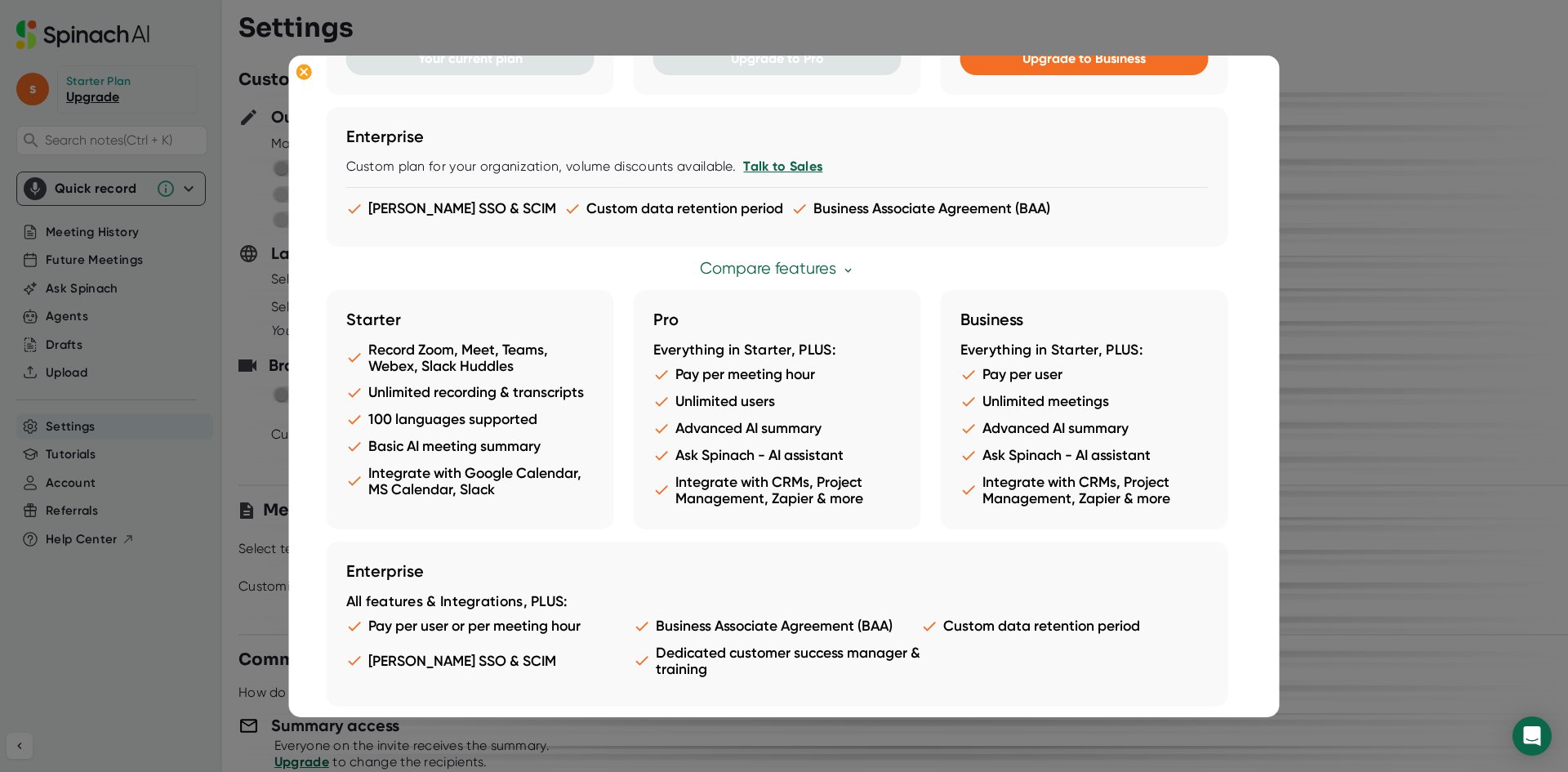
scroll to position [426, 0]
click at [1332, 373] on div at bounding box center [784, 386] width 1568 height 772
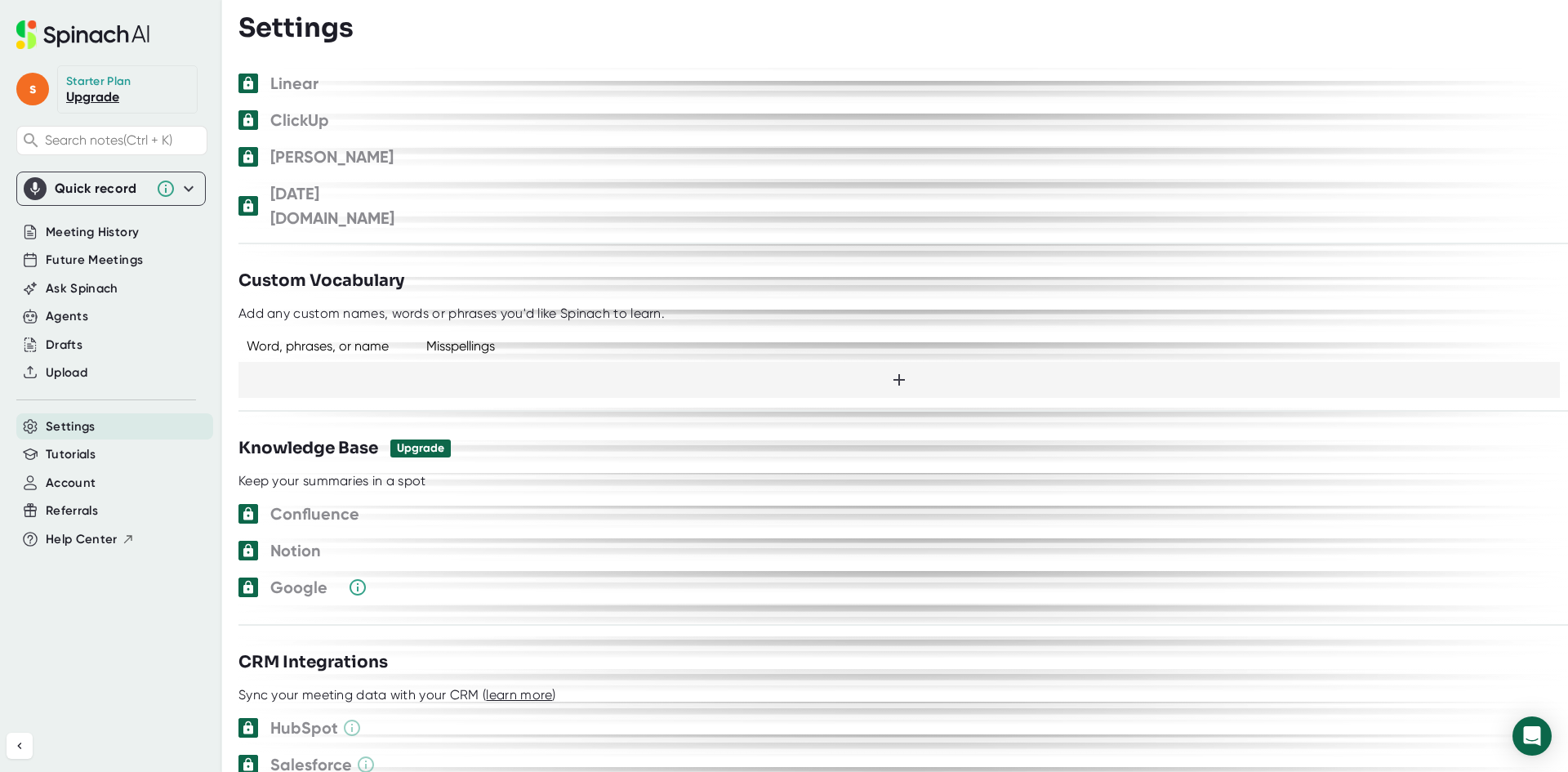
scroll to position [1388, 0]
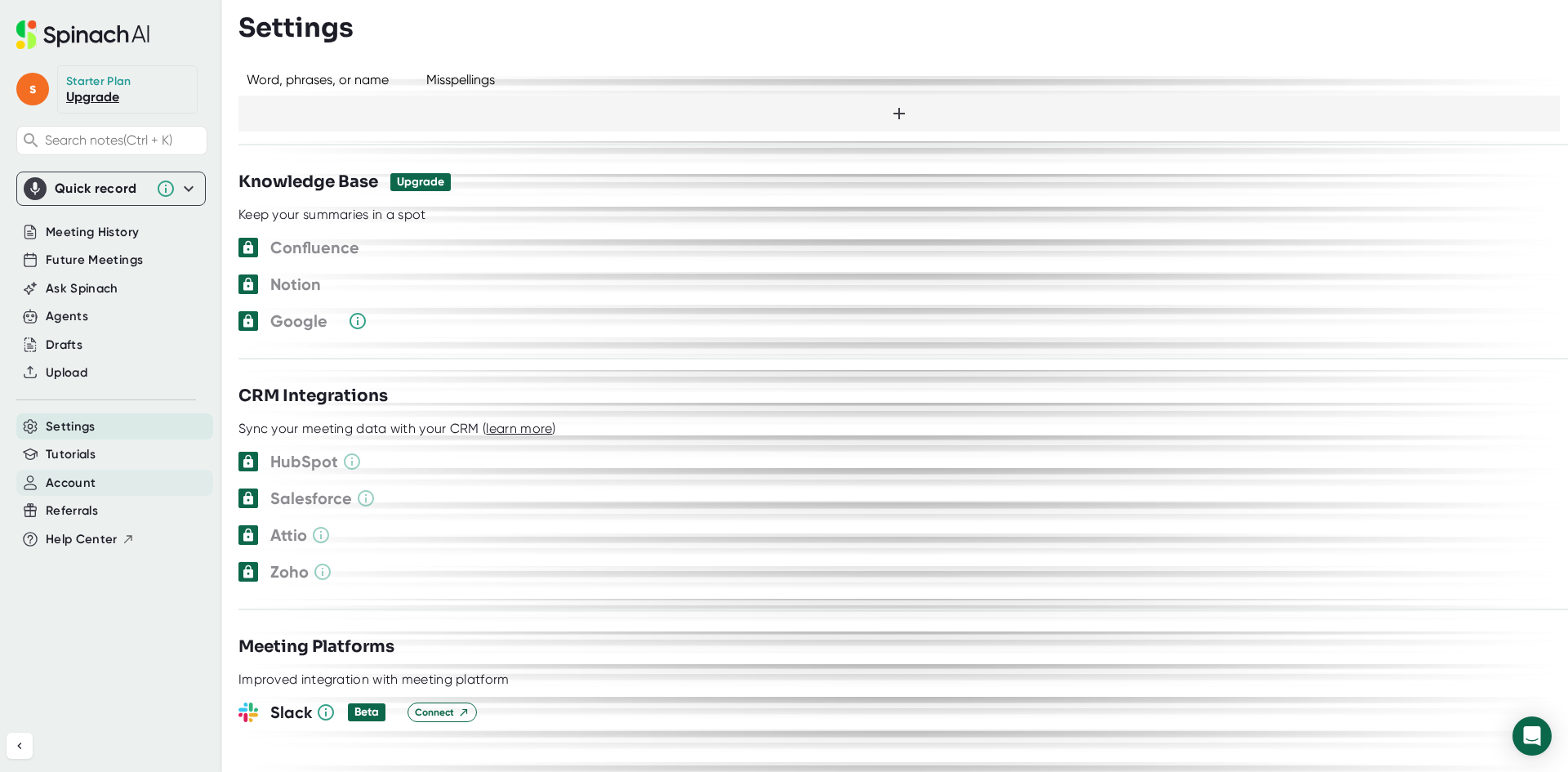
click at [103, 478] on div "Account" at bounding box center [115, 483] width 197 height 27
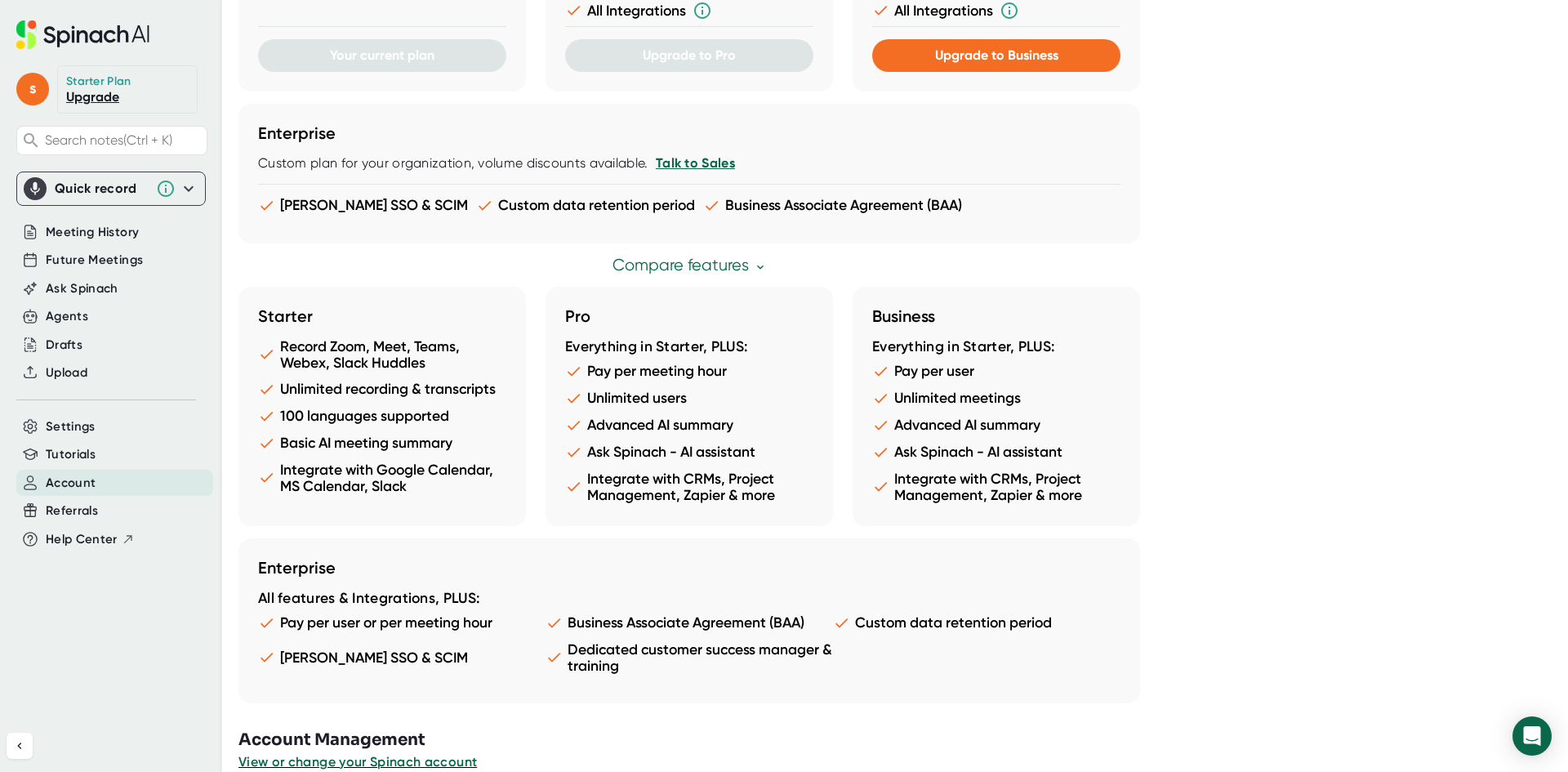
scroll to position [700, 0]
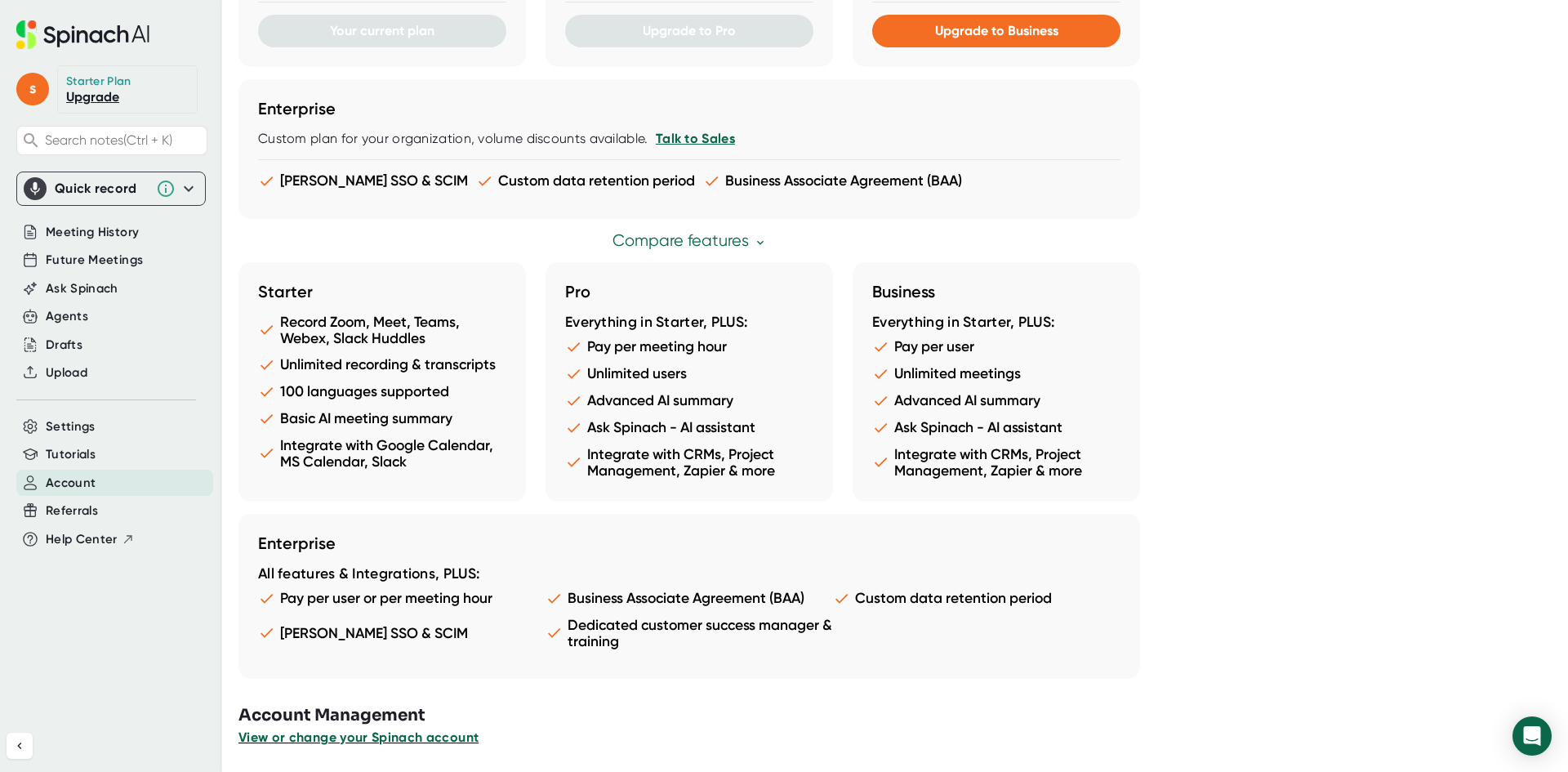
click at [422, 743] on span "View or change your Spinach account" at bounding box center [358, 737] width 241 height 15
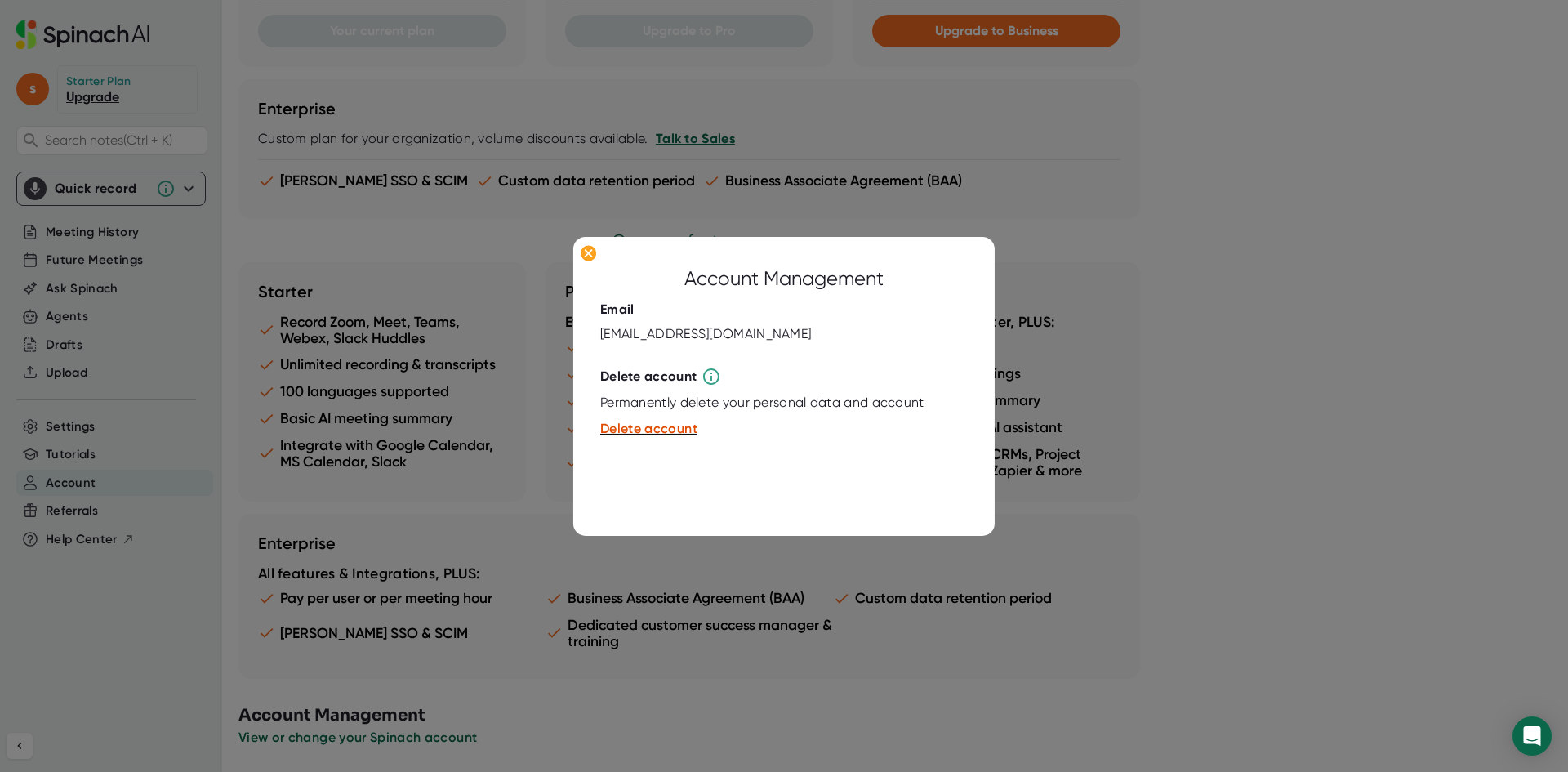
click at [428, 534] on div at bounding box center [784, 386] width 1568 height 772
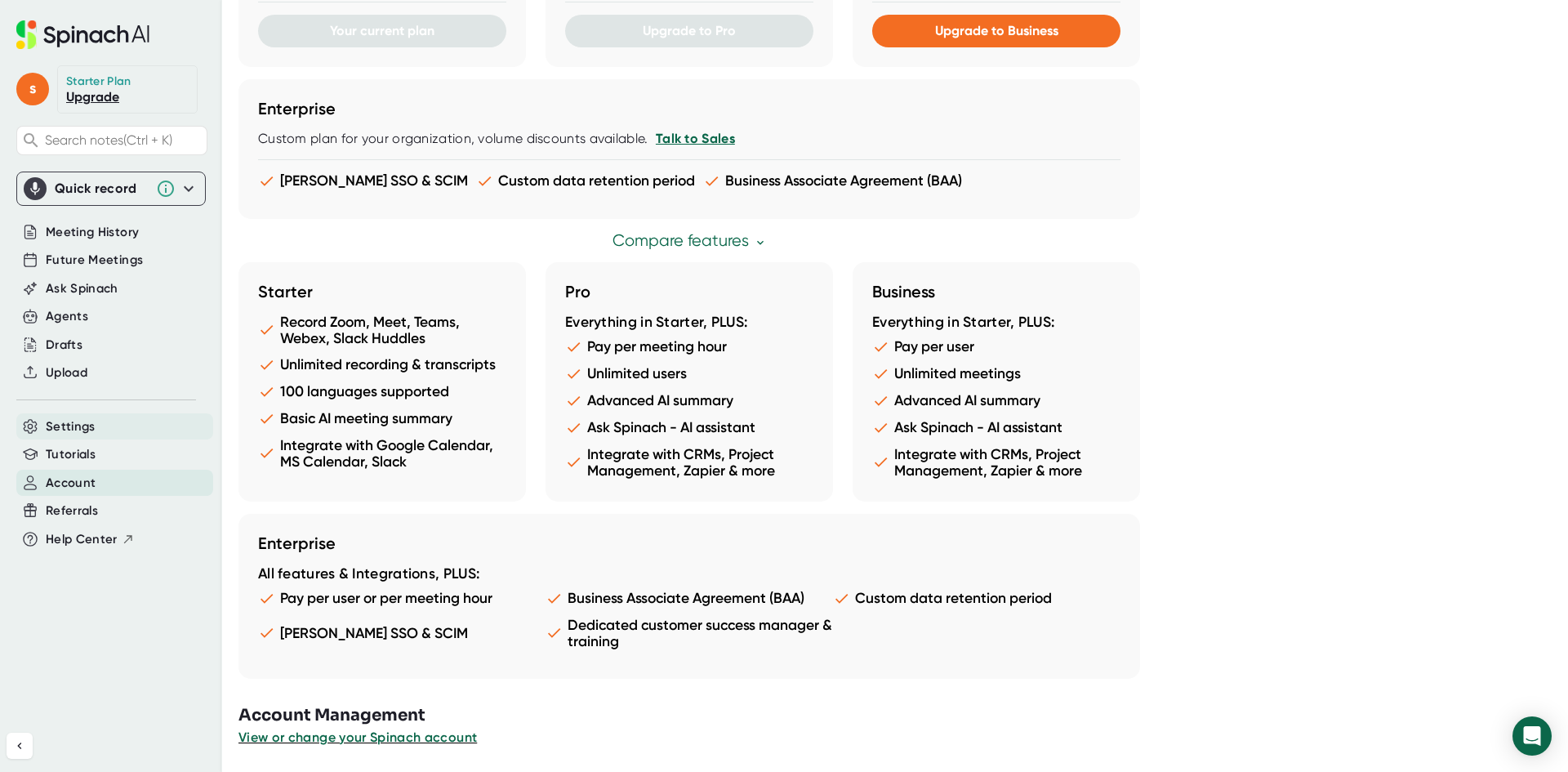
click at [109, 423] on div "Settings" at bounding box center [115, 427] width 197 height 27
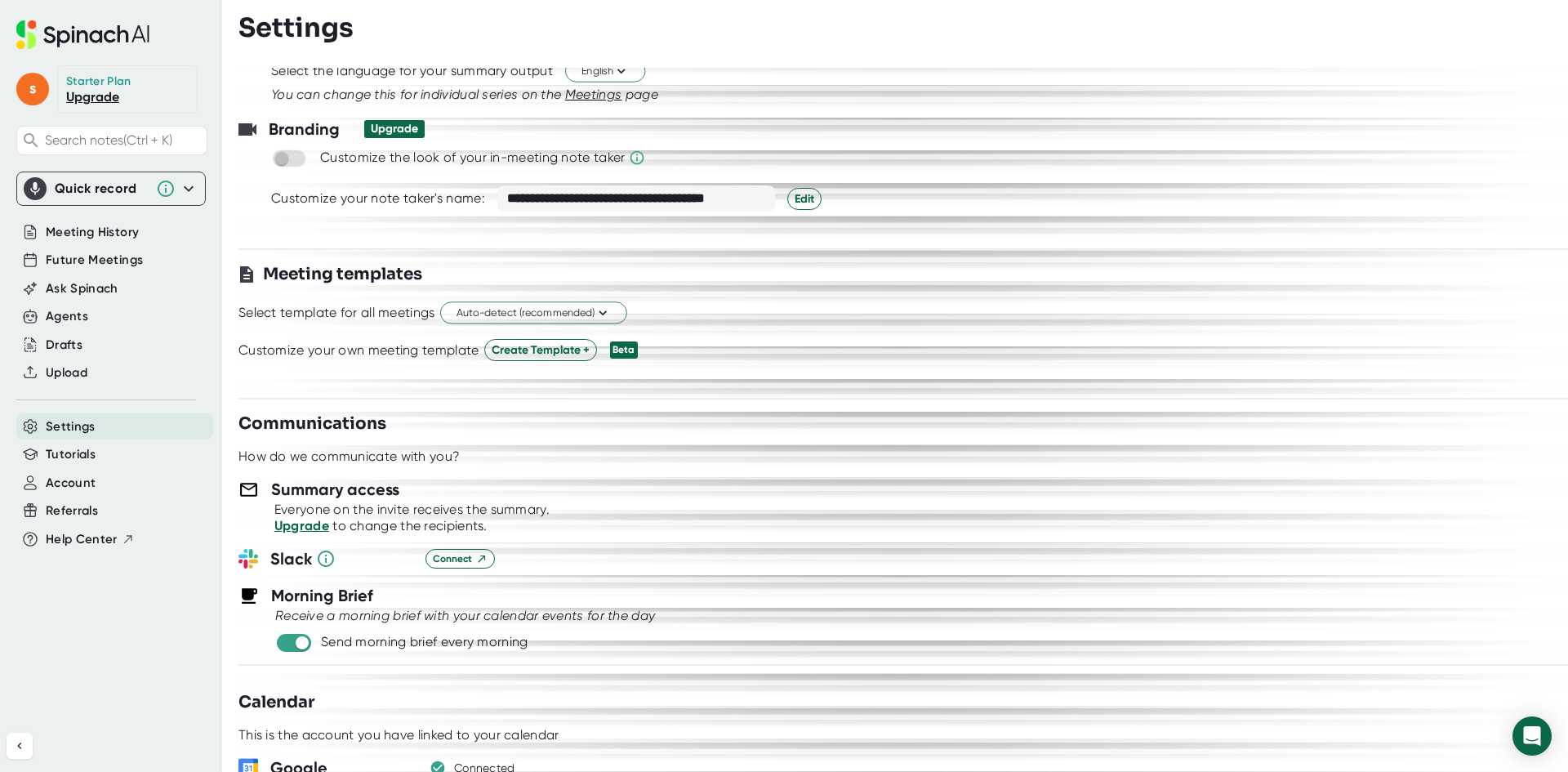
scroll to position [245, 0]
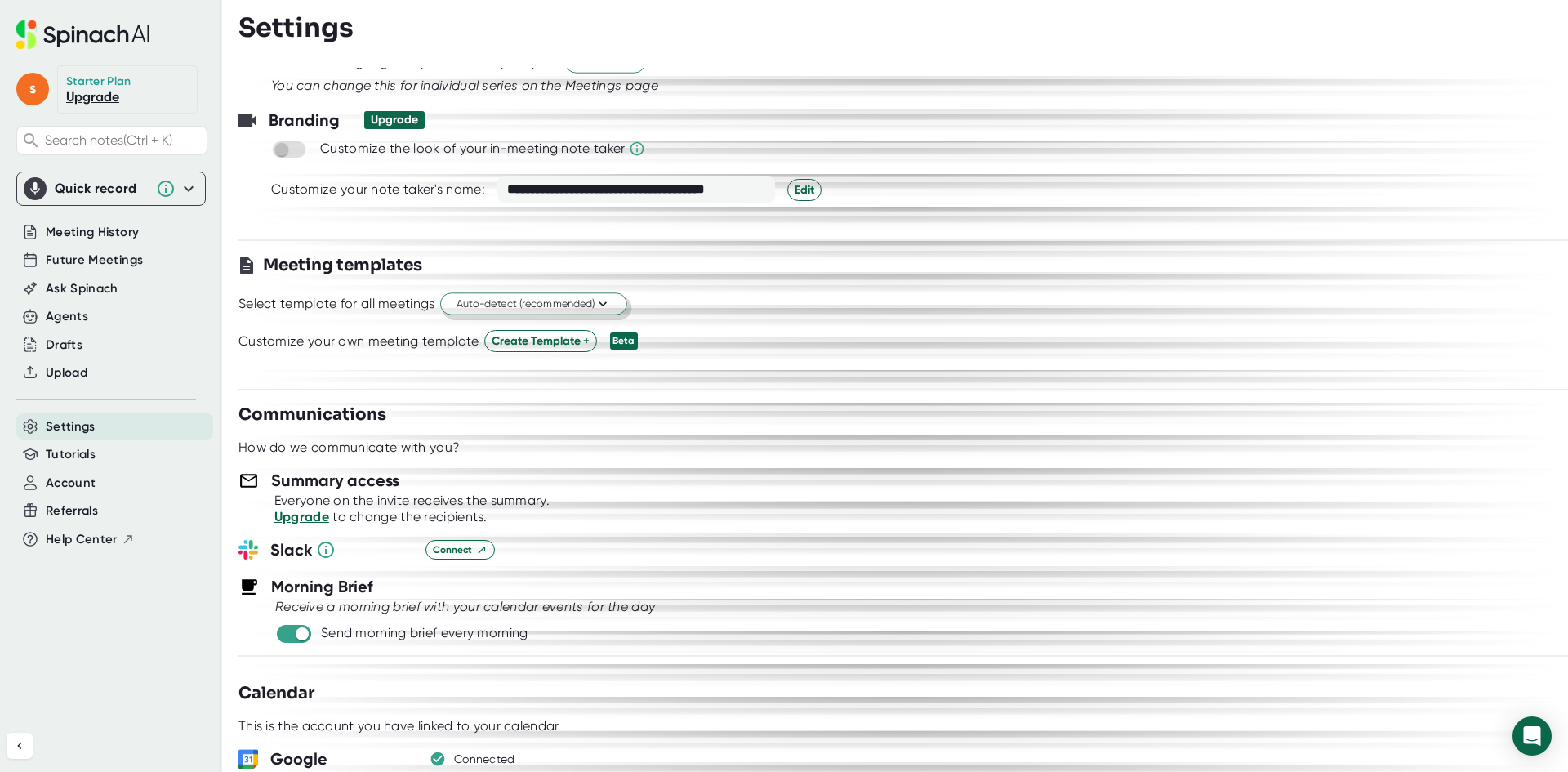
click at [584, 300] on span "Auto-detect (recommended)" at bounding box center [534, 304] width 155 height 15
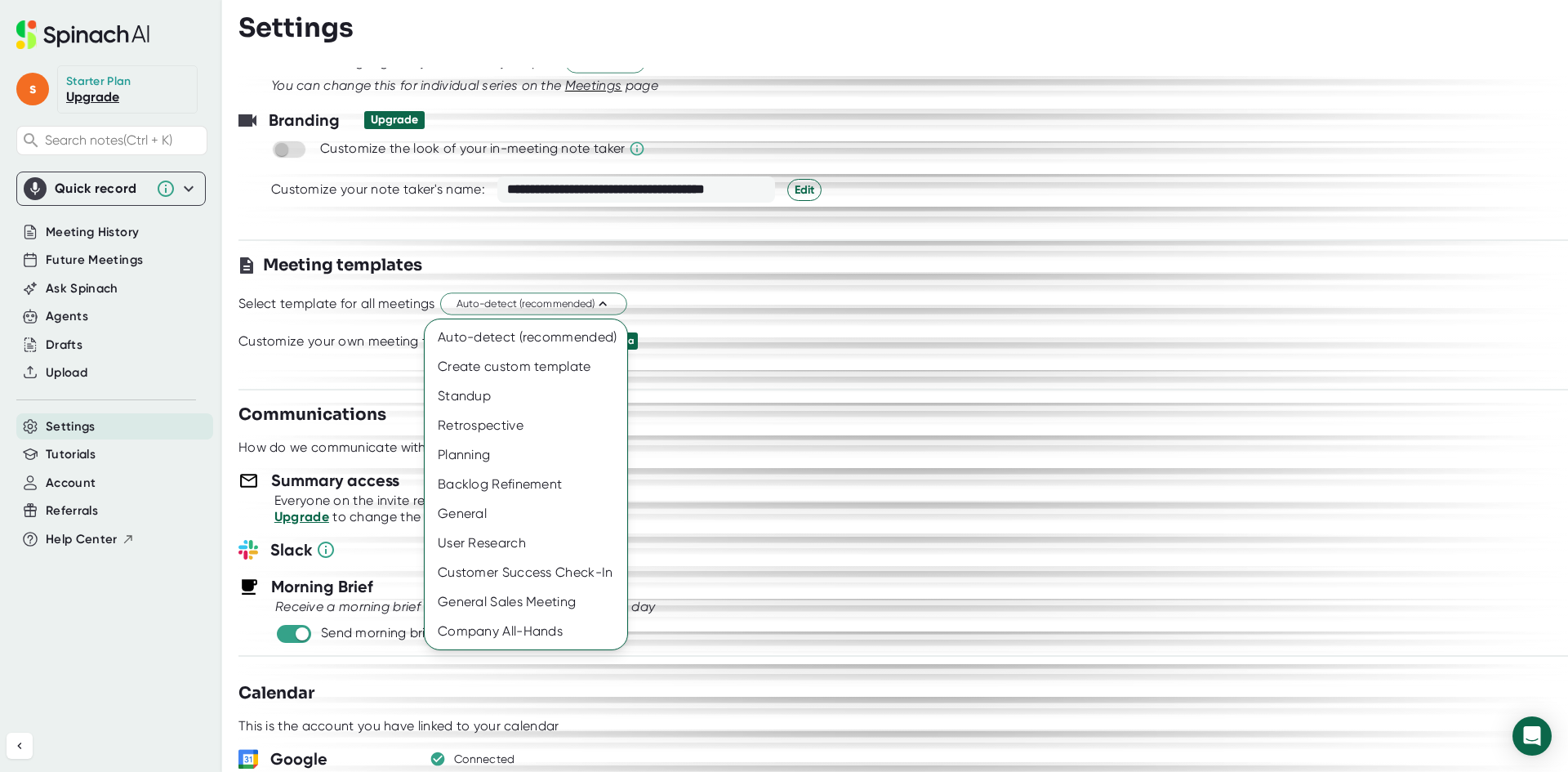
click at [761, 346] on div at bounding box center [784, 386] width 1568 height 772
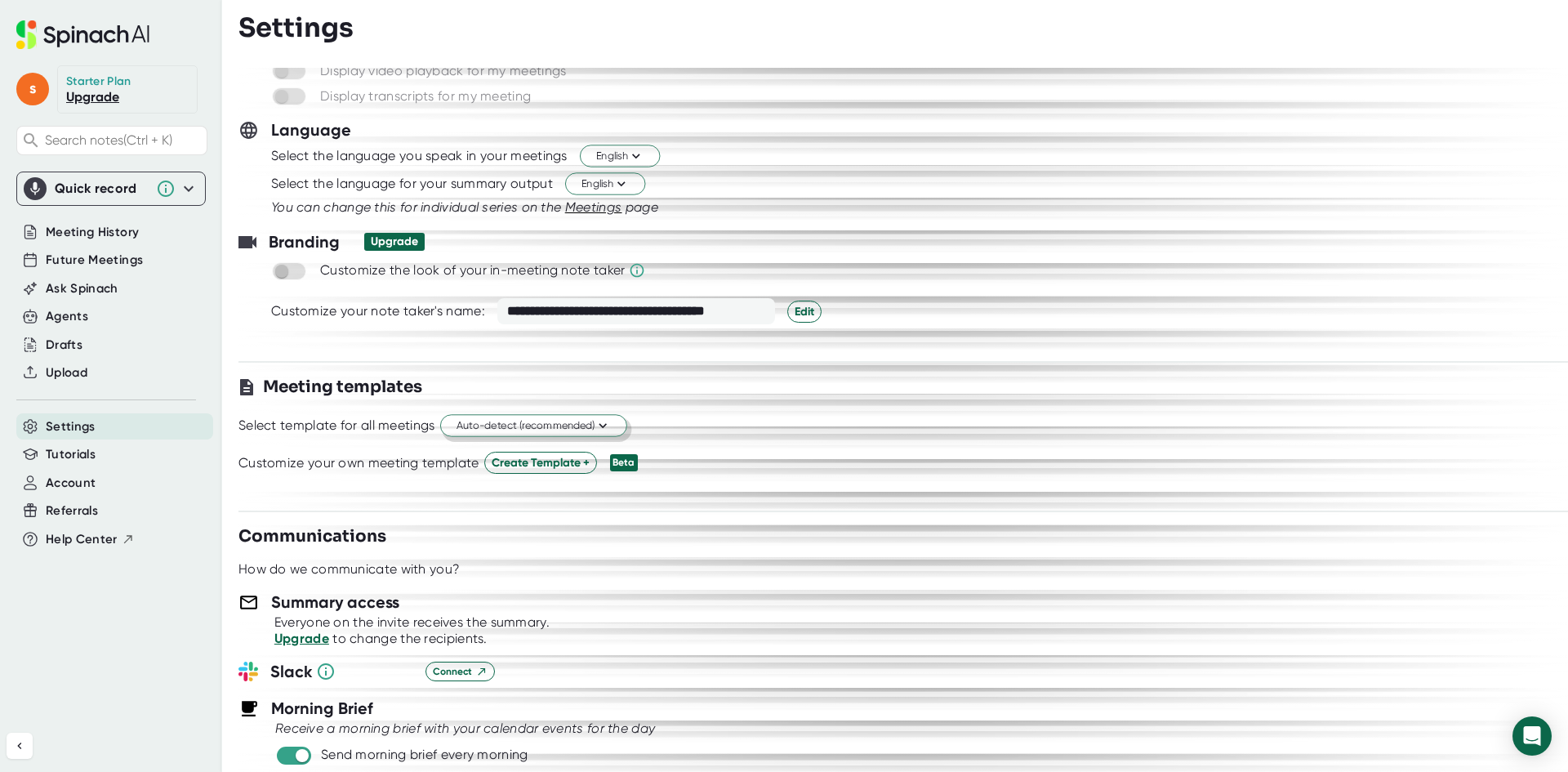
scroll to position [163, 0]
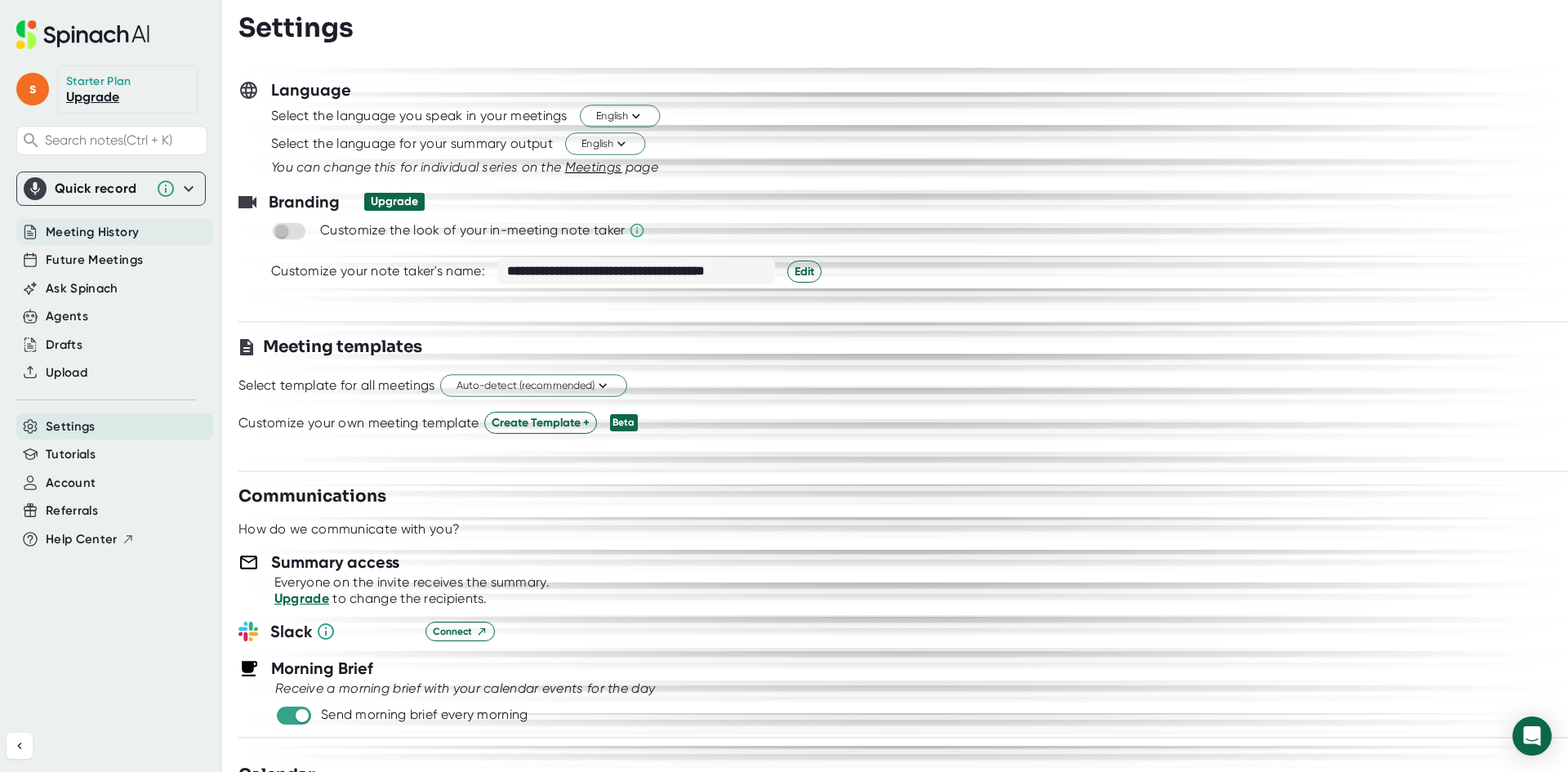
drag, startPoint x: 96, startPoint y: 234, endPoint x: 105, endPoint y: 240, distance: 10.8
click at [97, 235] on span "Meeting History" at bounding box center [92, 232] width 93 height 18
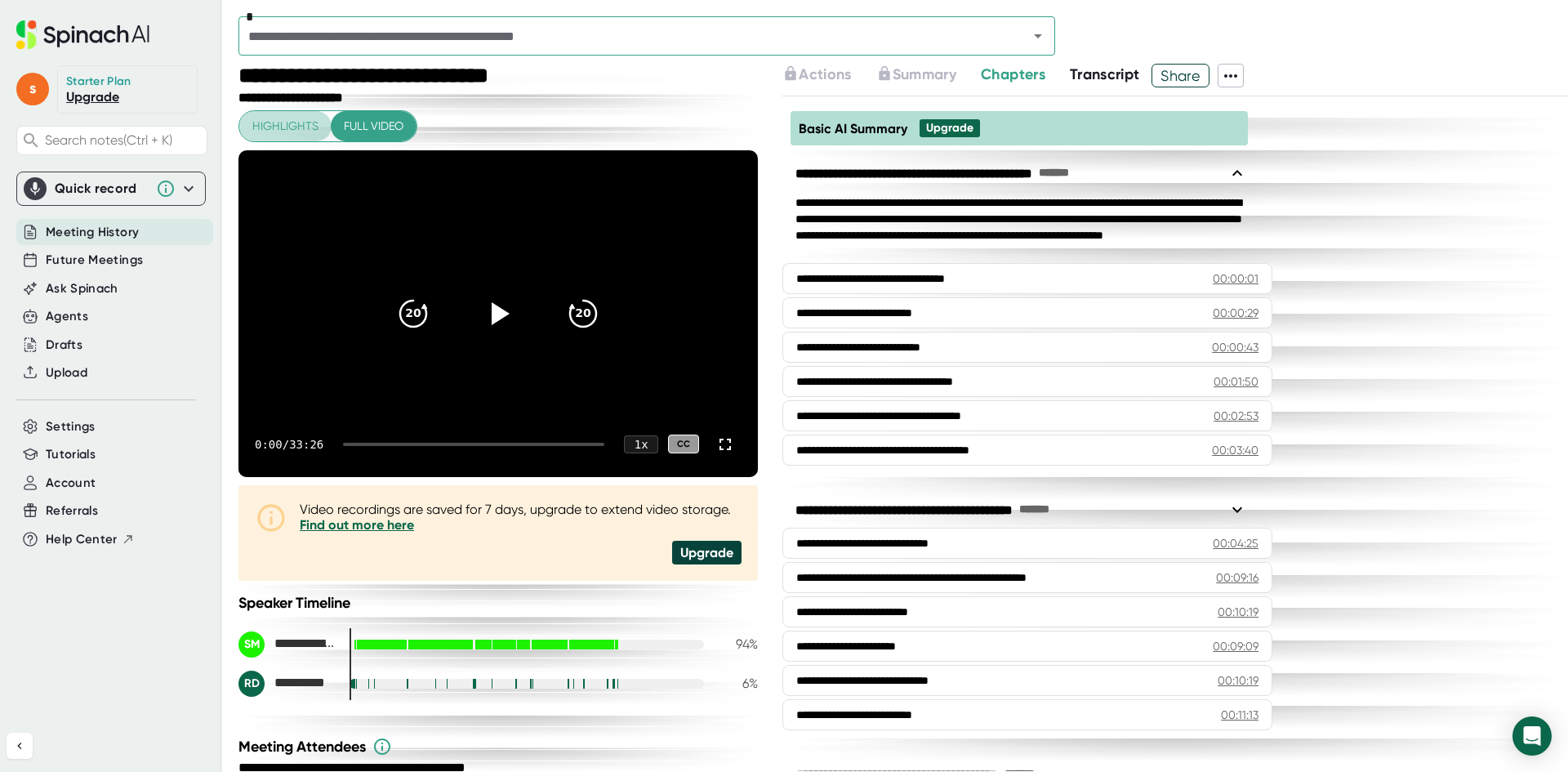
click at [283, 125] on span "Highlights" at bounding box center [285, 126] width 66 height 20
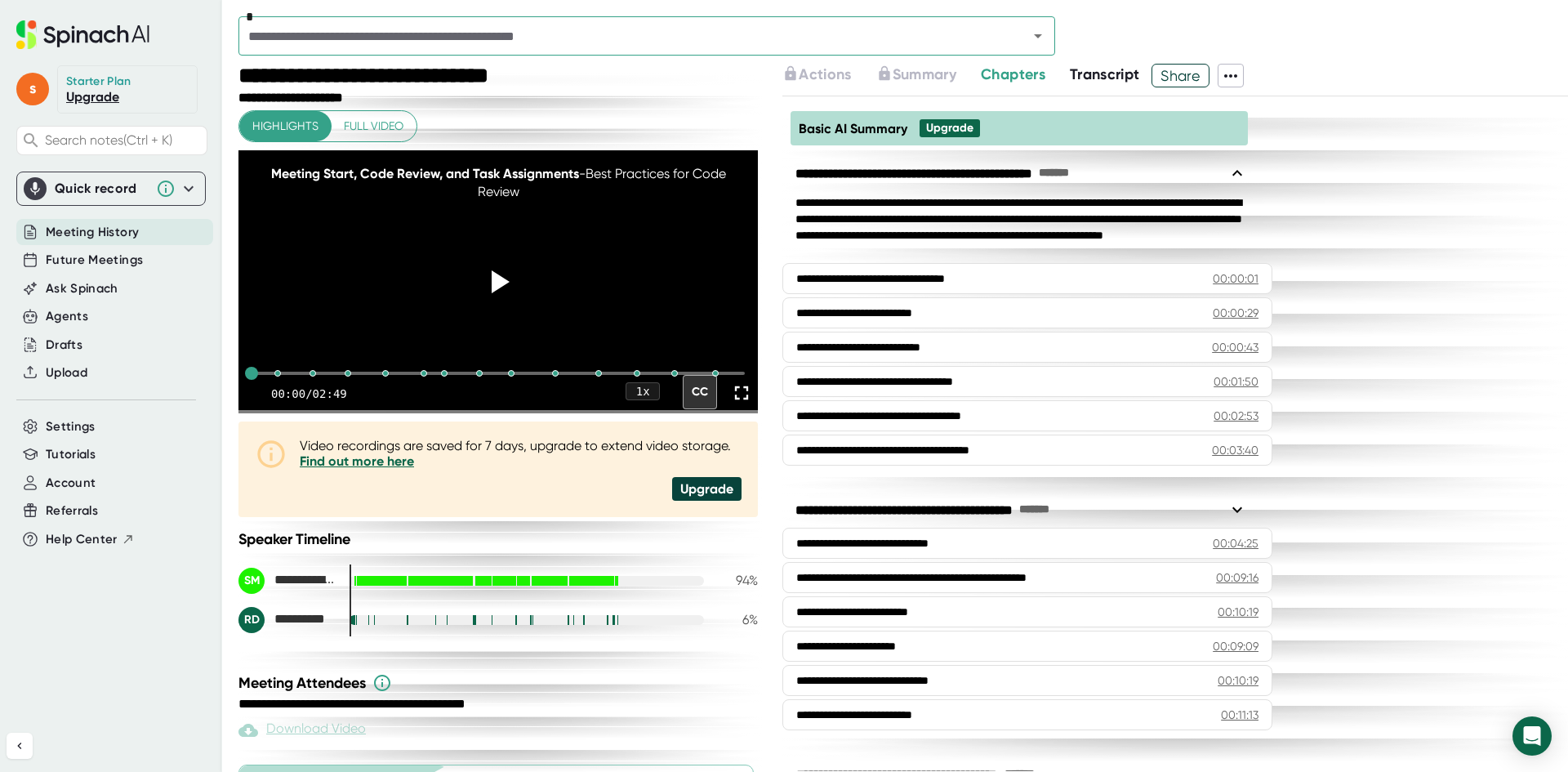
click at [361, 123] on span "Full video" at bounding box center [374, 126] width 60 height 20
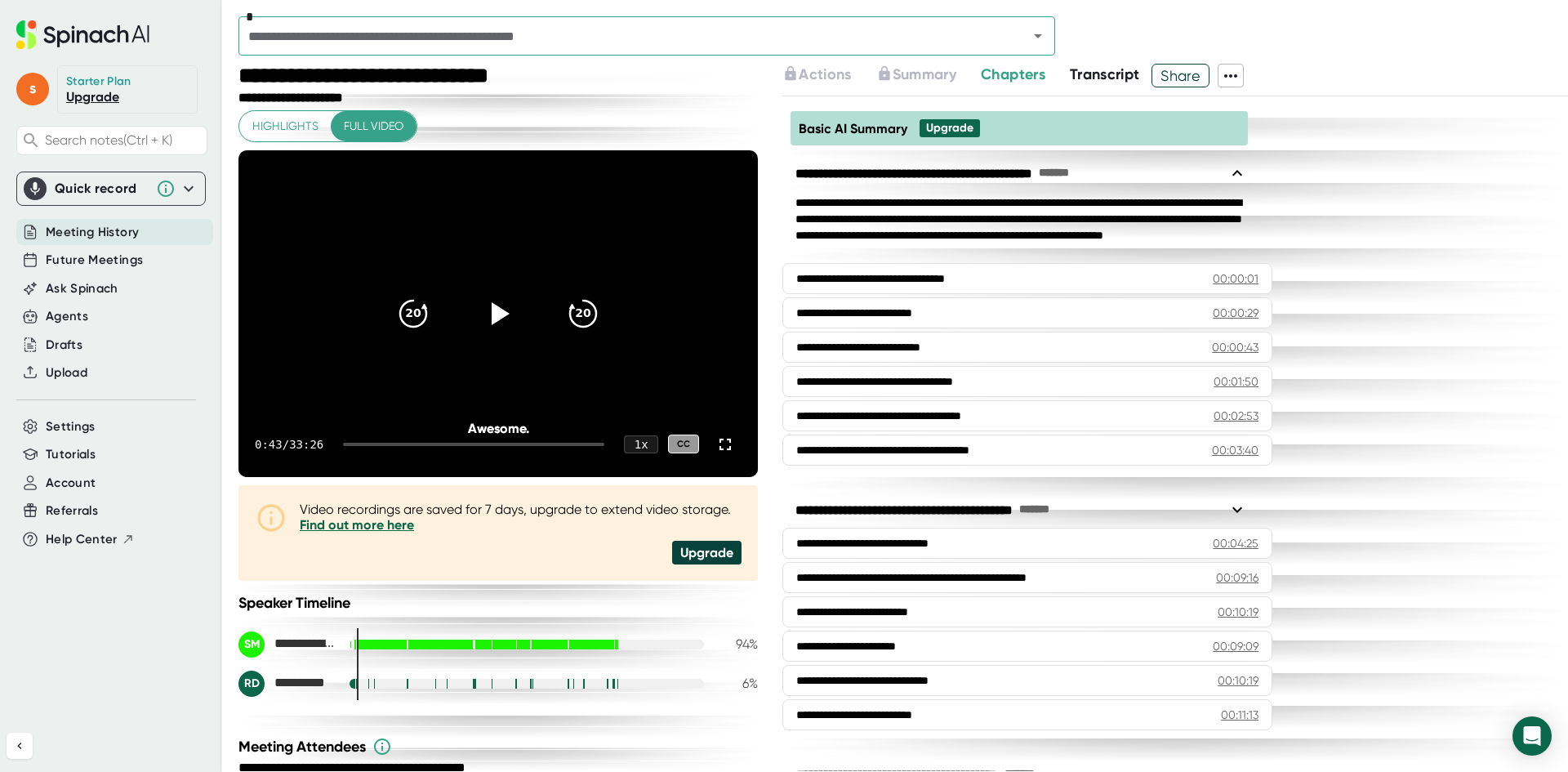
click at [293, 116] on span "Highlights" at bounding box center [285, 126] width 66 height 20
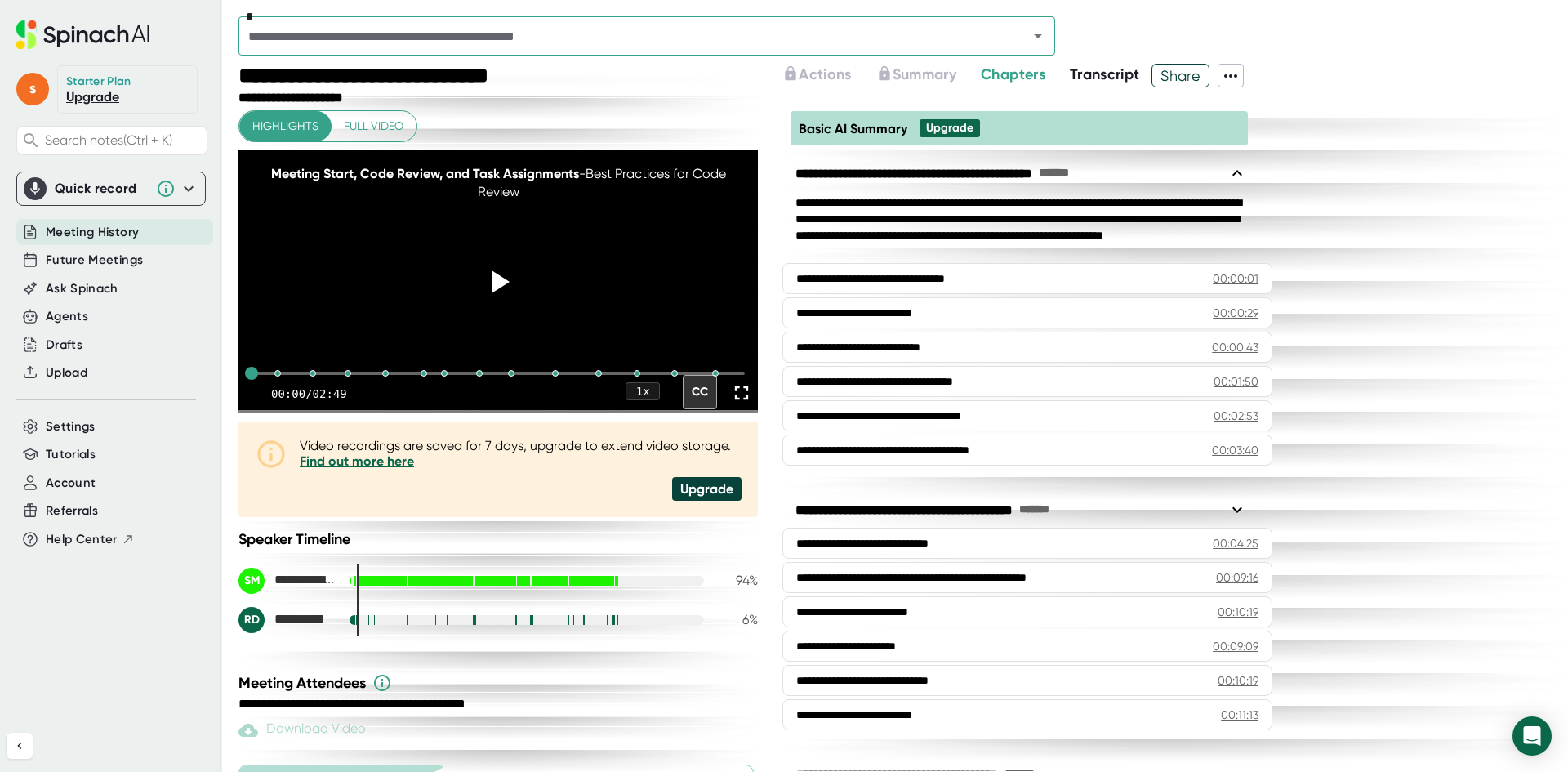
click at [360, 129] on span "Full video" at bounding box center [374, 126] width 60 height 20
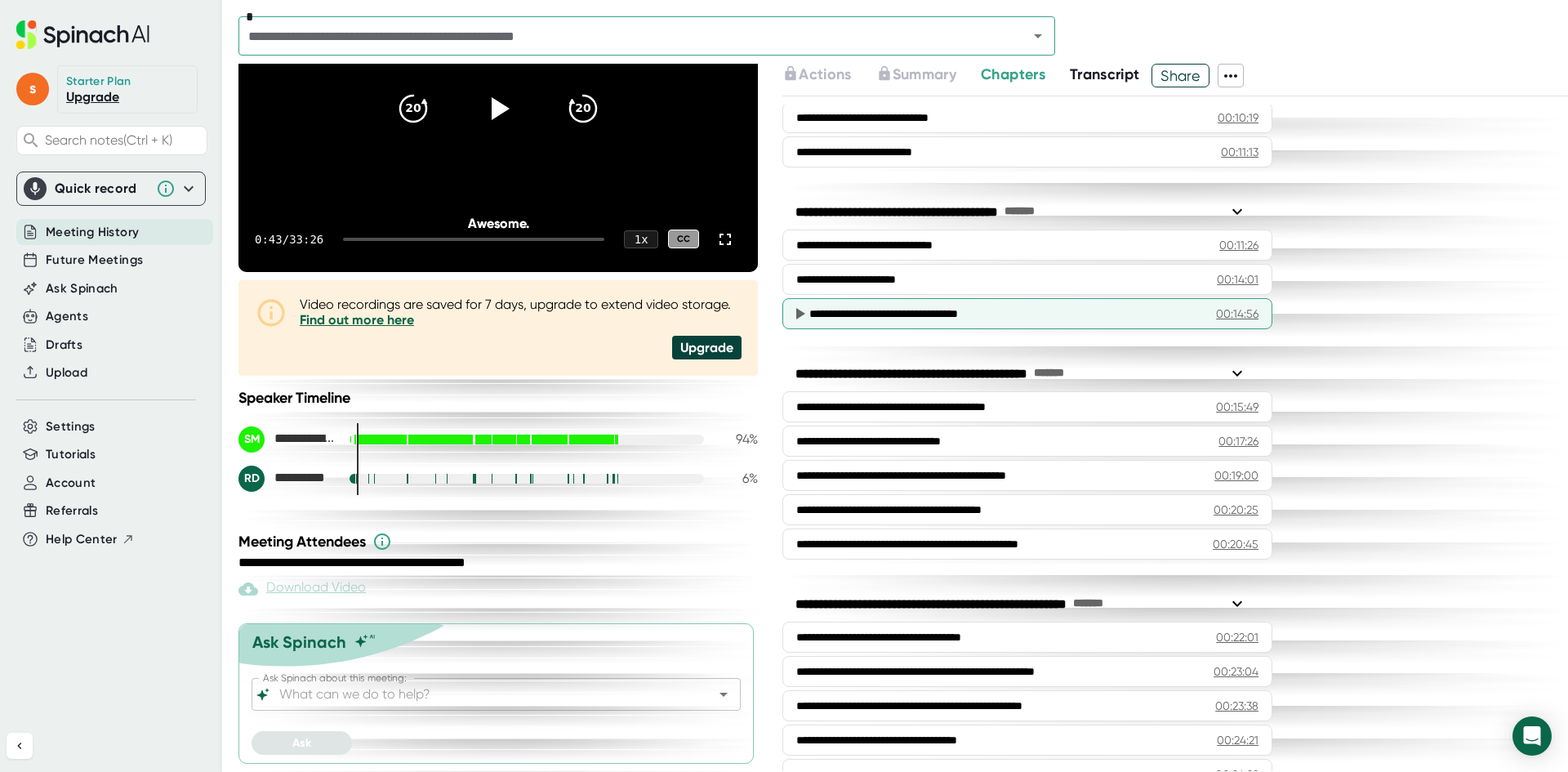
scroll to position [639, 0]
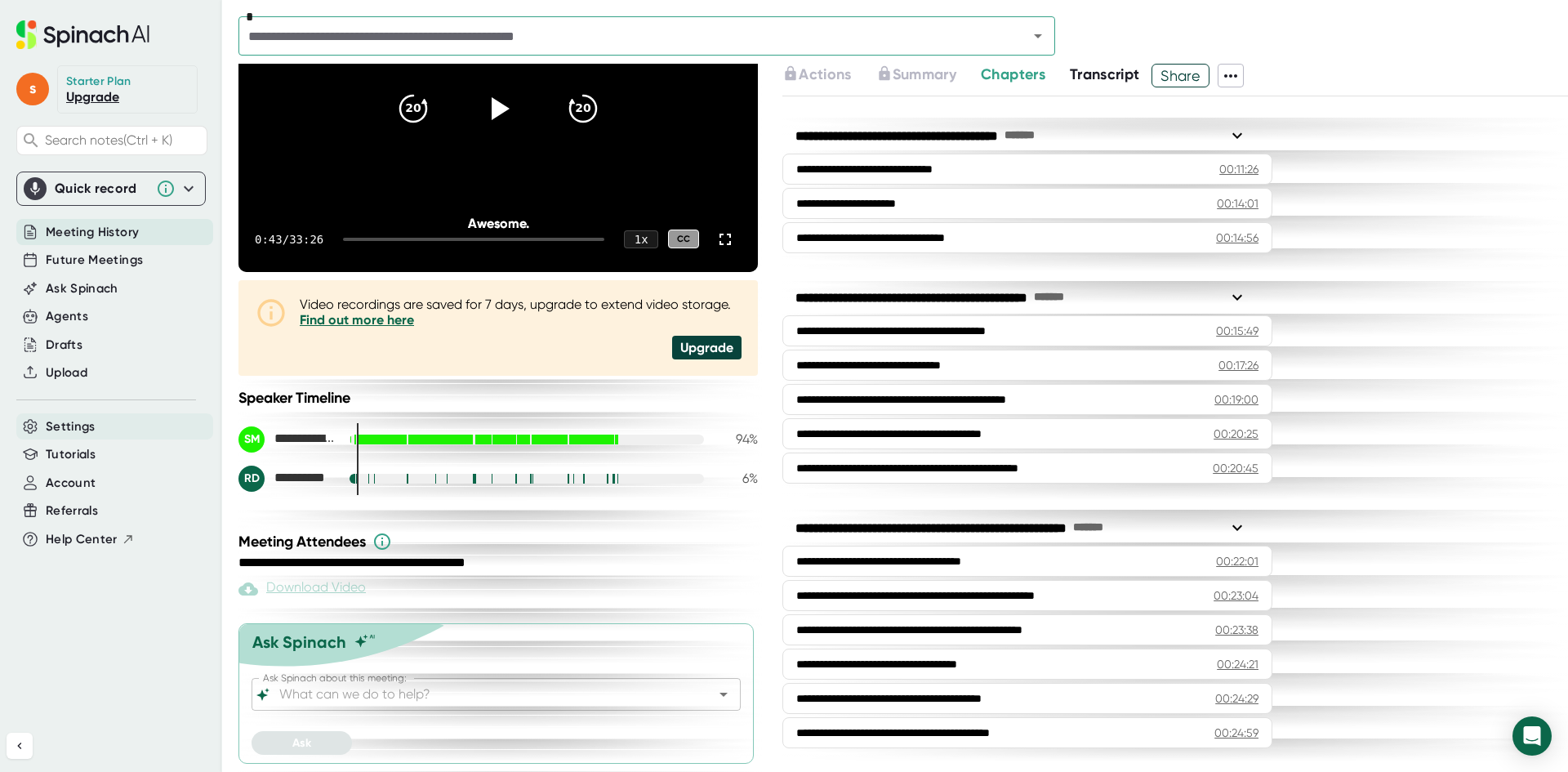
click at [113, 435] on div "Settings" at bounding box center [115, 427] width 197 height 27
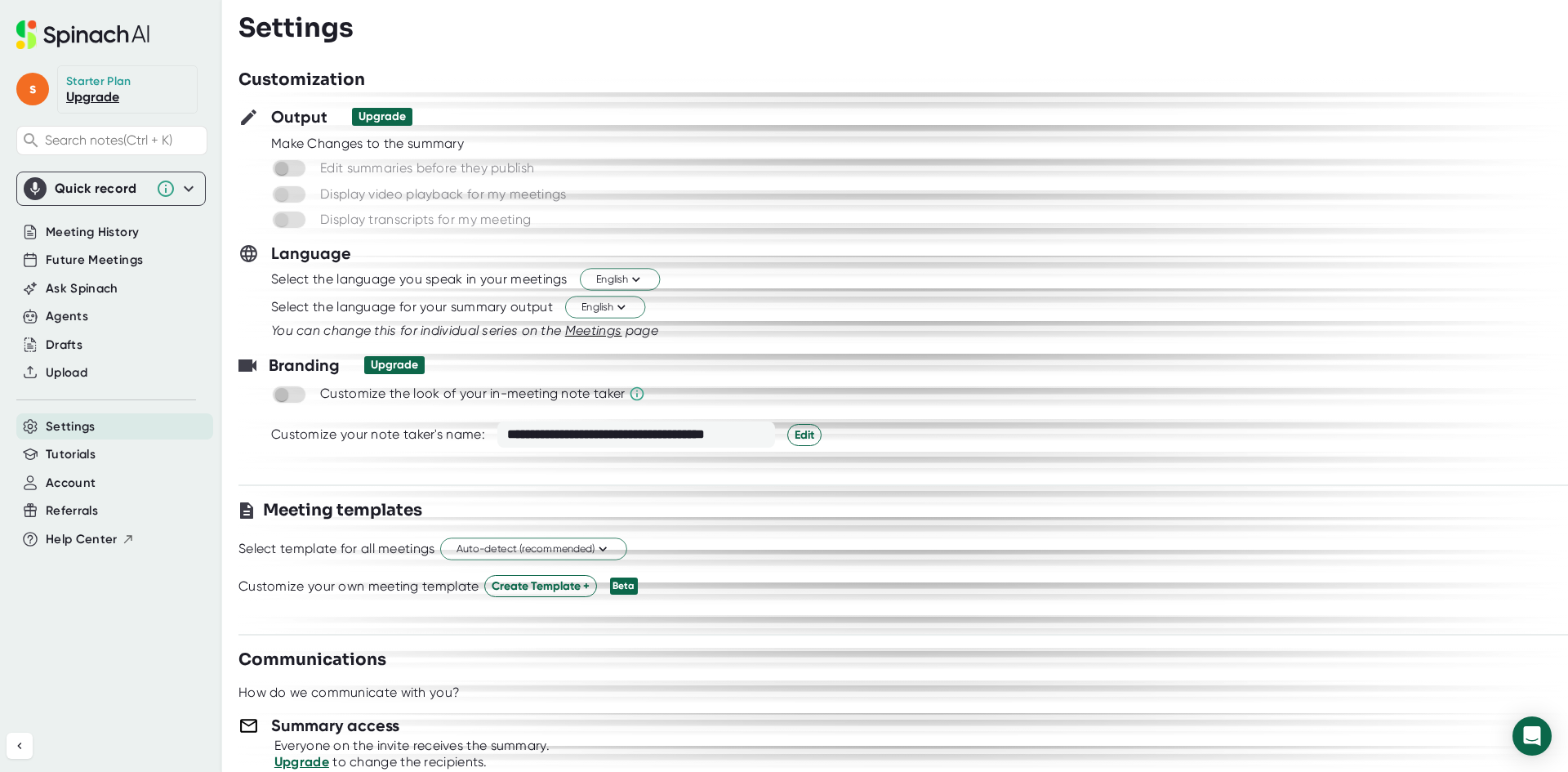
click at [295, 167] on span at bounding box center [290, 168] width 35 height 18
click at [294, 167] on span at bounding box center [290, 168] width 35 height 18
drag, startPoint x: 294, startPoint y: 167, endPoint x: 304, endPoint y: 166, distance: 10.0
click at [295, 166] on span at bounding box center [290, 168] width 35 height 18
click at [382, 116] on div "Upgrade" at bounding box center [382, 116] width 47 height 14
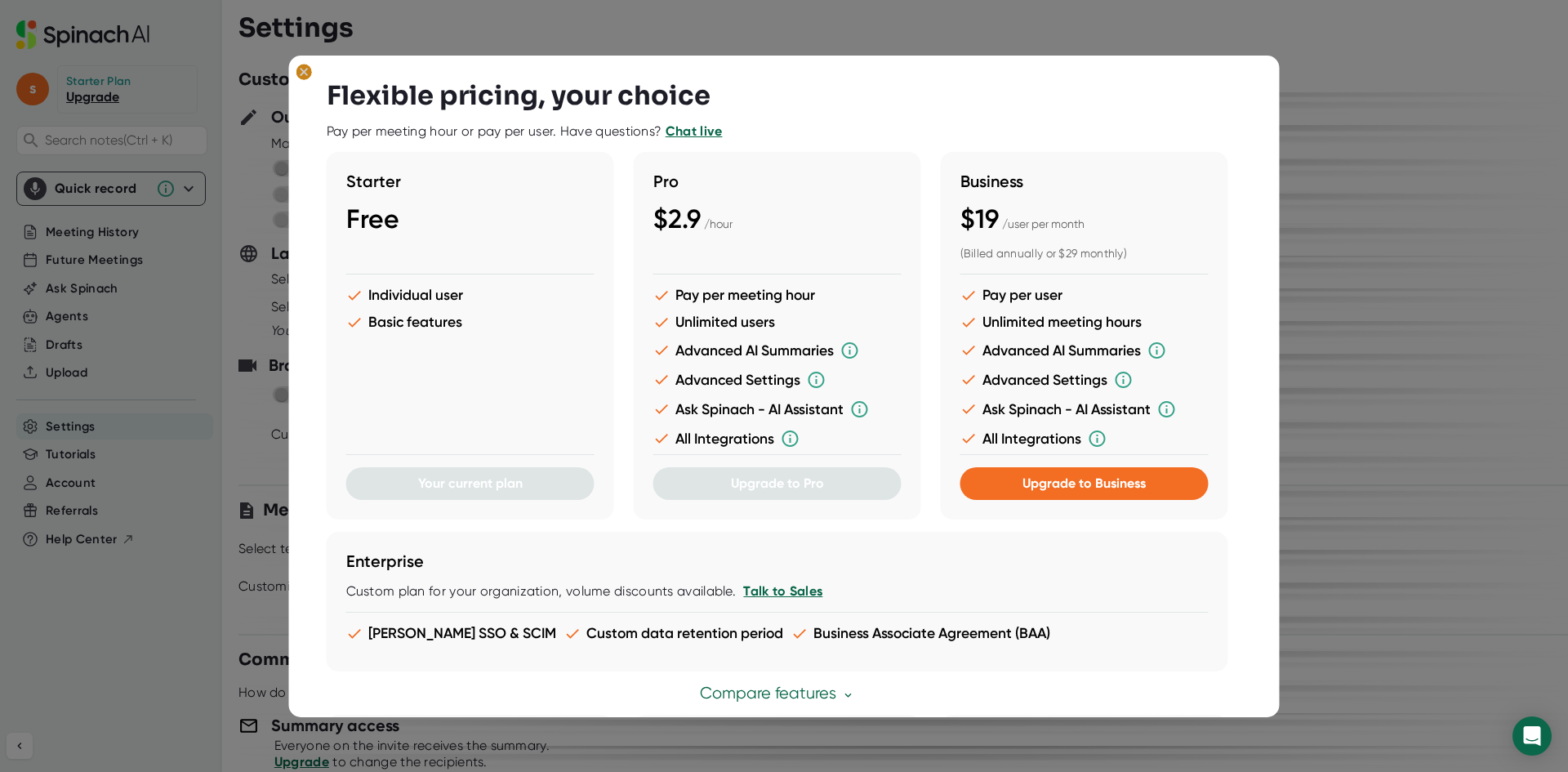
click at [299, 69] on ellipse at bounding box center [304, 71] width 15 height 16
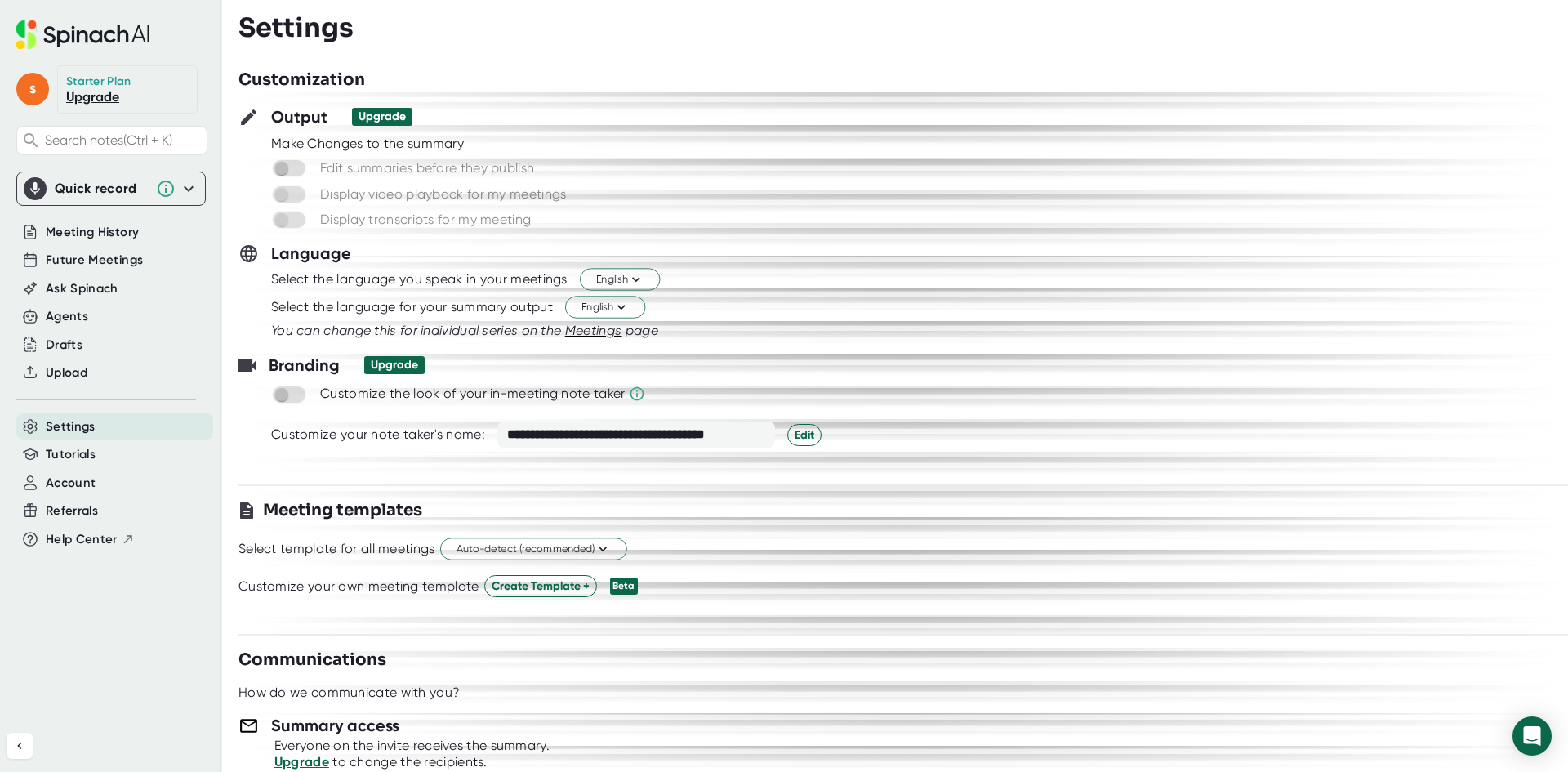
click at [138, 227] on span "Meeting History" at bounding box center [92, 232] width 93 height 18
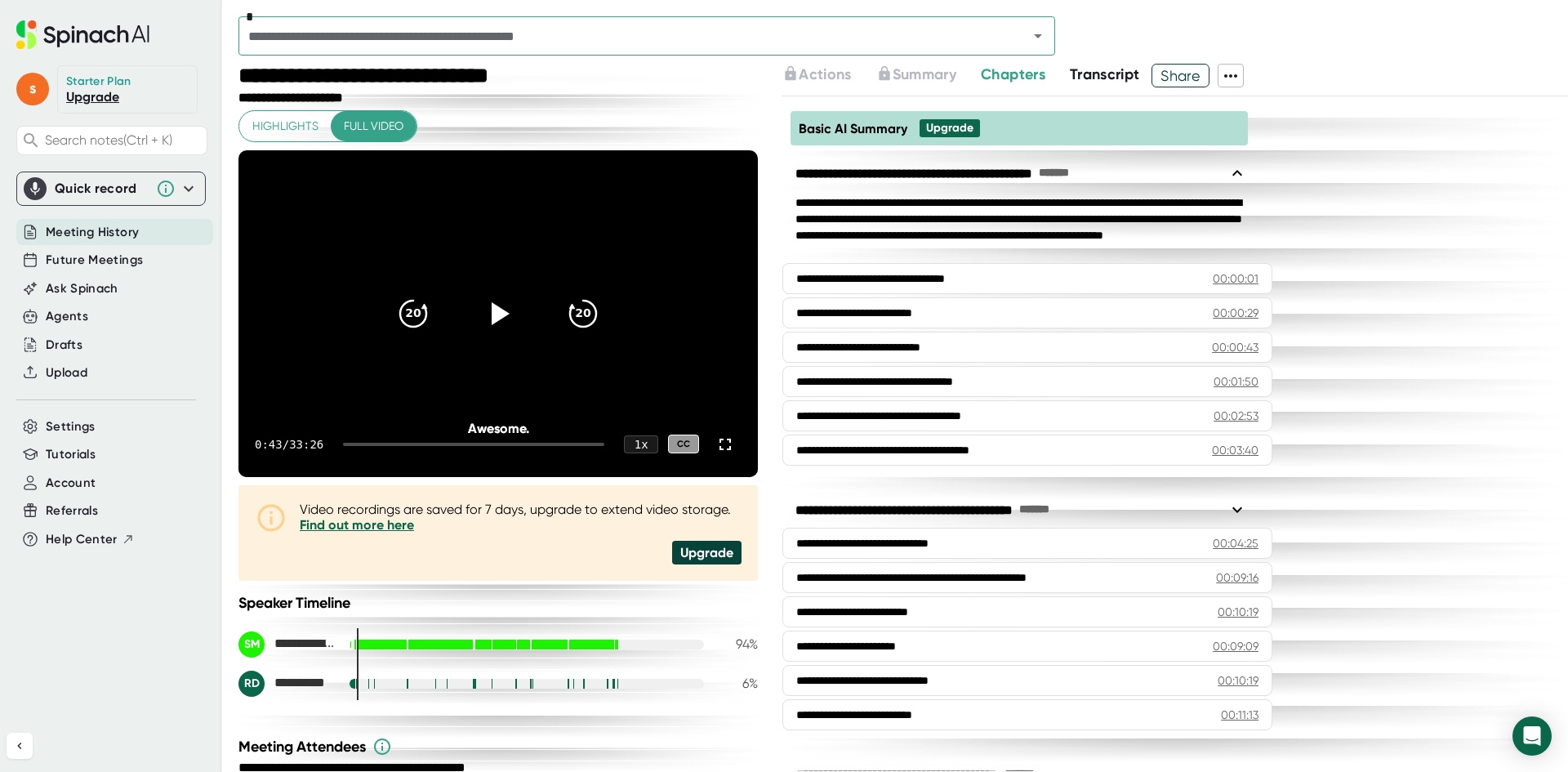
click at [1044, 38] on icon "Open" at bounding box center [1038, 36] width 19 height 19
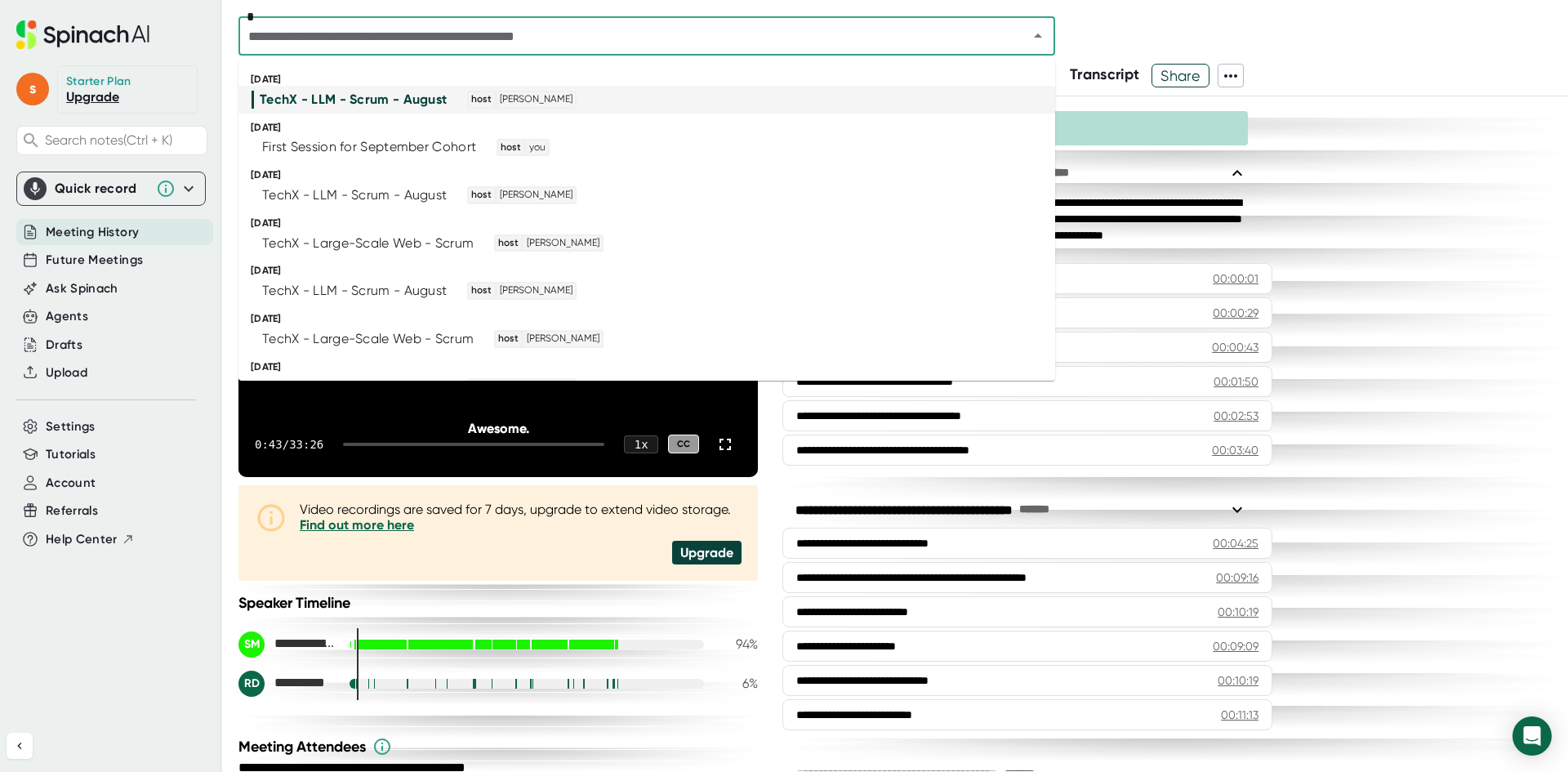
click at [632, 104] on div "TechX - LLM - Scrum - August host [PERSON_NAME]" at bounding box center [639, 100] width 775 height 18
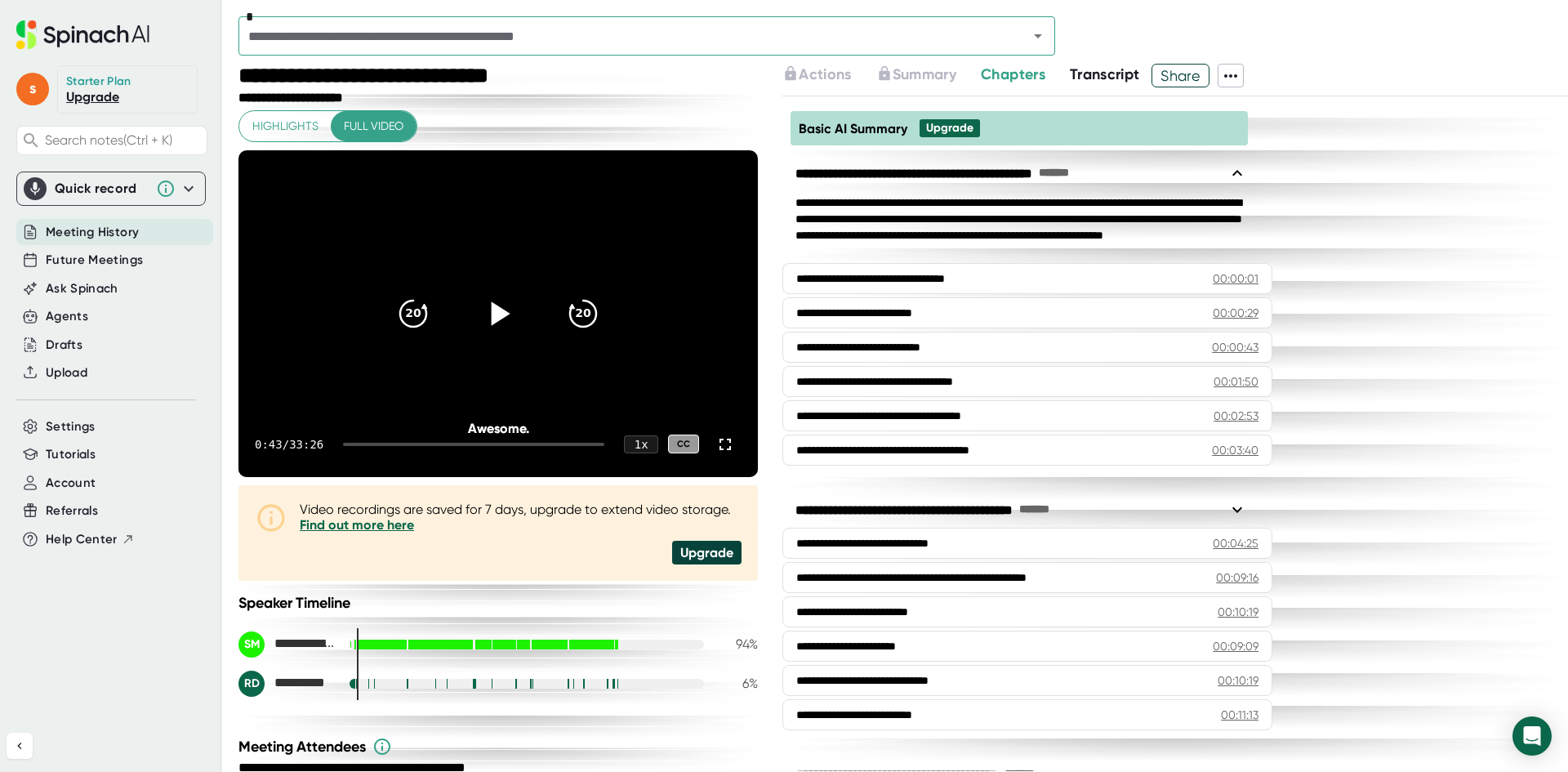
click at [499, 307] on icon at bounding box center [499, 313] width 41 height 41
drag, startPoint x: 353, startPoint y: 441, endPoint x: 391, endPoint y: 442, distance: 38.0
click at [391, 442] on div "0:01 / 33:26 1 x CC" at bounding box center [499, 444] width 520 height 66
click at [383, 443] on div at bounding box center [473, 443] width 262 height 3
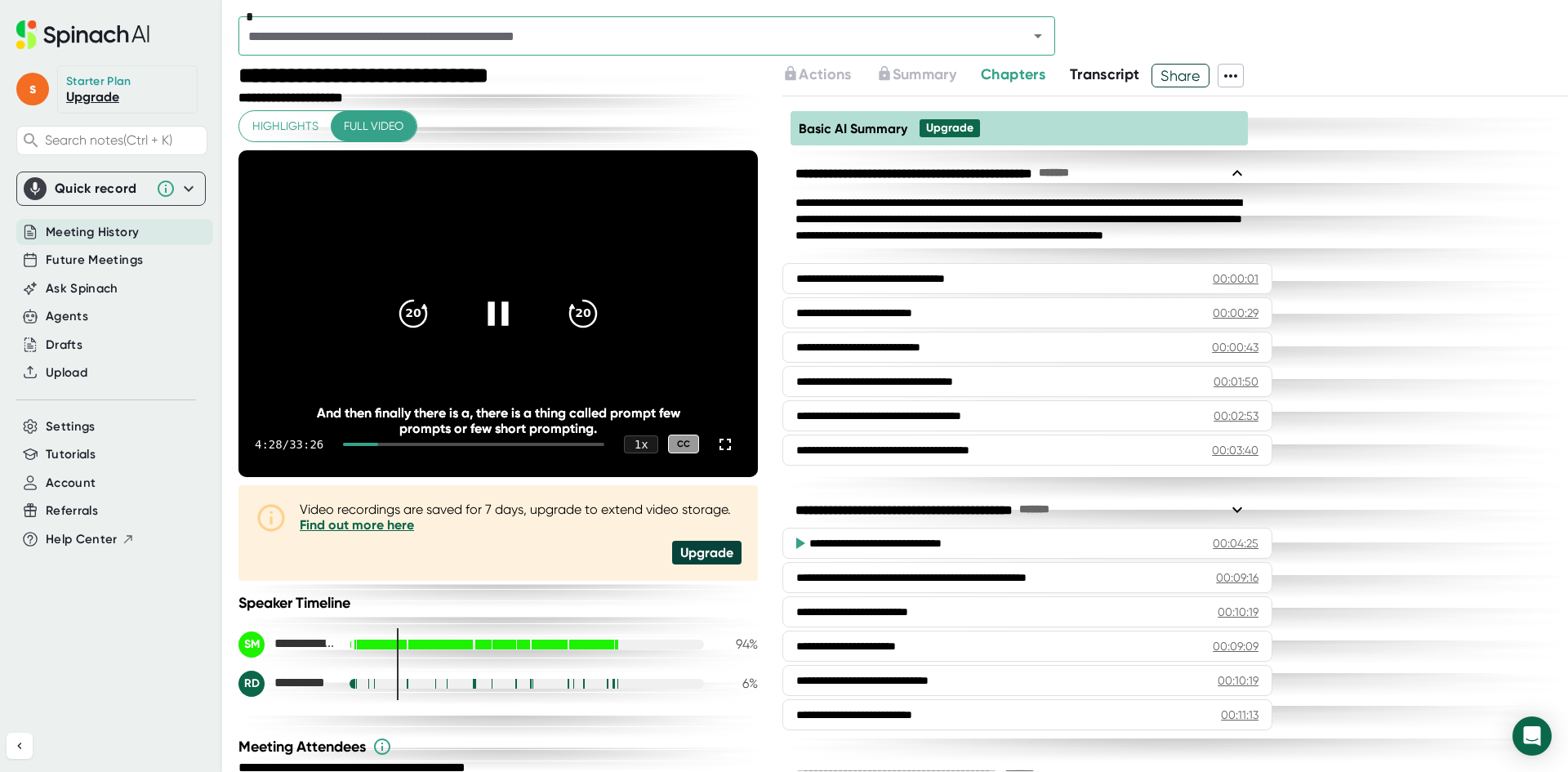
drag, startPoint x: 367, startPoint y: 441, endPoint x: 341, endPoint y: 440, distance: 26.0
click at [341, 440] on div "4:28 / 33:26 1 x CC" at bounding box center [499, 444] width 520 height 66
drag, startPoint x: 374, startPoint y: 444, endPoint x: 344, endPoint y: 442, distance: 30.1
click at [344, 442] on div "4:30 / 33:26 1 x CC" at bounding box center [499, 444] width 520 height 66
drag, startPoint x: 379, startPoint y: 443, endPoint x: 355, endPoint y: 442, distance: 24.0
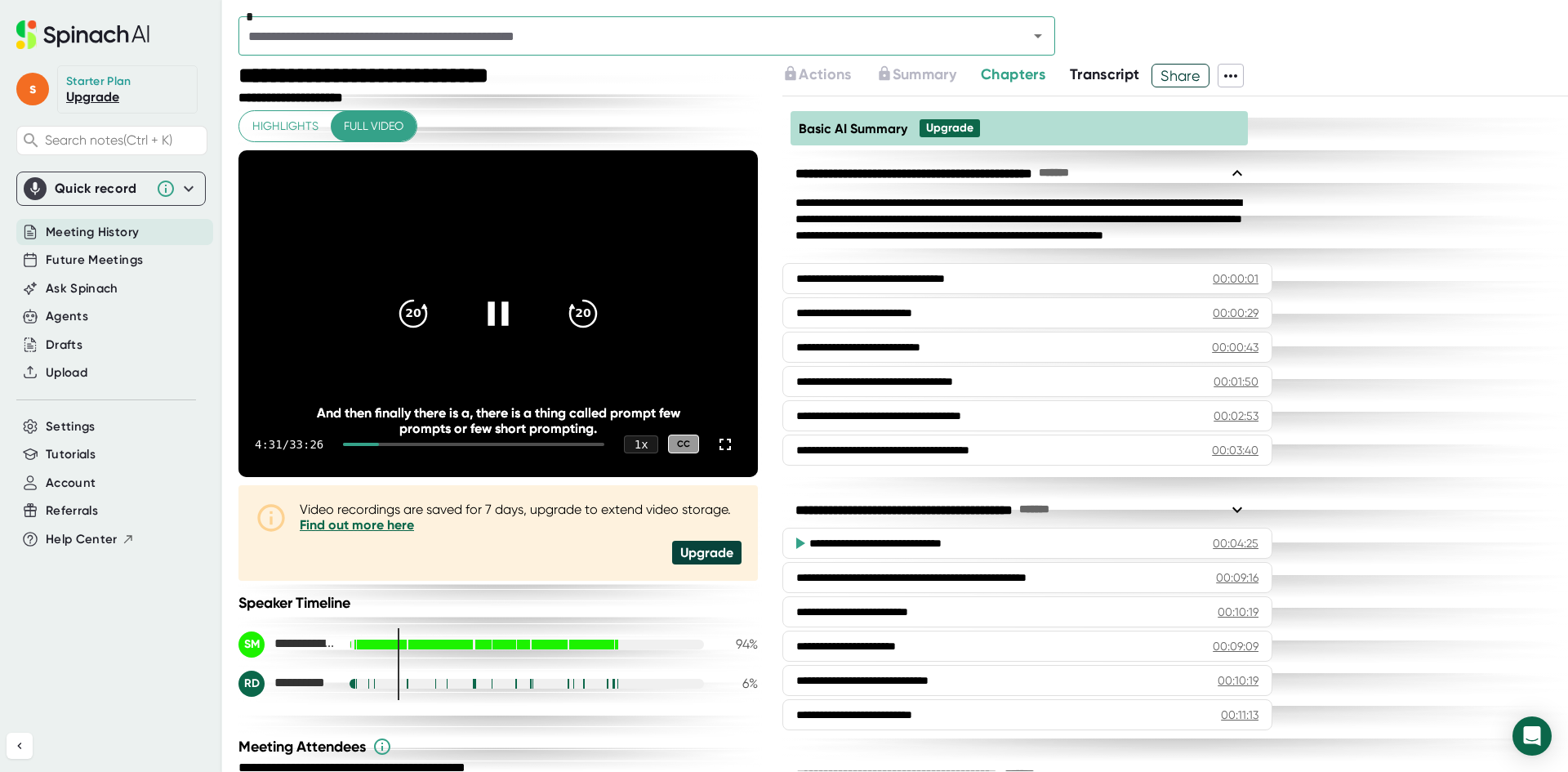
click at [355, 442] on div "4:31 / 33:26 1 x CC" at bounding box center [499, 444] width 520 height 66
click at [356, 443] on div at bounding box center [360, 443] width 35 height 3
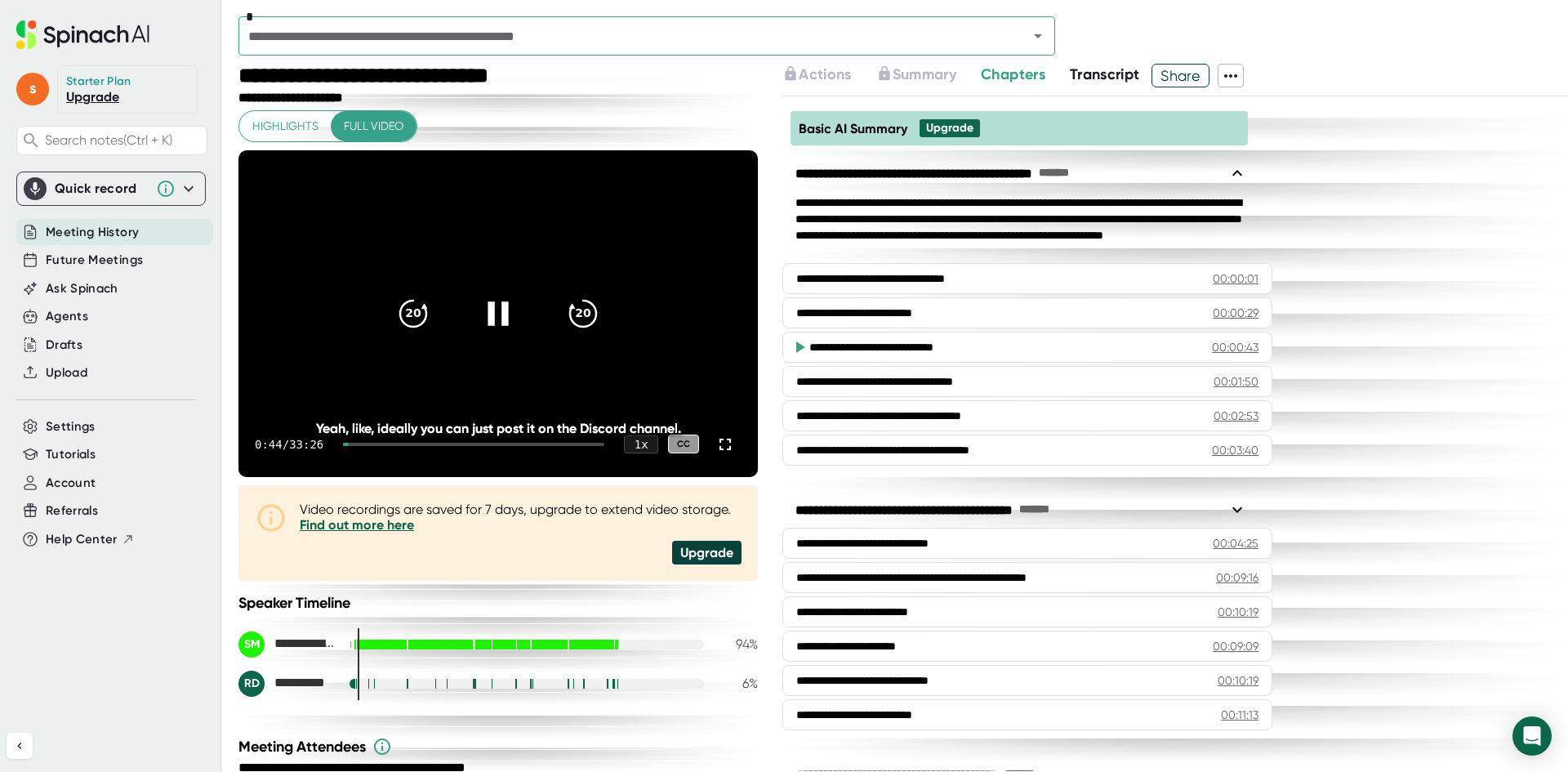
click at [349, 443] on div at bounding box center [346, 443] width 6 height 3
click at [492, 305] on icon at bounding box center [499, 313] width 41 height 41
click at [141, 251] on div "Future Meetings" at bounding box center [115, 260] width 197 height 27
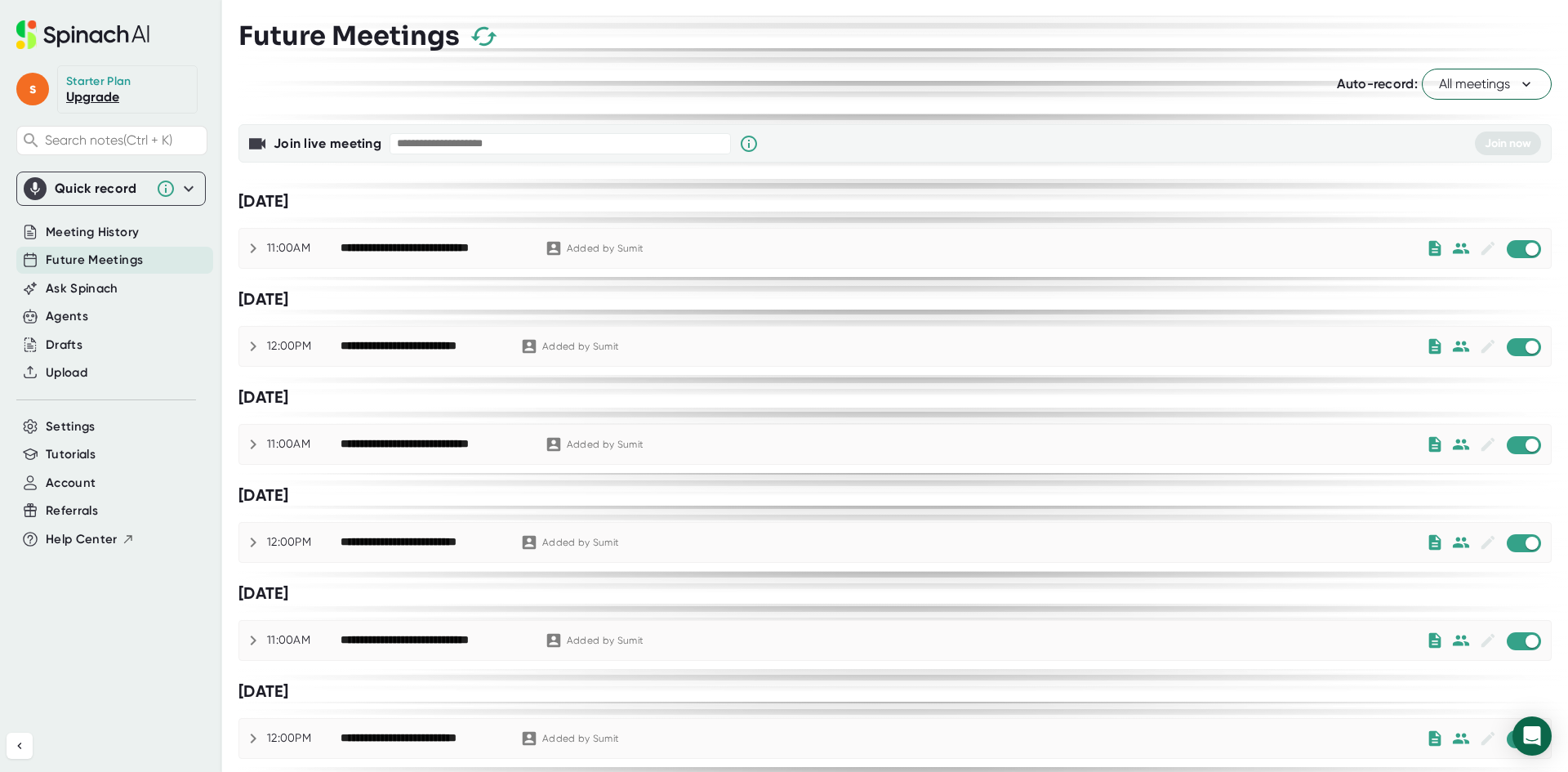
click at [1440, 87] on span "All meetings" at bounding box center [1487, 84] width 96 height 19
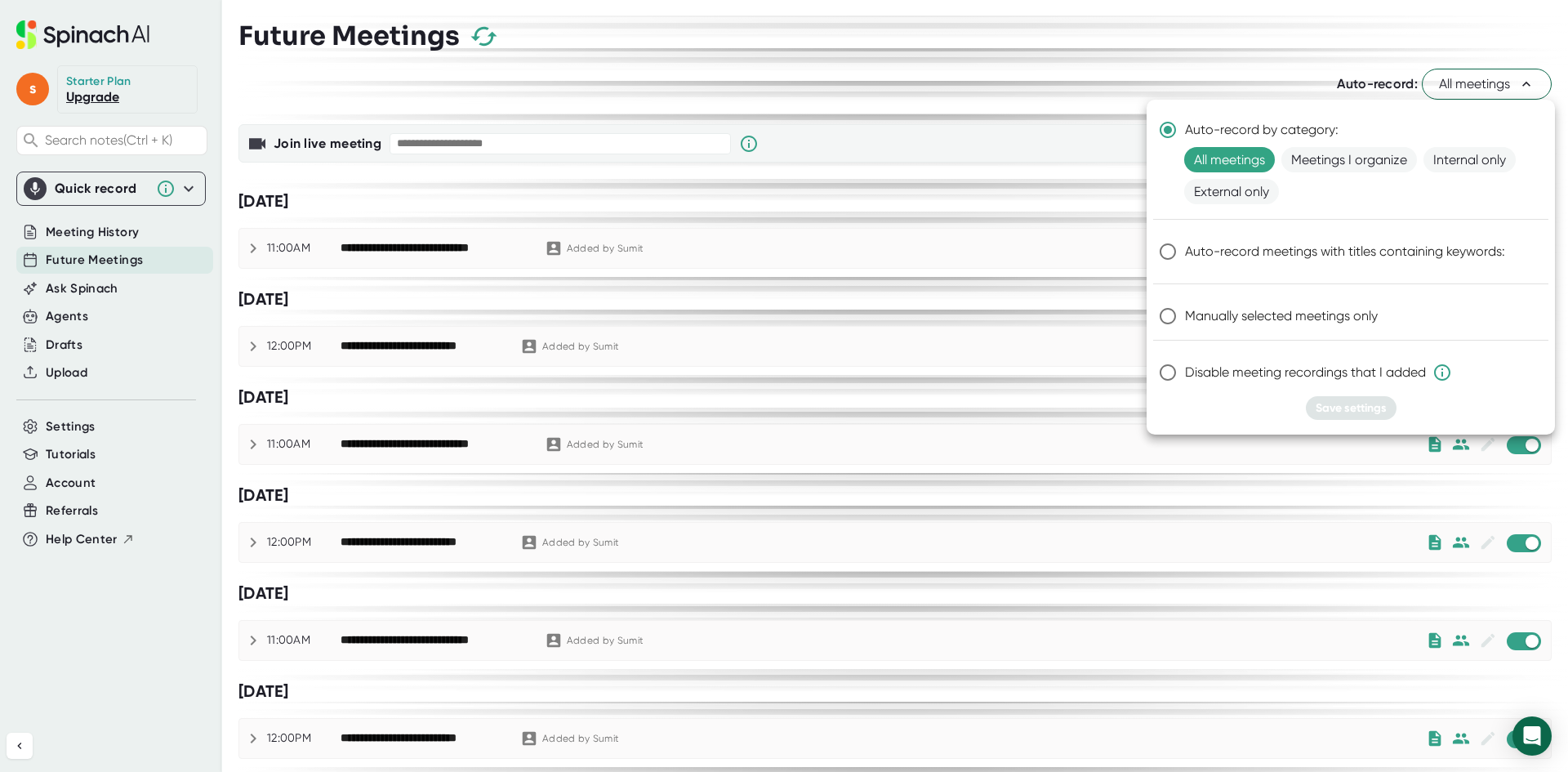
click at [92, 428] on div at bounding box center [784, 386] width 1568 height 772
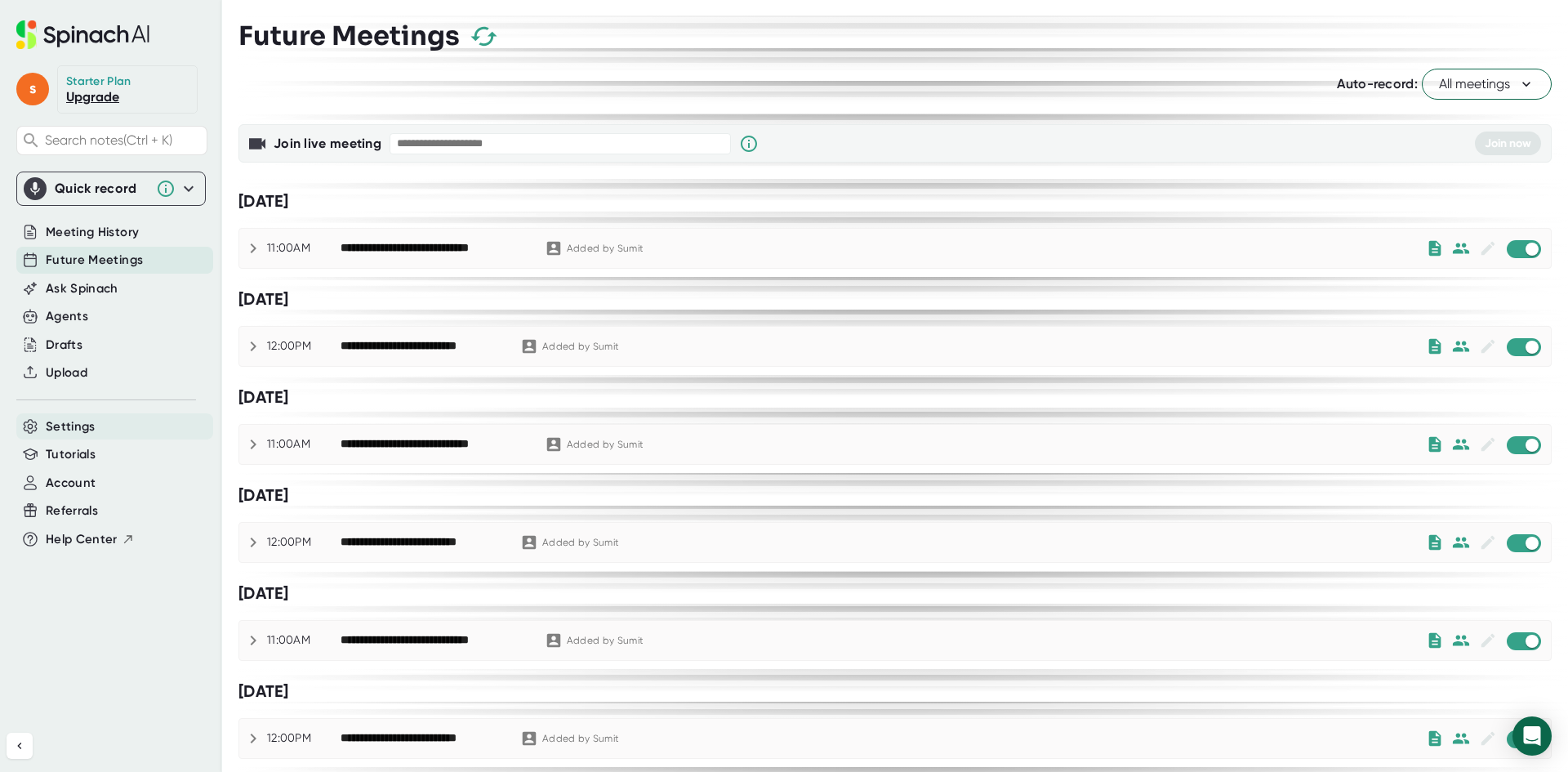
click at [87, 420] on span "Settings" at bounding box center [71, 426] width 50 height 18
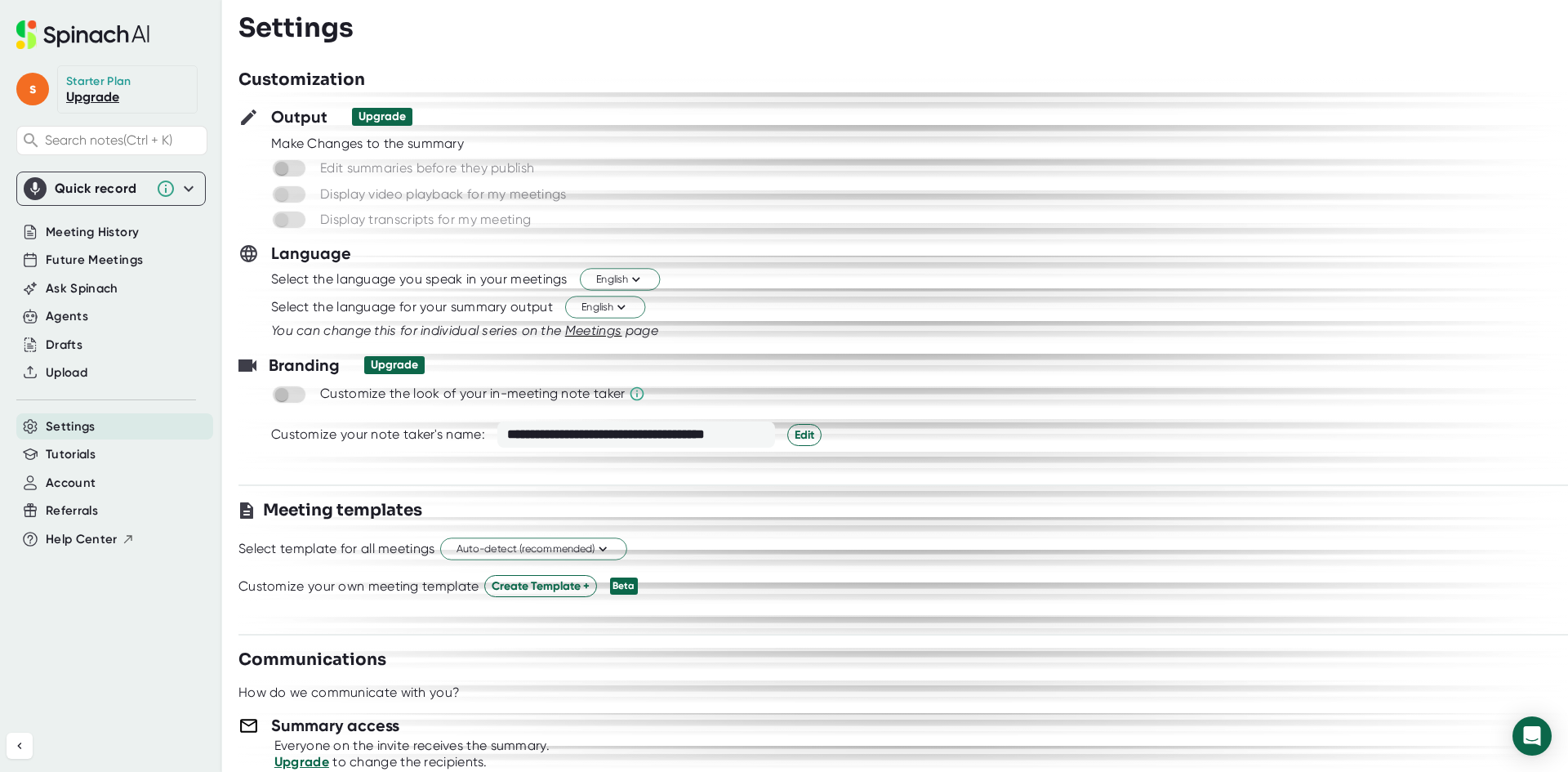
click at [366, 119] on div "Upgrade" at bounding box center [382, 116] width 47 height 14
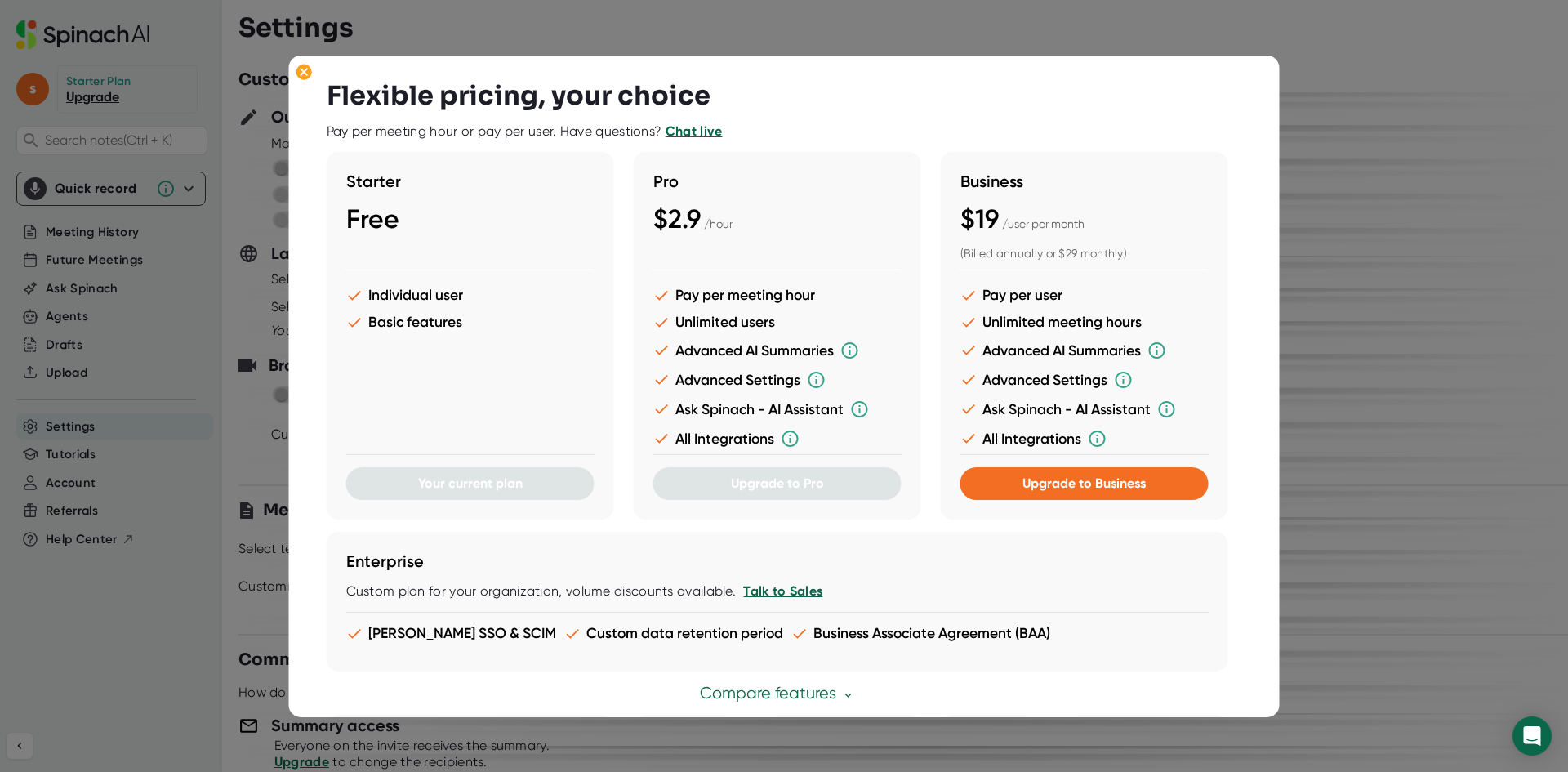
click at [1298, 446] on div at bounding box center [784, 386] width 1568 height 772
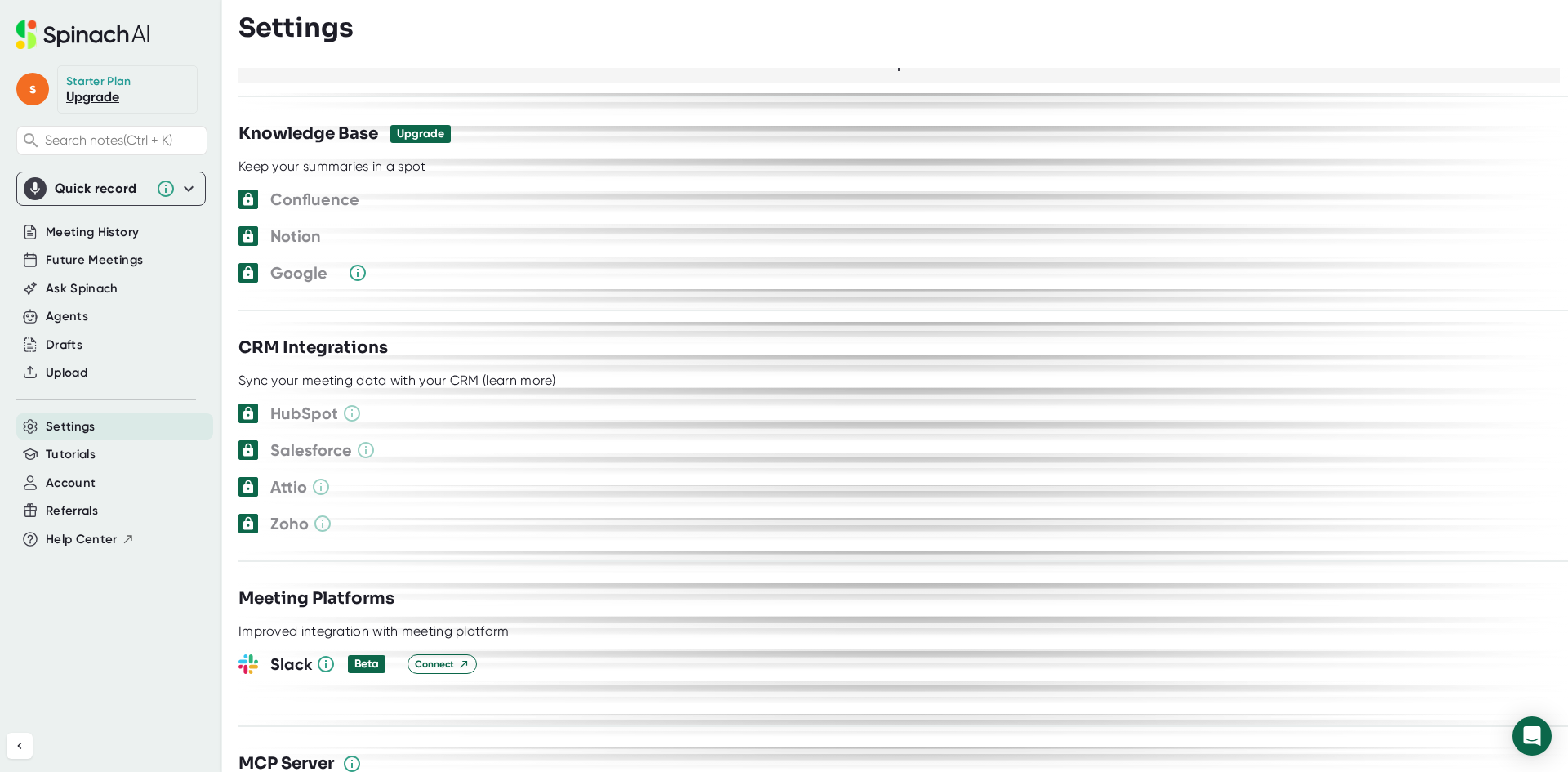
scroll to position [1436, 0]
click at [1533, 743] on icon "Open Intercom Messenger" at bounding box center [1532, 736] width 21 height 21
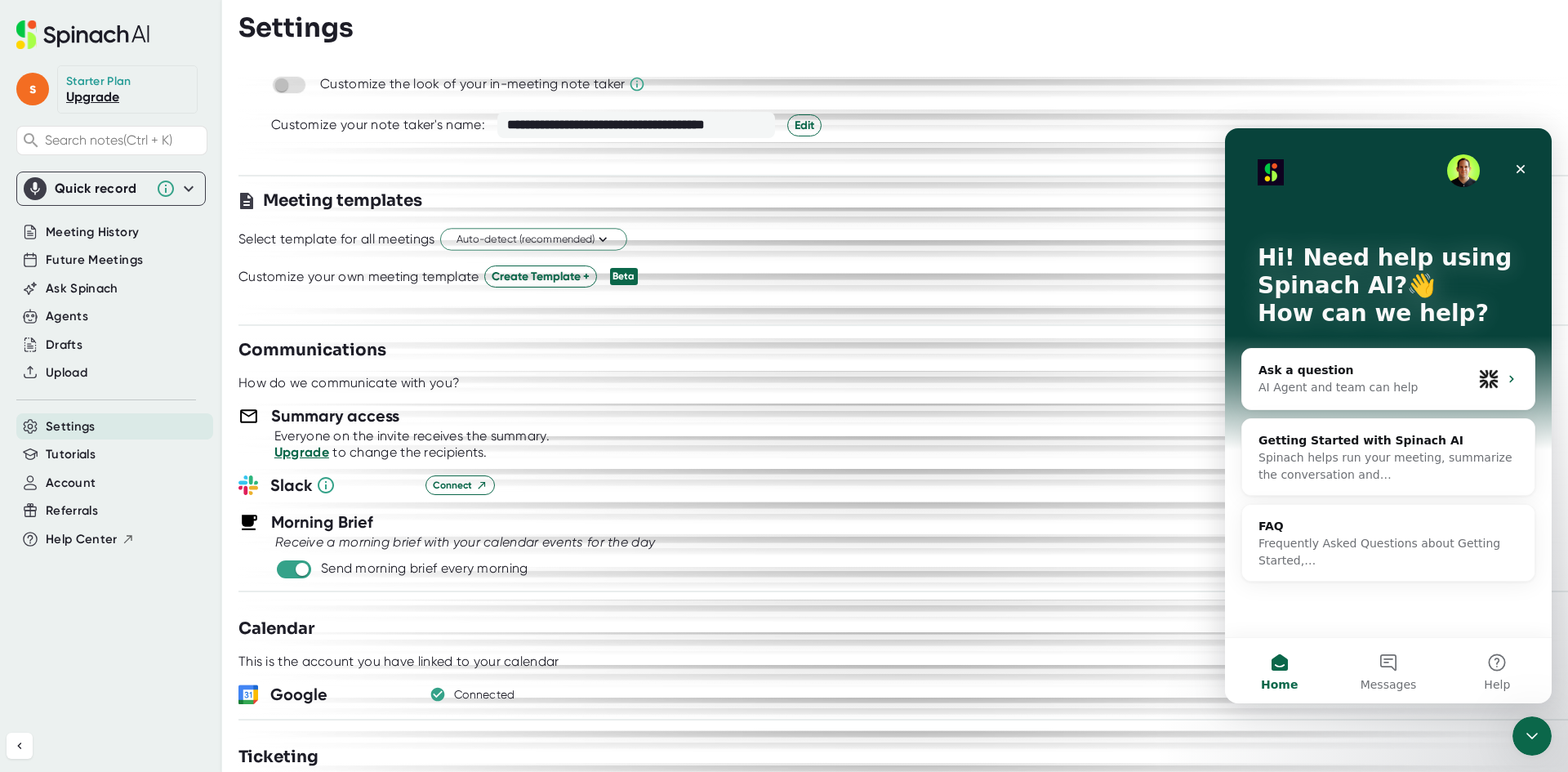
scroll to position [211, 0]
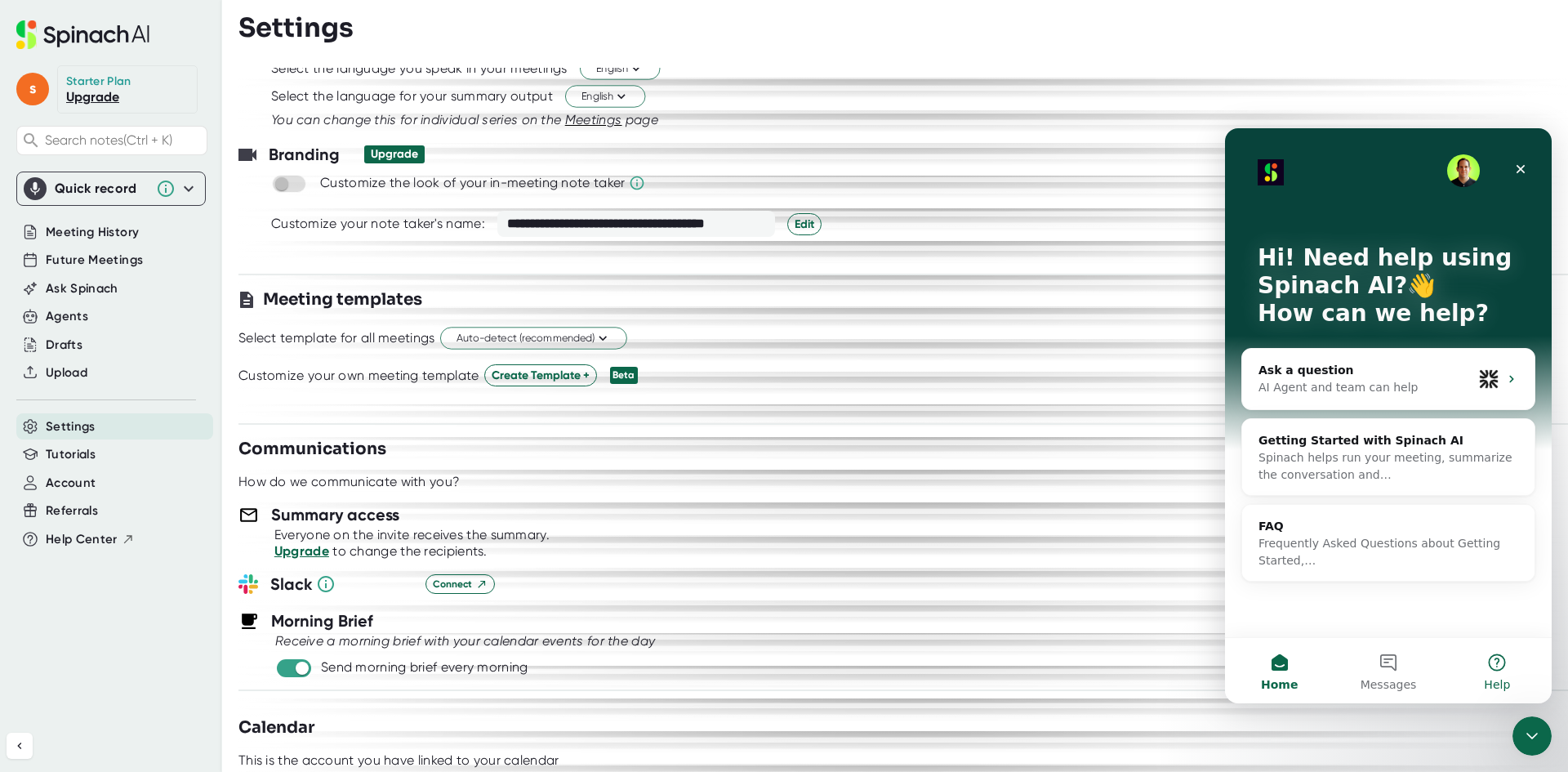
click at [1486, 666] on button "Help" at bounding box center [1497, 671] width 108 height 66
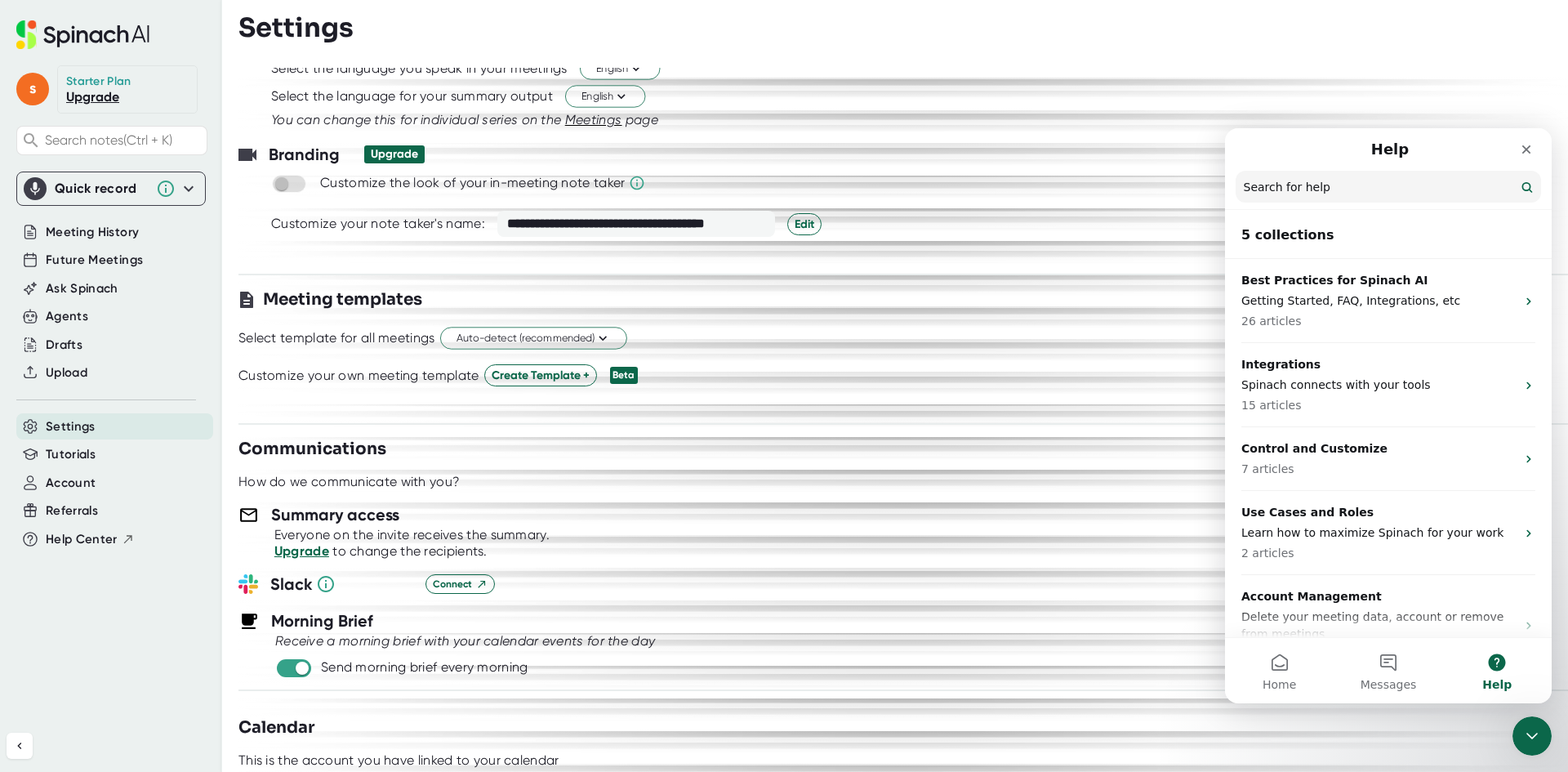
click at [1348, 192] on input "Search for help" at bounding box center [1388, 186] width 305 height 32
type input "Recordings"
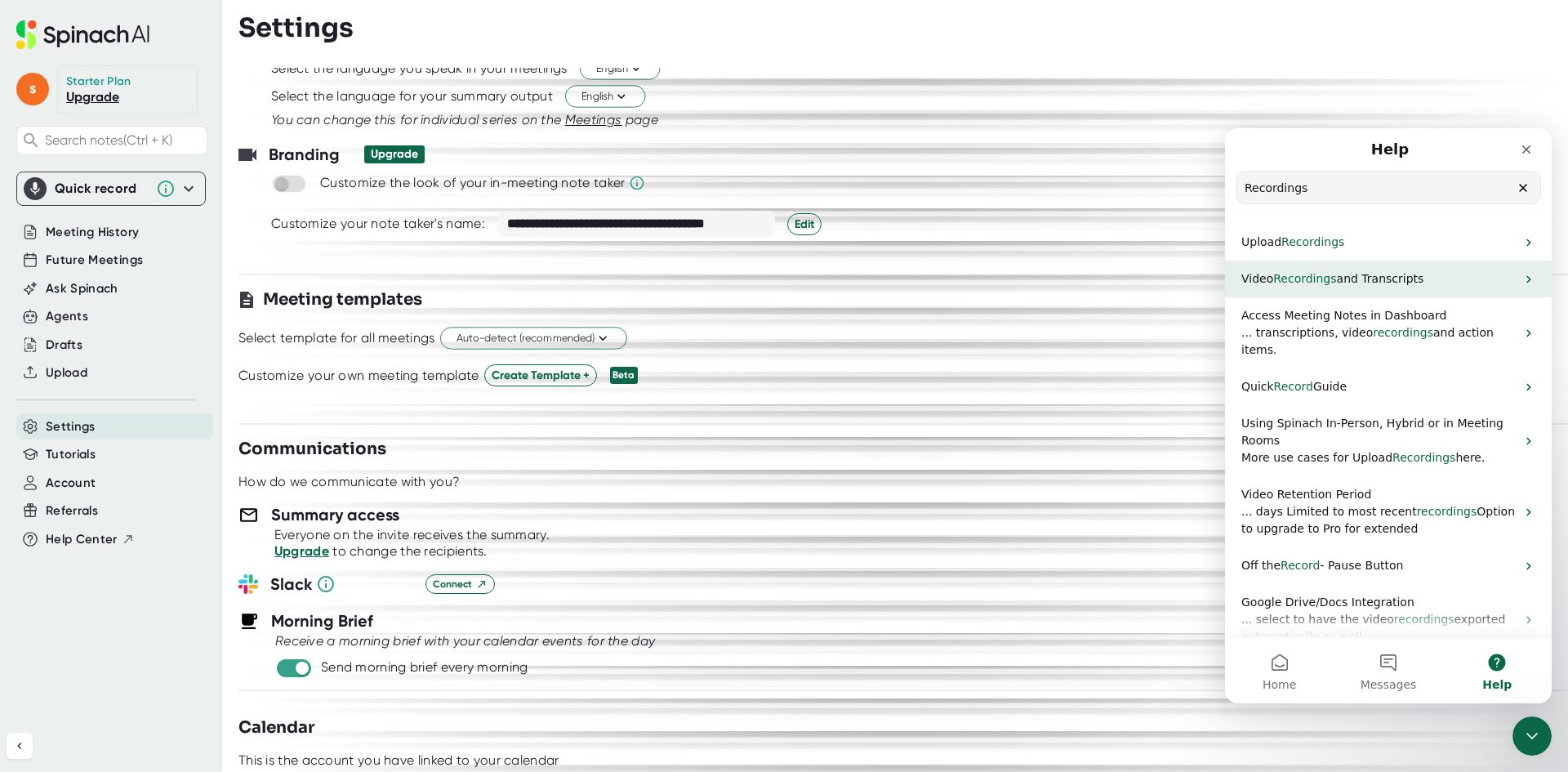
click at [1355, 277] on span "and Transcripts" at bounding box center [1381, 279] width 87 height 14
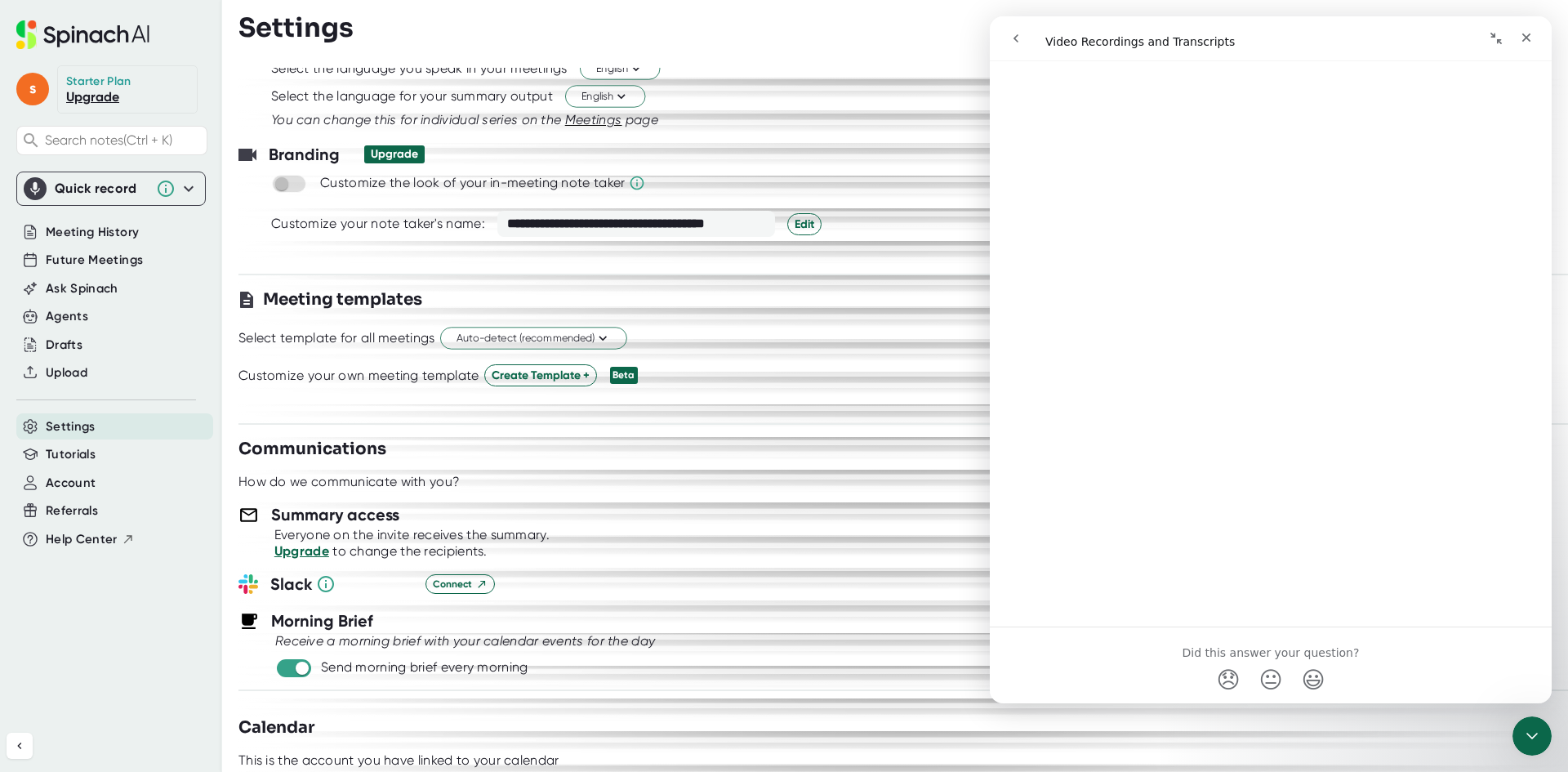
scroll to position [335, 0]
click at [1013, 30] on button "go back" at bounding box center [1016, 39] width 31 height 31
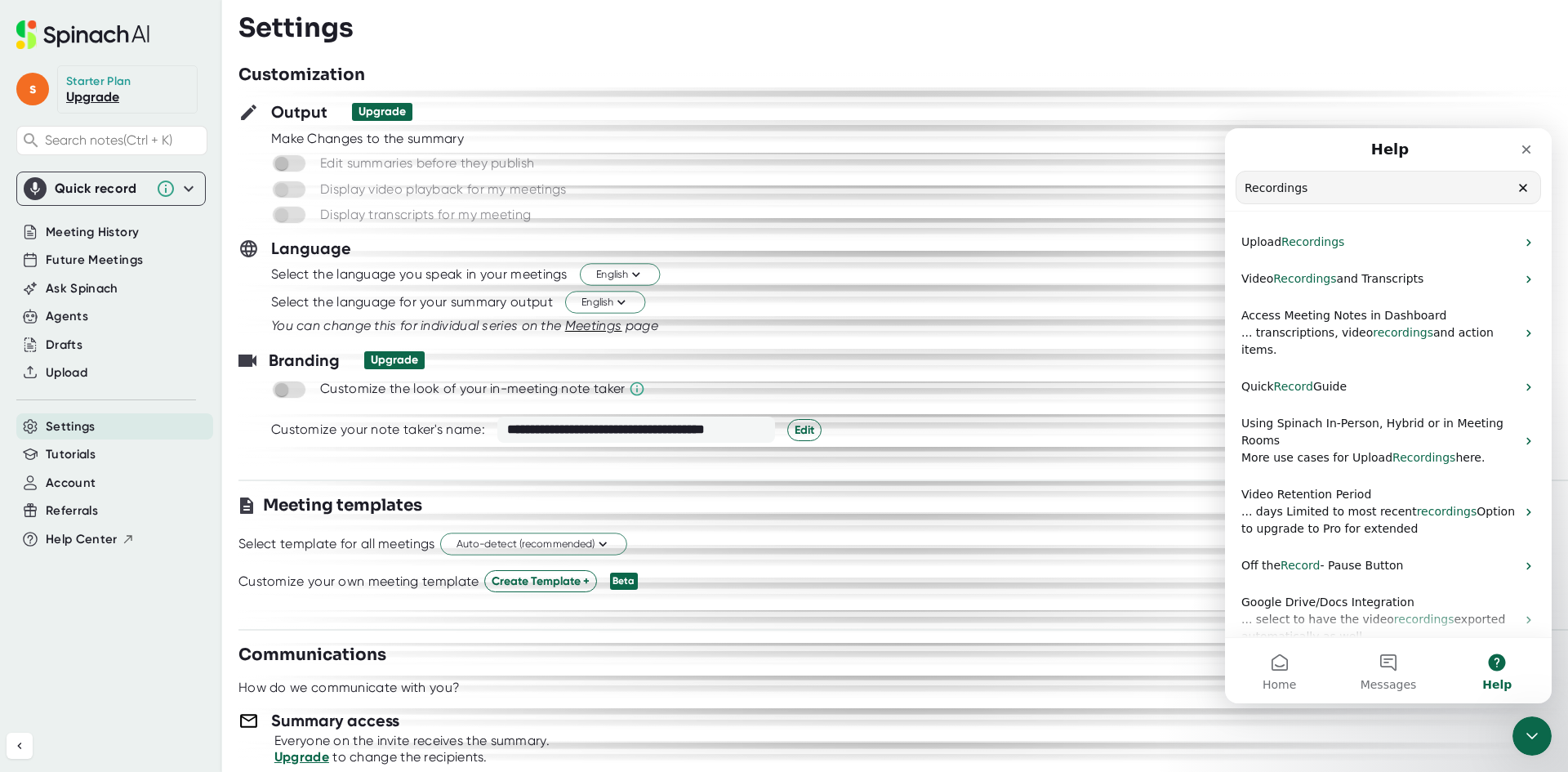
scroll to position [0, 0]
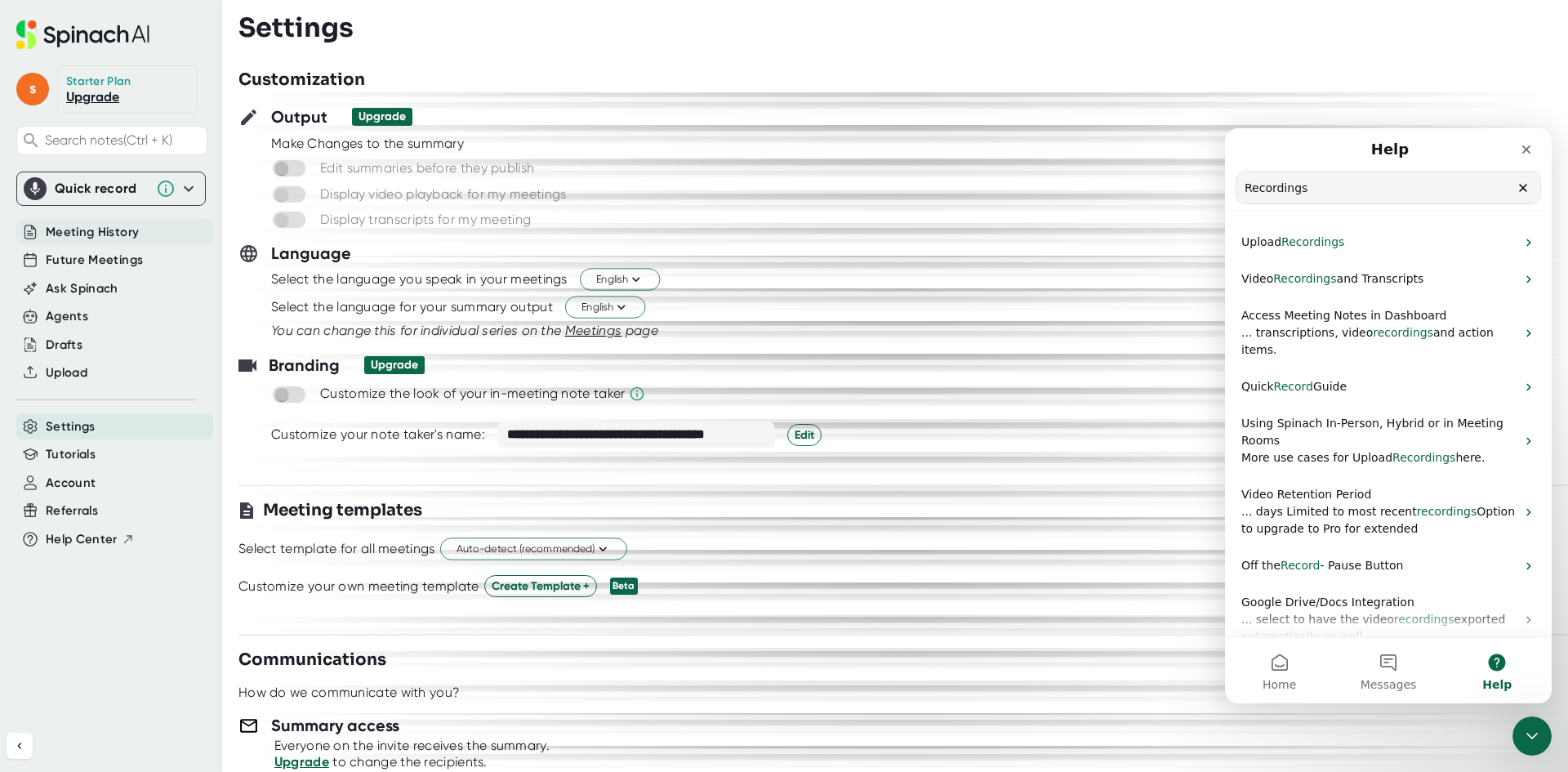
click at [72, 230] on span "Meeting History" at bounding box center [92, 232] width 93 height 18
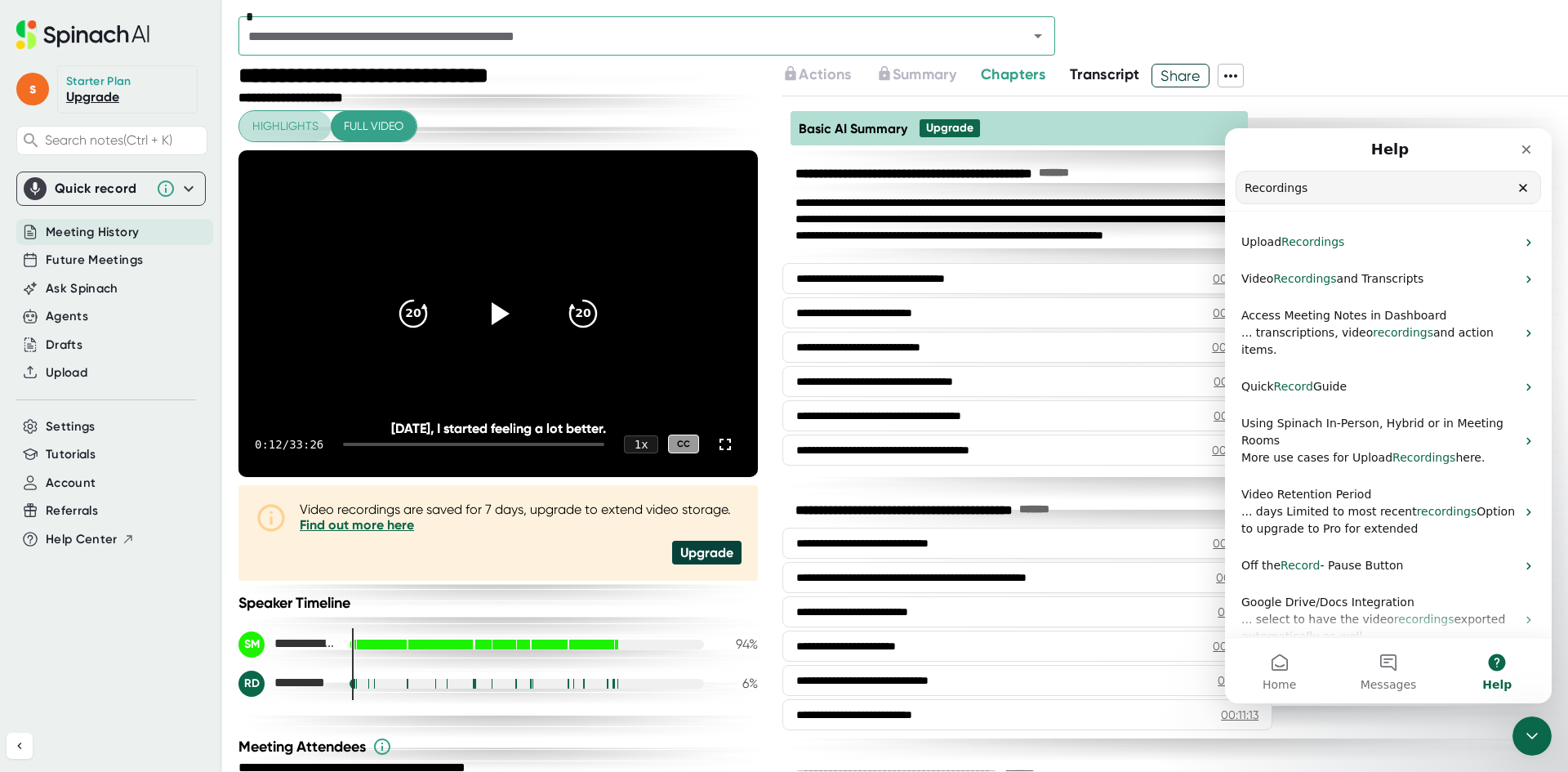
click at [315, 129] on span "Highlights" at bounding box center [285, 126] width 66 height 20
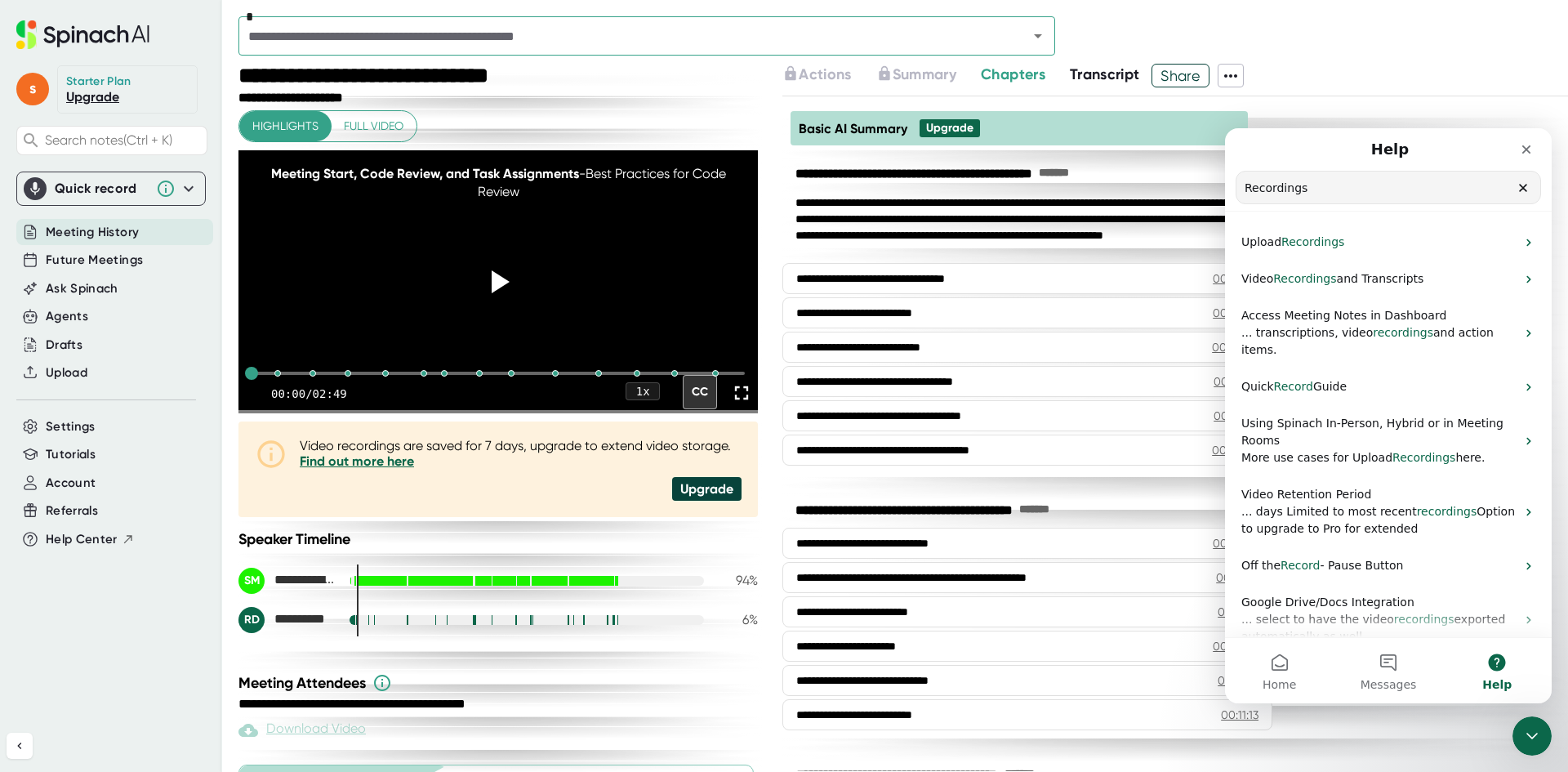
drag, startPoint x: 1026, startPoint y: 35, endPoint x: 1036, endPoint y: 35, distance: 10.0
click at [1029, 35] on div at bounding box center [1027, 36] width 43 height 23
click at [1037, 35] on icon "Open" at bounding box center [1038, 37] width 8 height 4
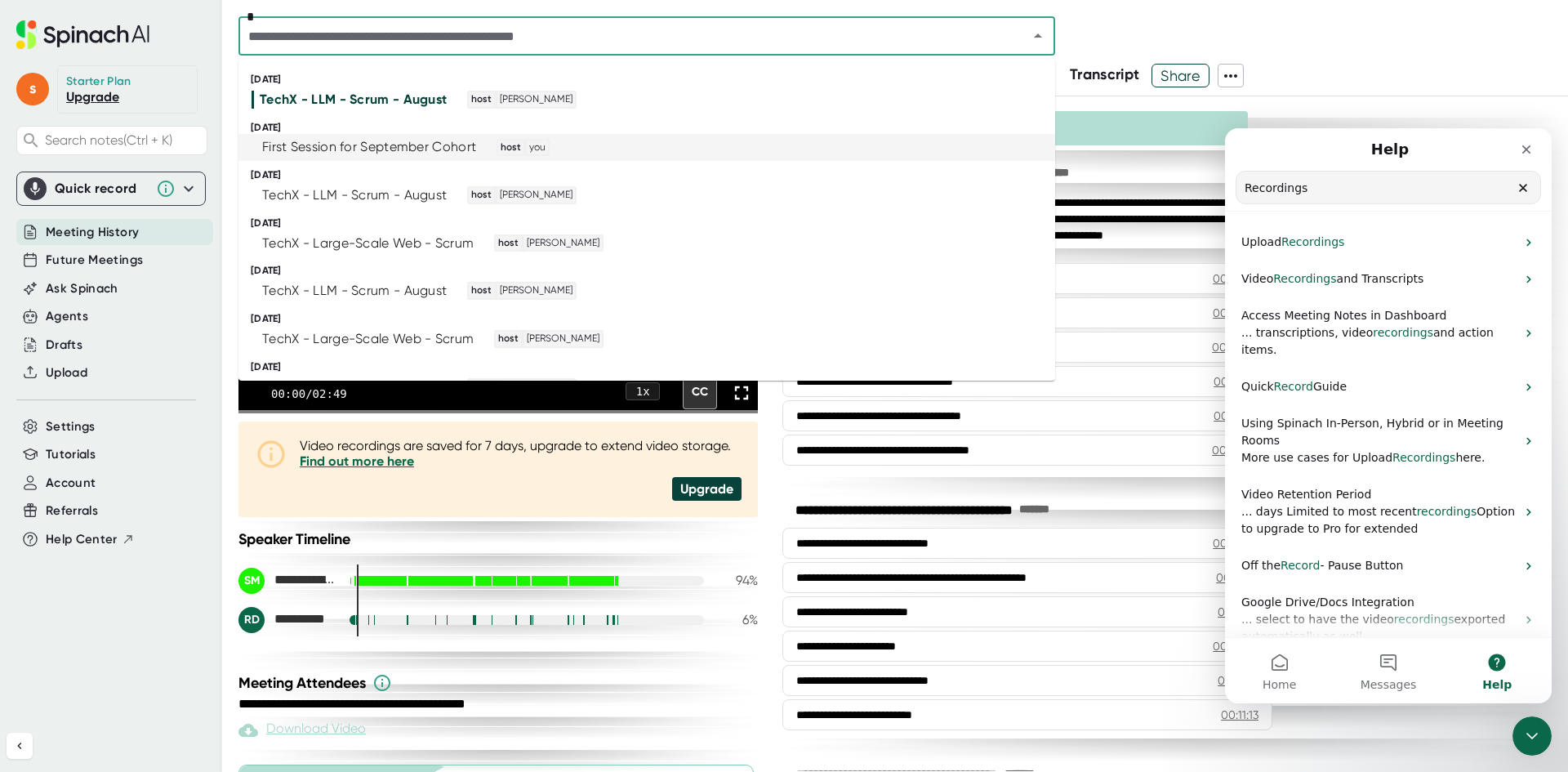
click at [707, 161] on ul "[DATE] TechX - LLM - Scrum - August host [PERSON_NAME] [DATE] First Session for…" at bounding box center [646, 219] width 816 height 322
click at [457, 146] on div "First Session for September Cohort" at bounding box center [369, 147] width 214 height 16
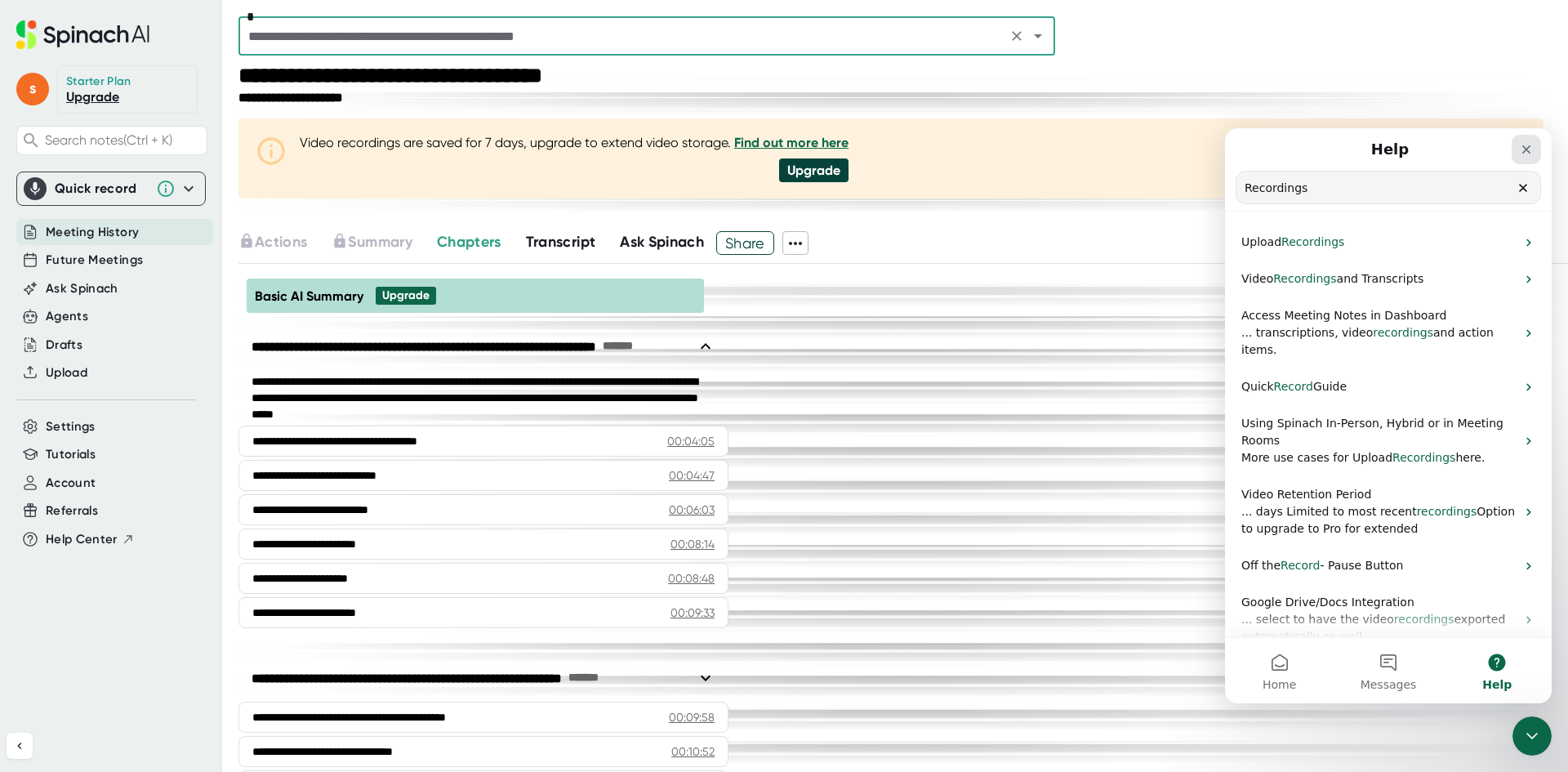
click at [1524, 148] on icon "Close" at bounding box center [1526, 150] width 14 height 14
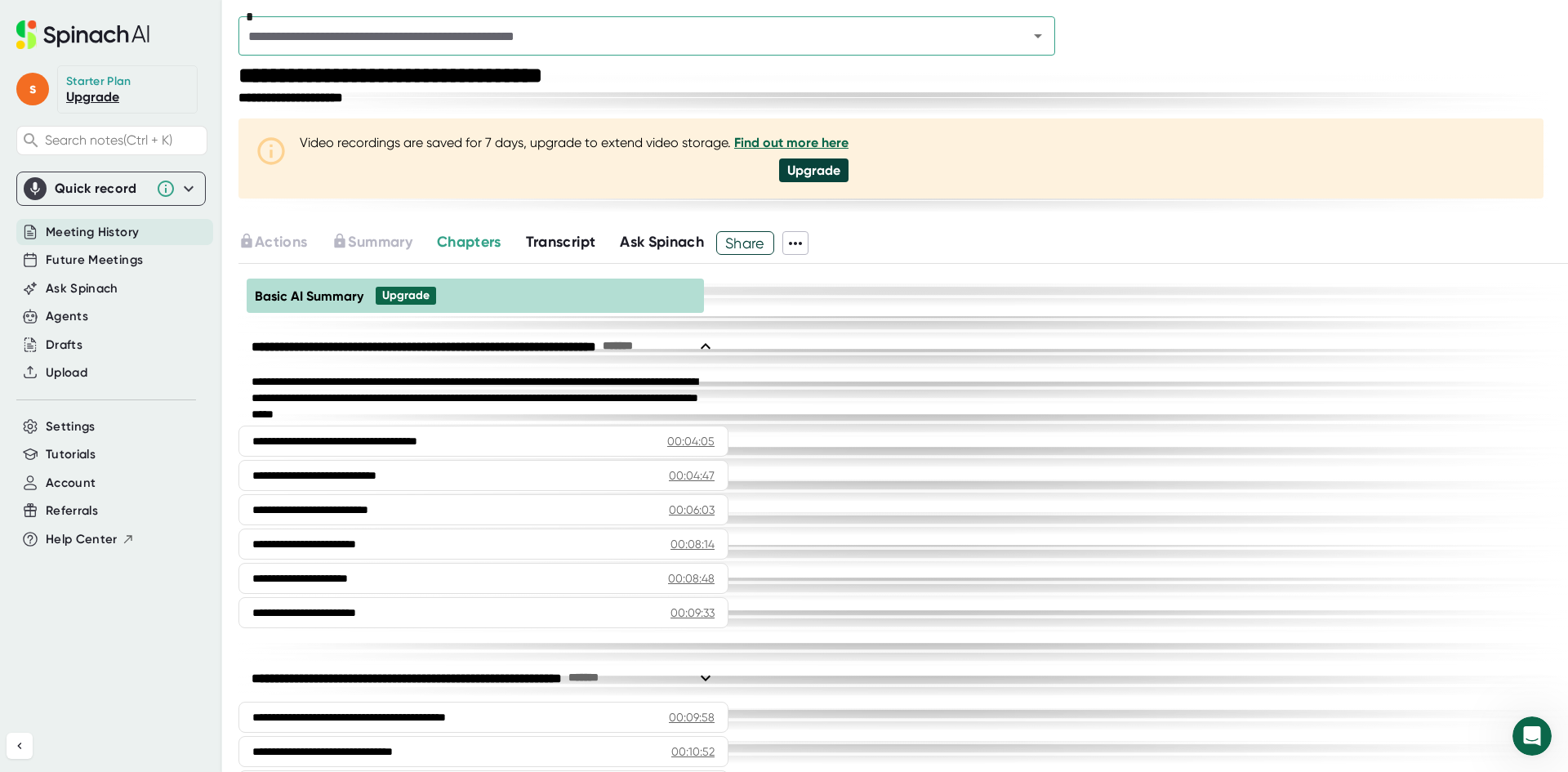
click at [801, 244] on icon at bounding box center [795, 243] width 19 height 19
click at [739, 299] on div at bounding box center [784, 386] width 1568 height 772
click at [543, 243] on span "Transcript" at bounding box center [560, 242] width 71 height 18
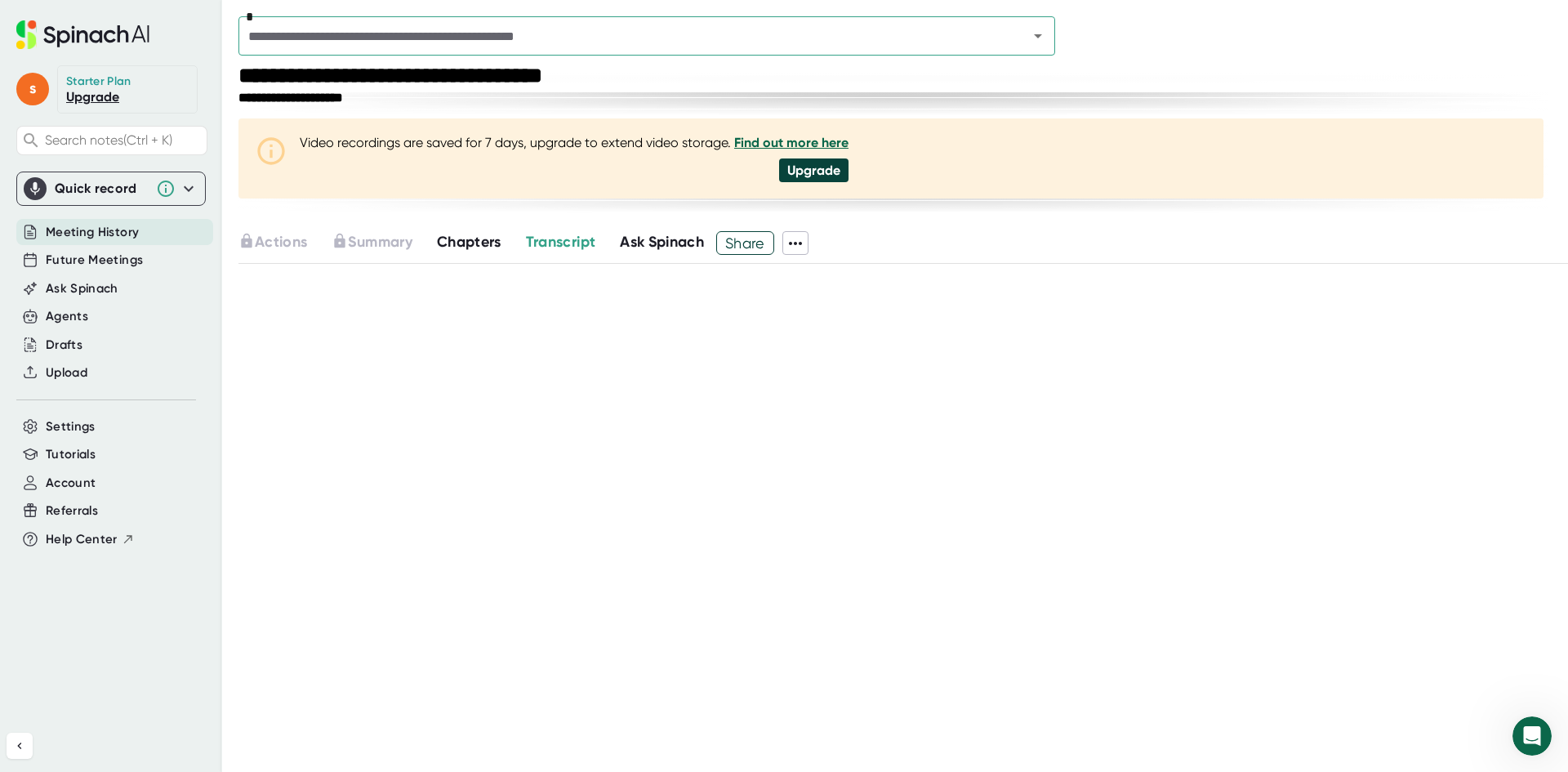
click at [455, 243] on span "Chapters" at bounding box center [469, 242] width 65 height 18
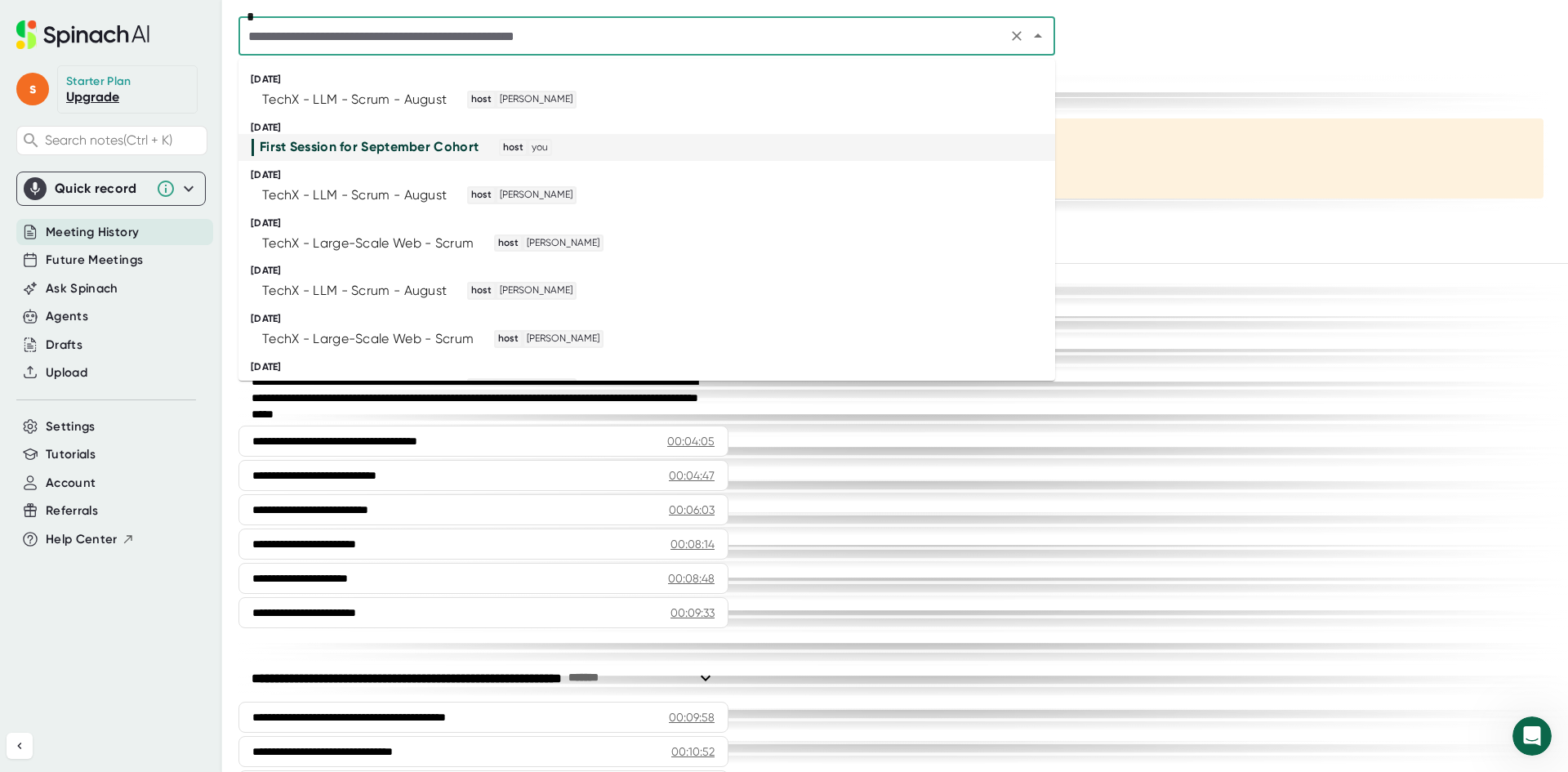
click at [633, 44] on input "text" at bounding box center [622, 36] width 758 height 23
click at [147, 258] on div "Future Meetings" at bounding box center [115, 260] width 197 height 27
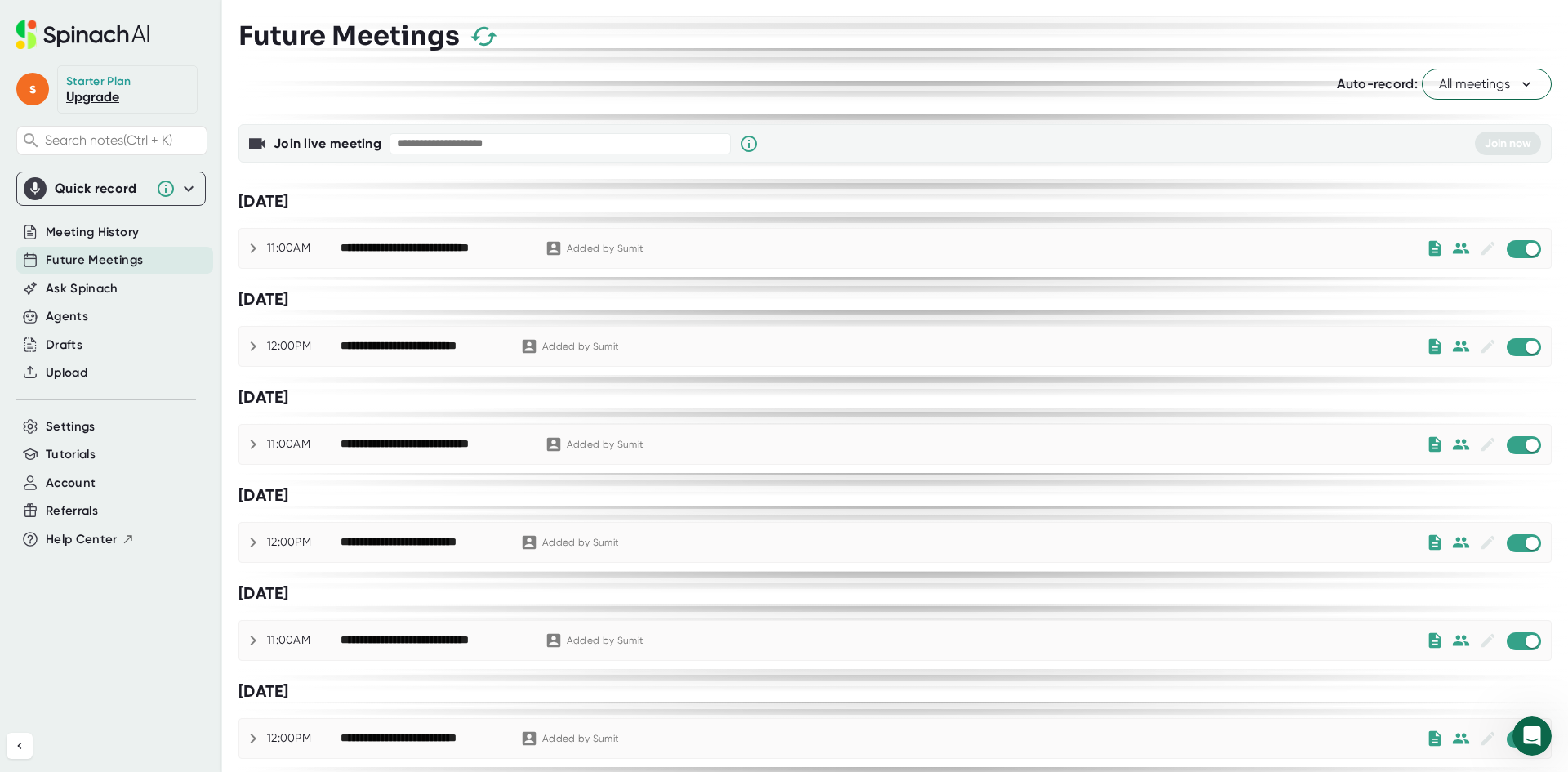
click at [478, 34] on icon "button" at bounding box center [484, 37] width 29 height 29
click at [1468, 78] on span "All meetings" at bounding box center [1487, 84] width 96 height 19
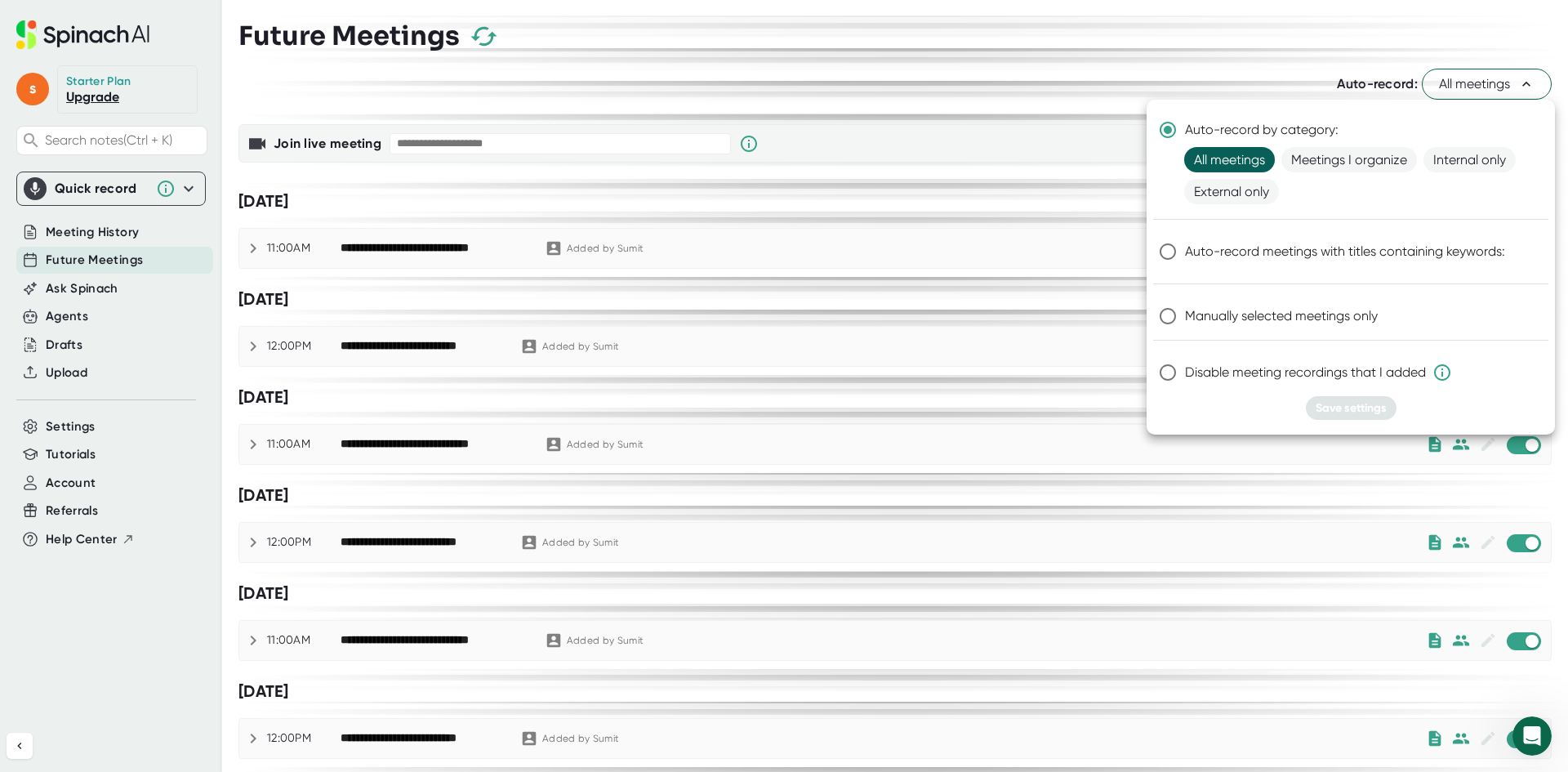
click at [1240, 156] on span "All meetings" at bounding box center [1230, 159] width 91 height 25
click at [1240, 158] on span "All meetings" at bounding box center [1230, 159] width 91 height 25
click at [1061, 58] on div at bounding box center [784, 386] width 1568 height 772
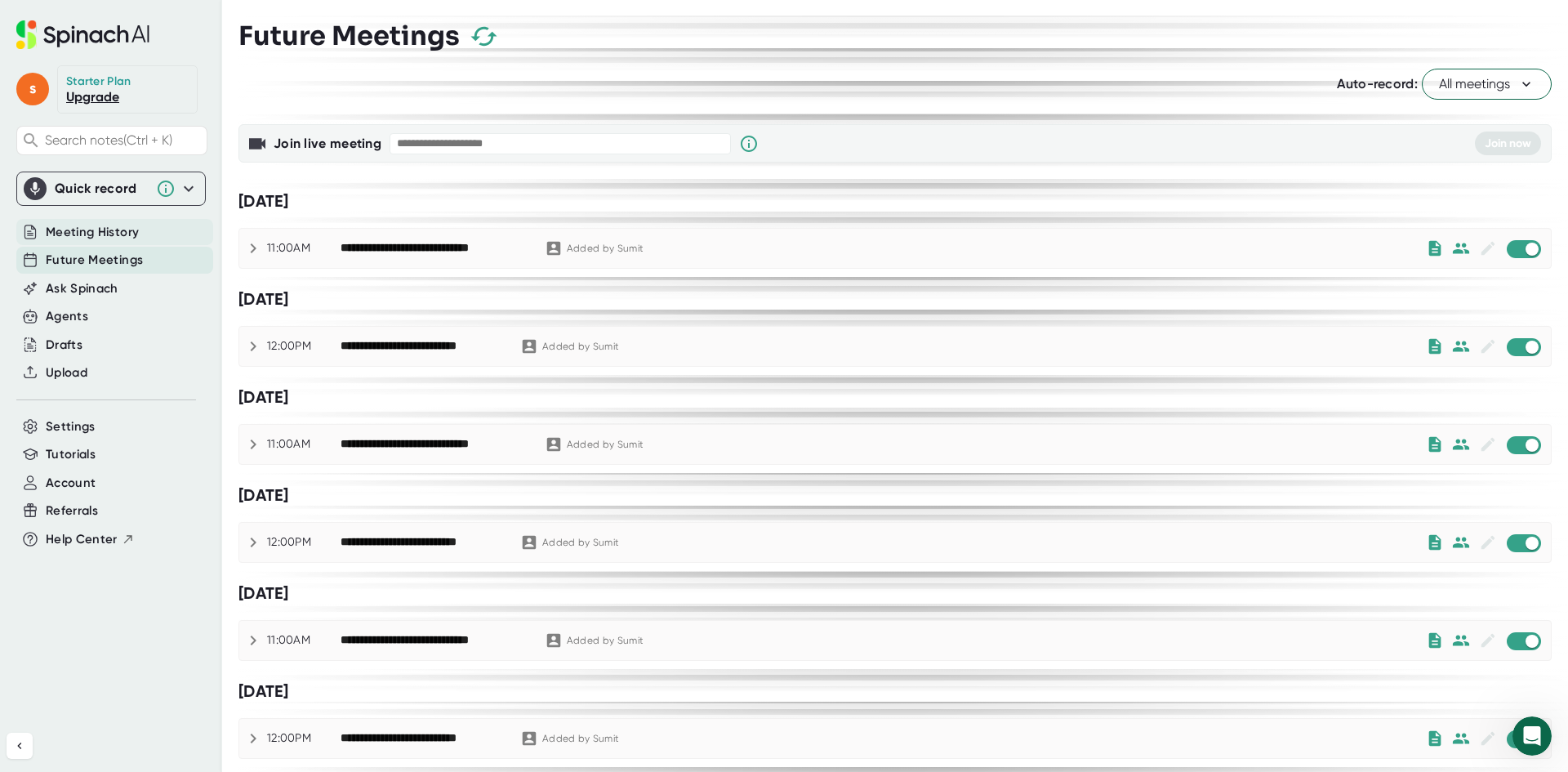
click at [161, 236] on div "Meeting History" at bounding box center [115, 233] width 197 height 27
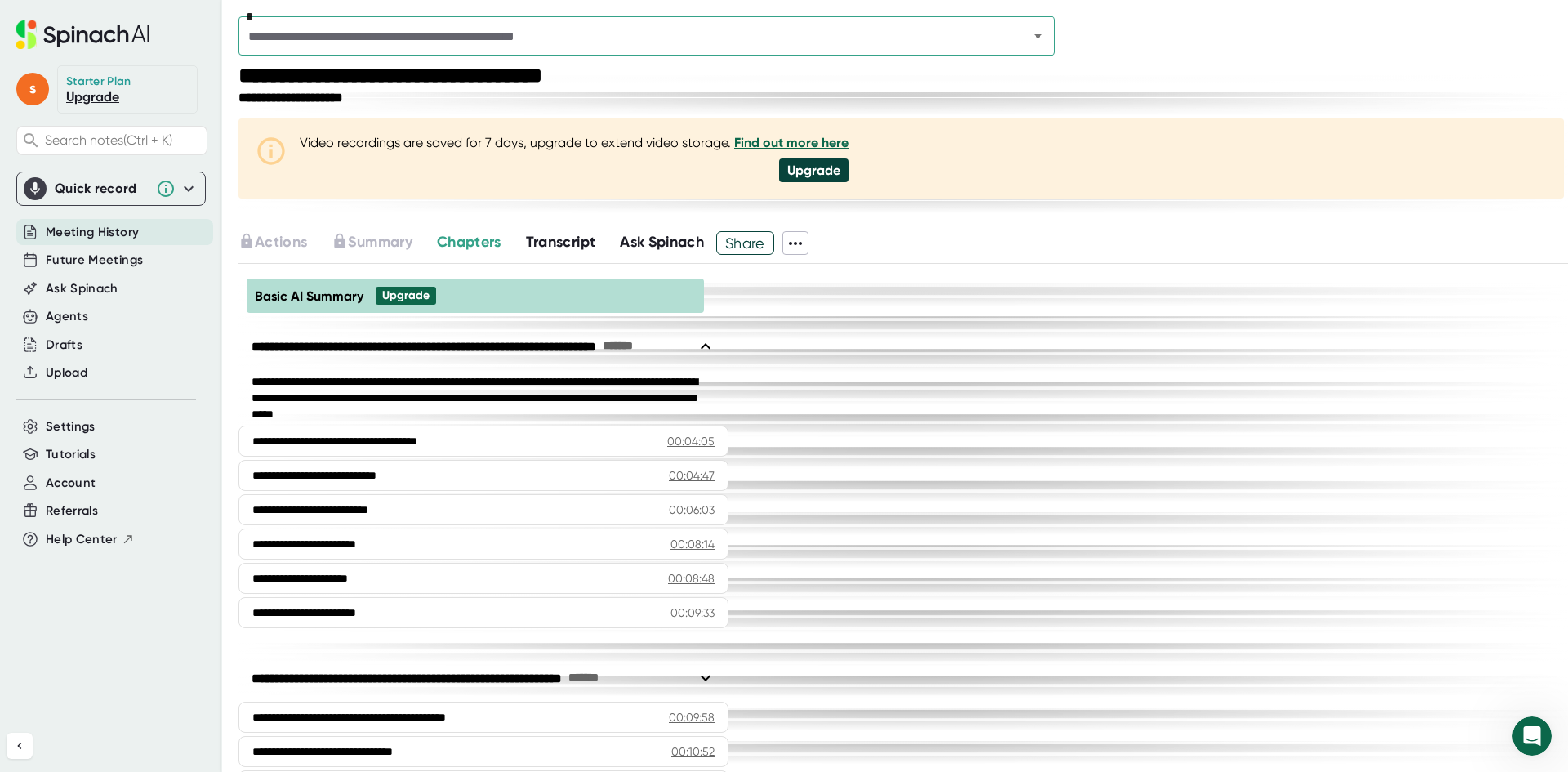
click at [563, 46] on input "text" at bounding box center [622, 36] width 758 height 23
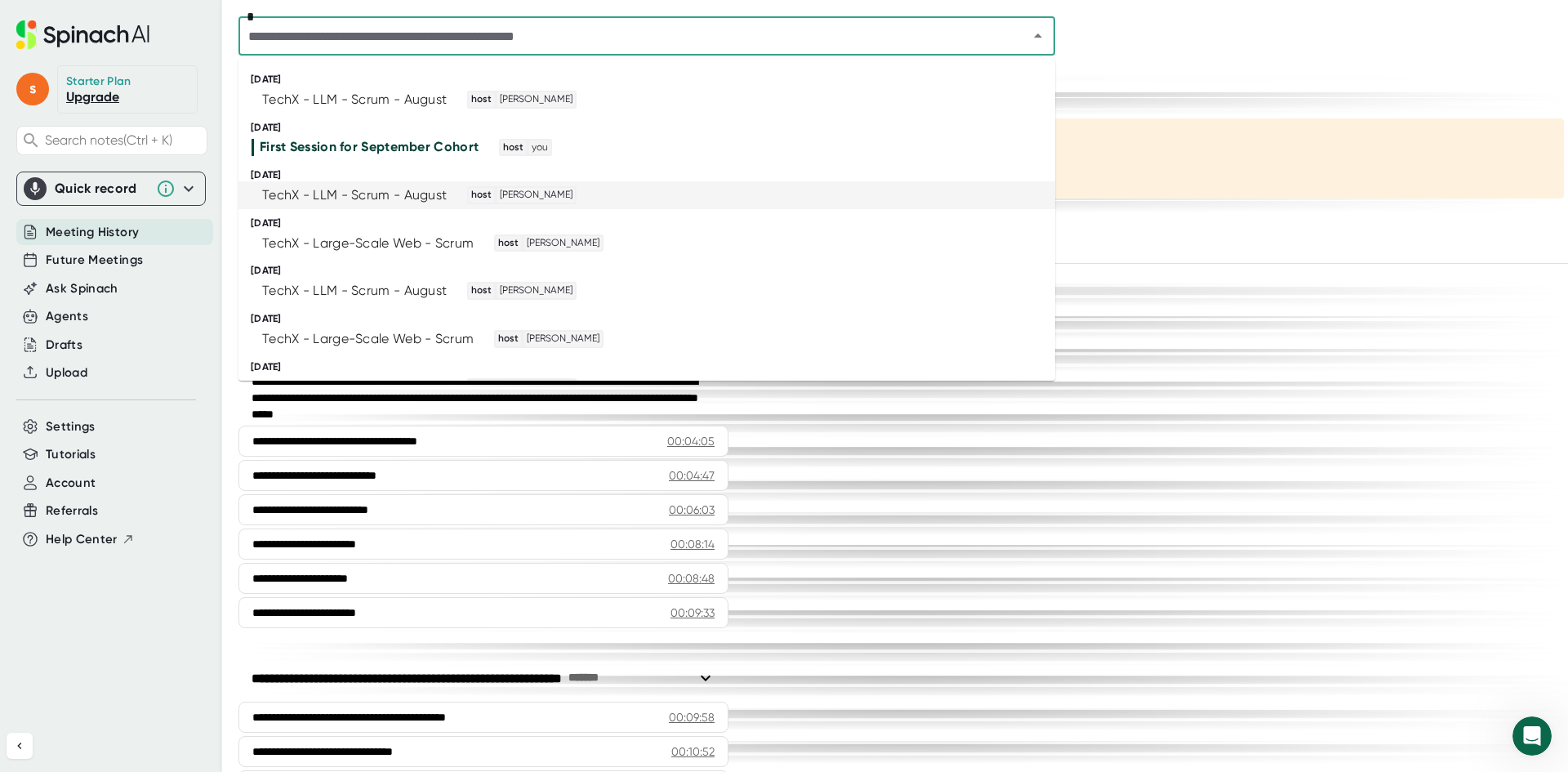
click at [436, 186] on li "TechX - LLM - Scrum - August host [PERSON_NAME]" at bounding box center [646, 195] width 816 height 28
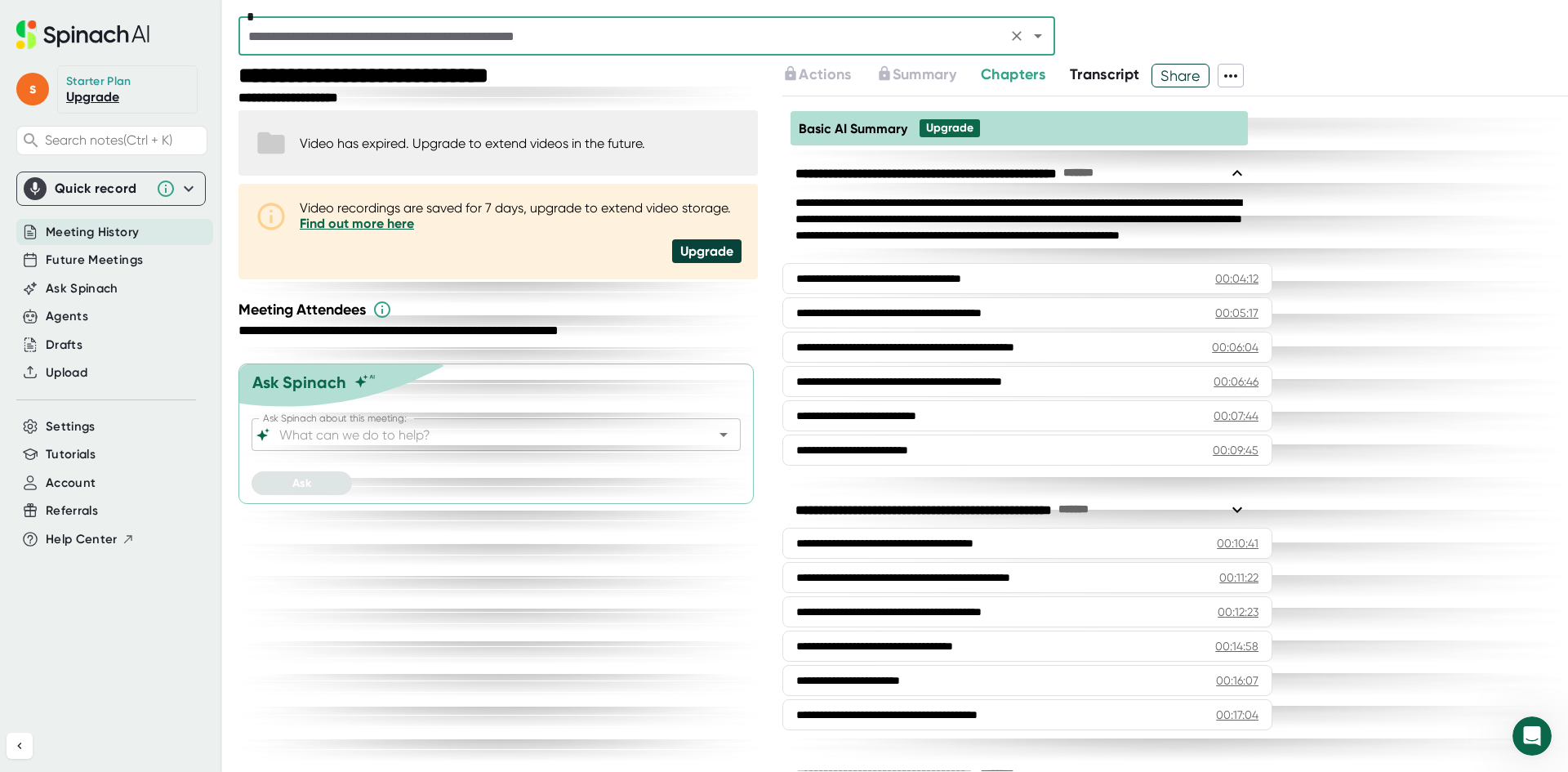
click at [966, 33] on input "text" at bounding box center [622, 36] width 758 height 23
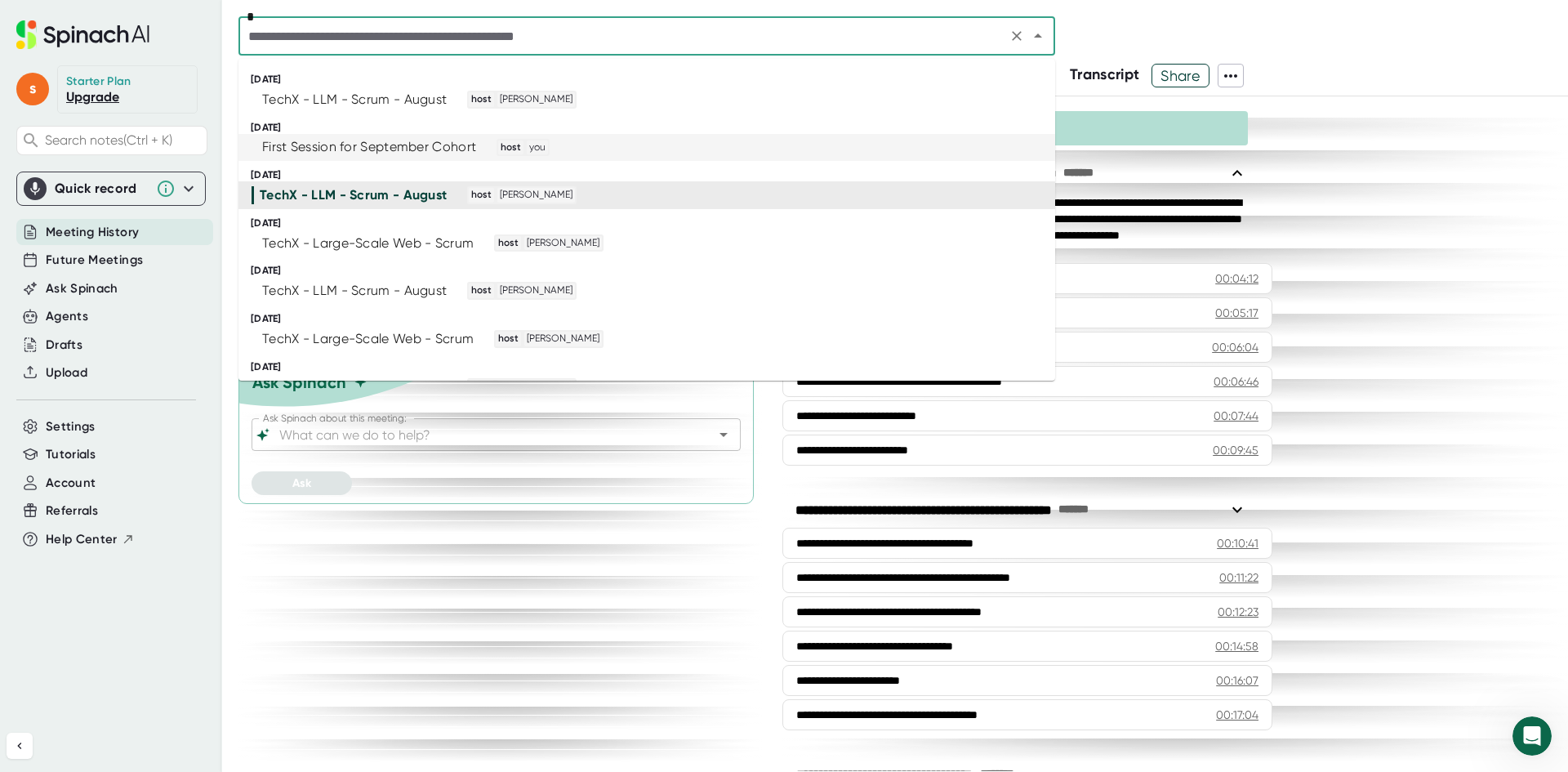
click at [489, 153] on span "host you" at bounding box center [517, 148] width 66 height 18
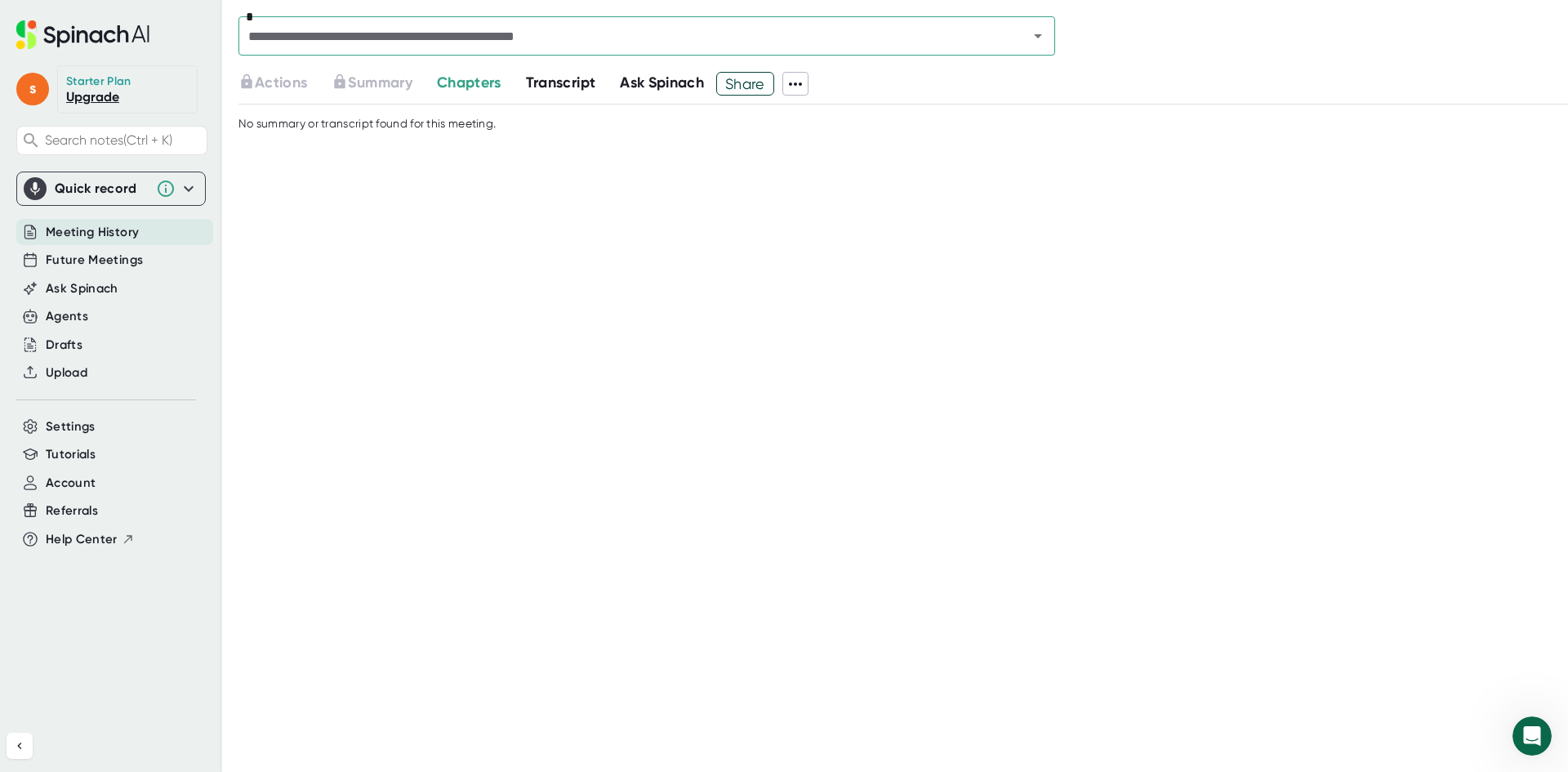
click at [575, 86] on span "Transcript" at bounding box center [560, 82] width 71 height 18
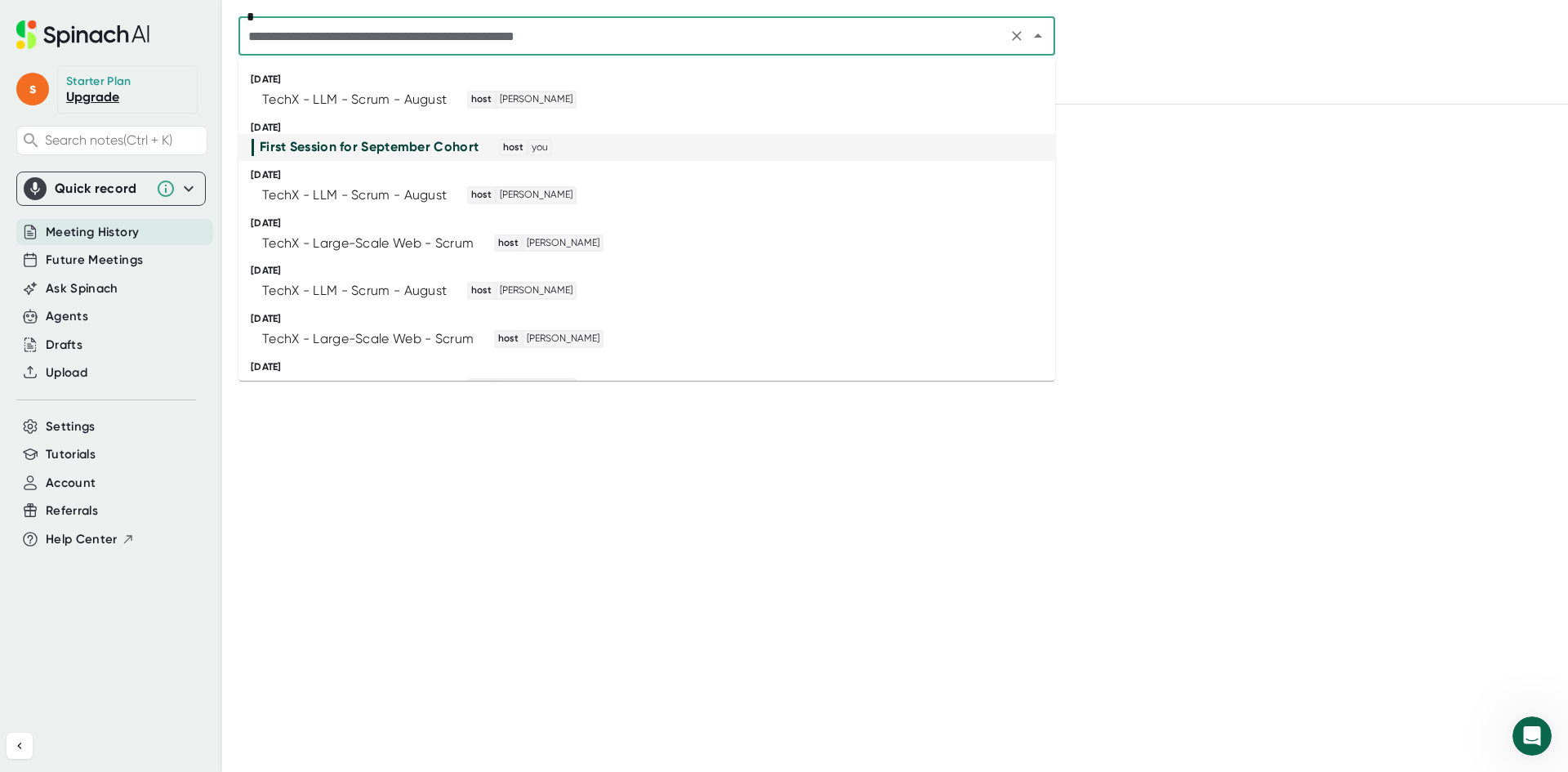
click at [526, 35] on input "text" at bounding box center [622, 36] width 758 height 23
click at [314, 94] on div "TechX - LLM - Scrum - August" at bounding box center [354, 100] width 185 height 16
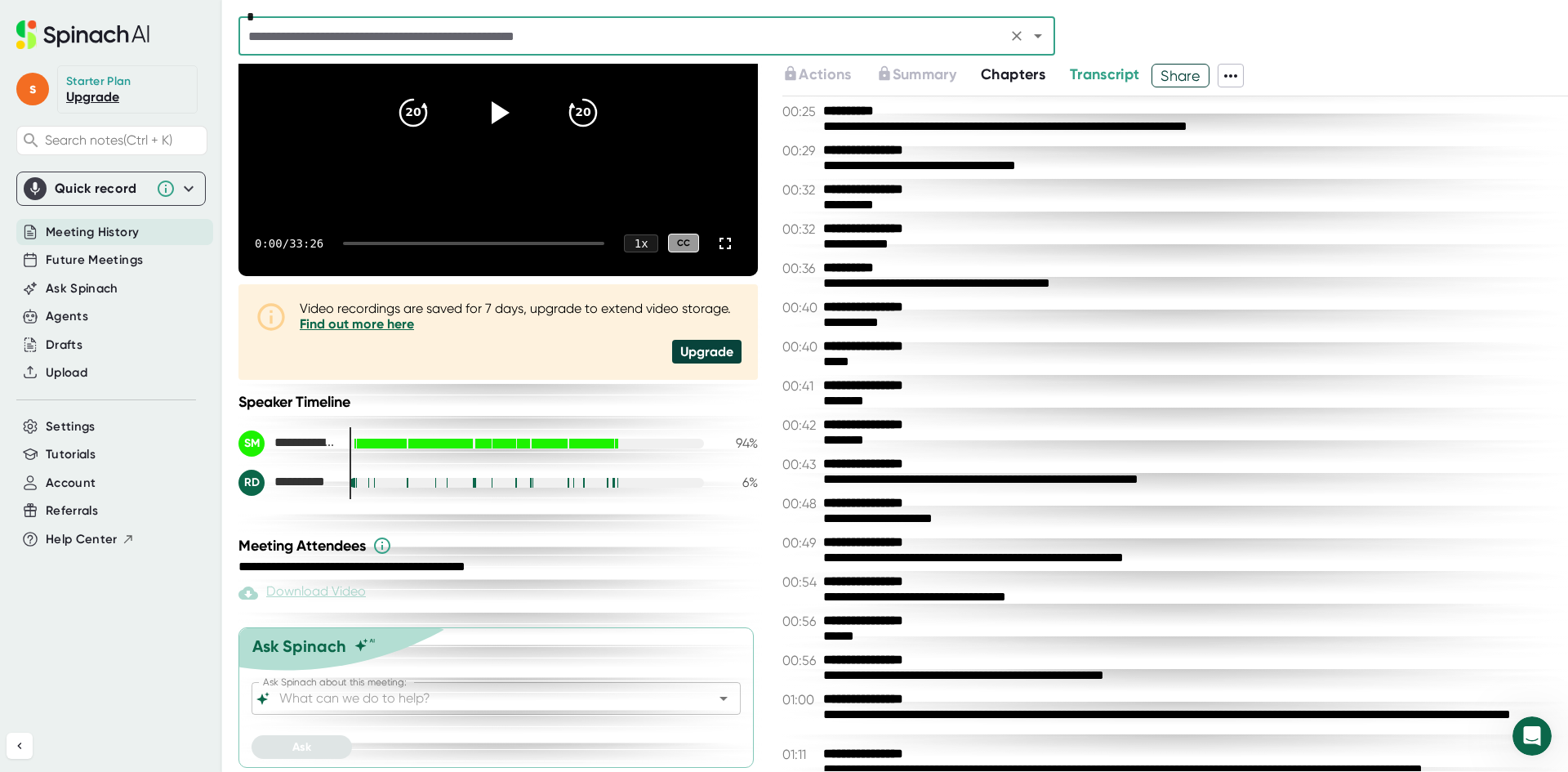
scroll to position [205, 0]
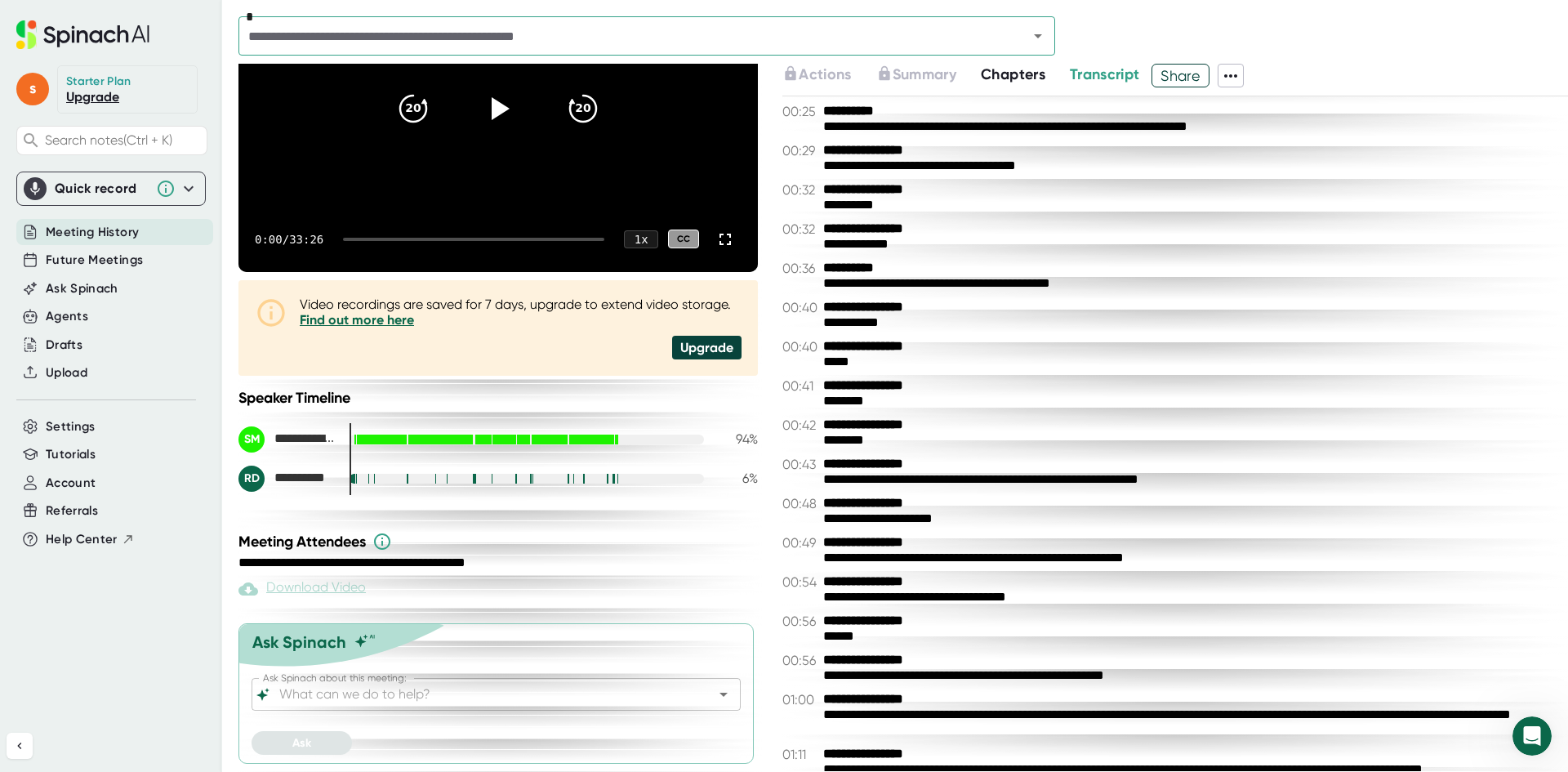
click at [100, 235] on span "Meeting History" at bounding box center [92, 232] width 93 height 18
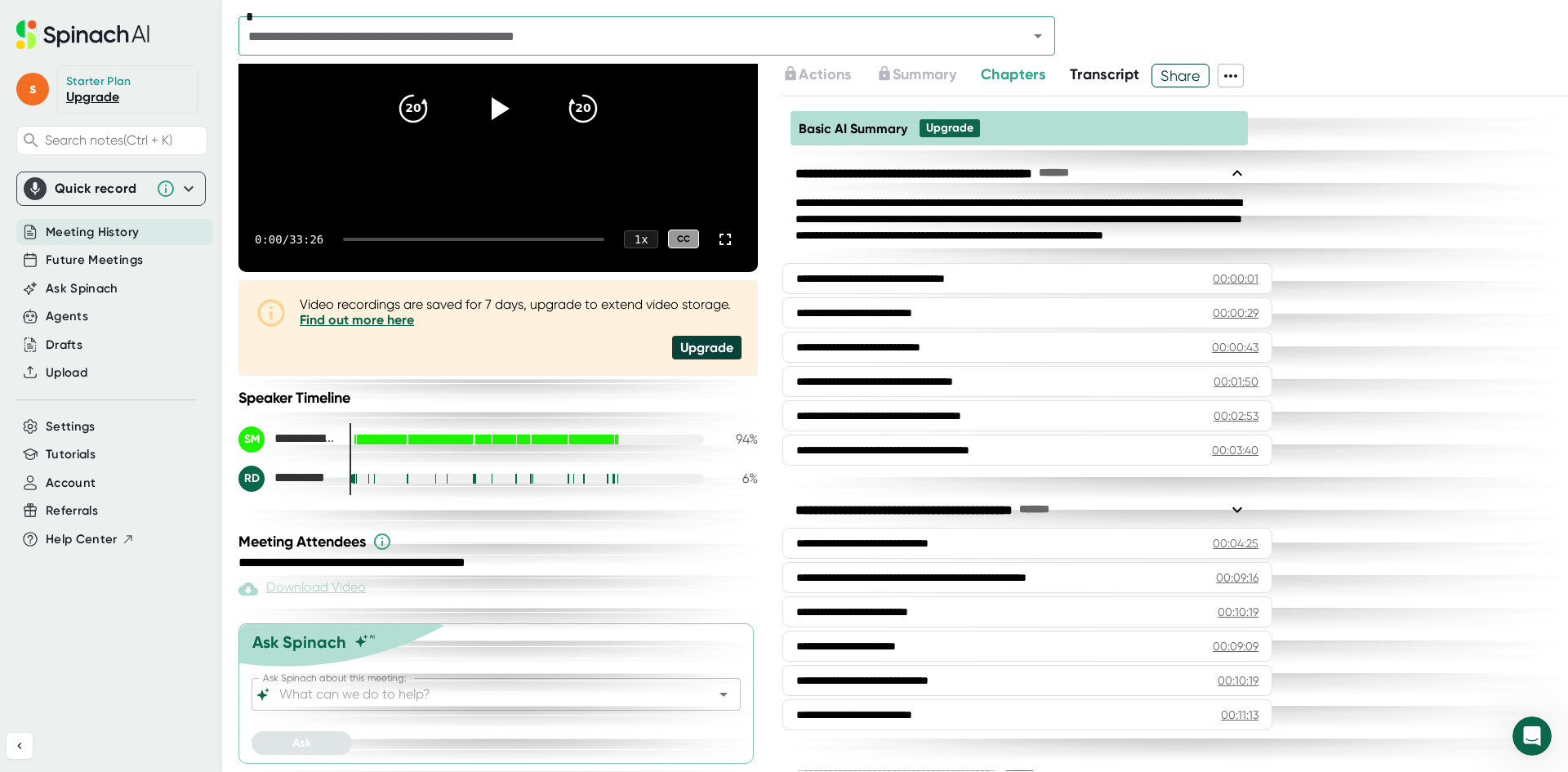
click at [118, 237] on span "Meeting History" at bounding box center [92, 232] width 93 height 18
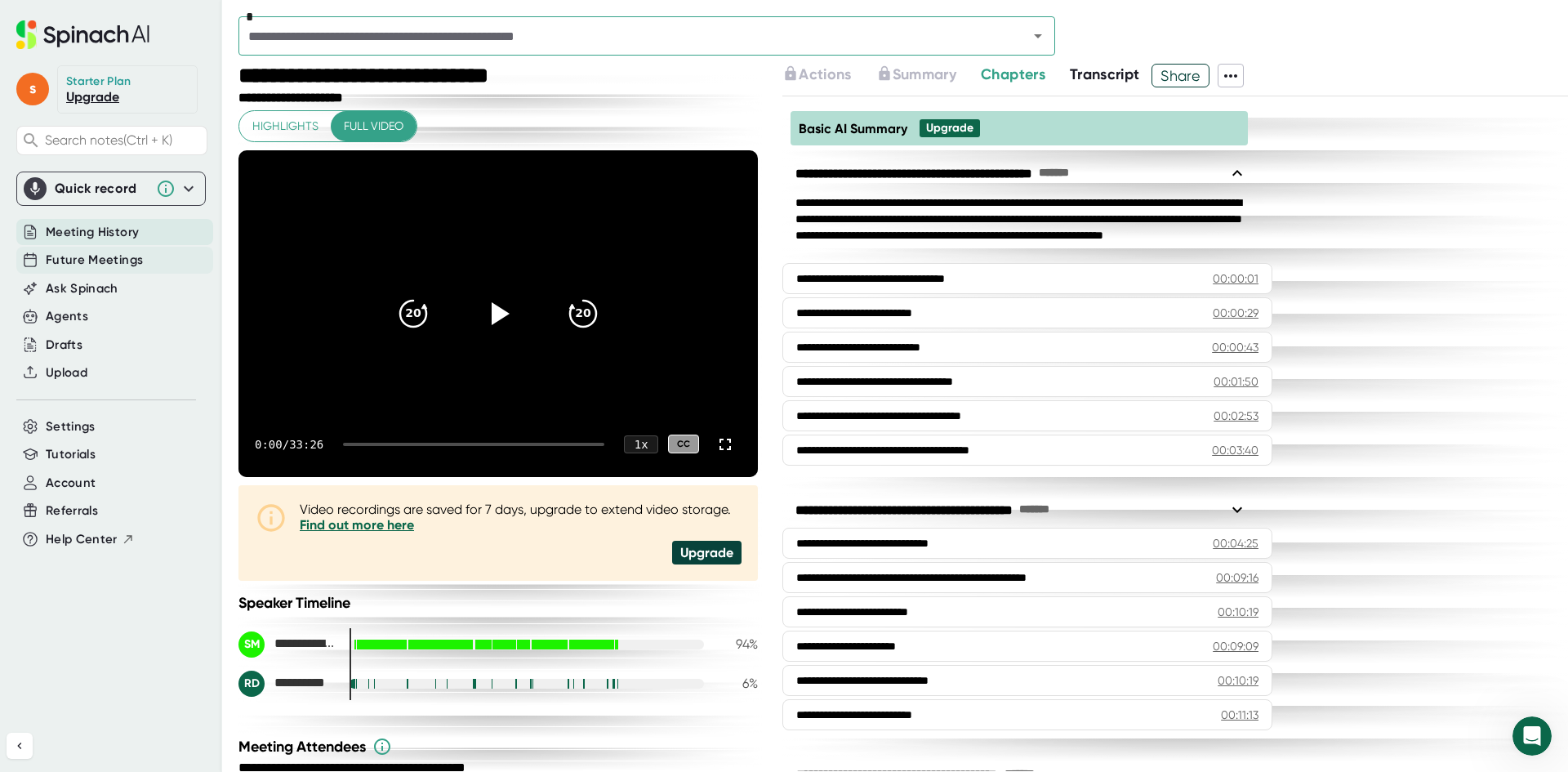
click at [103, 259] on span "Future Meetings" at bounding box center [94, 260] width 98 height 18
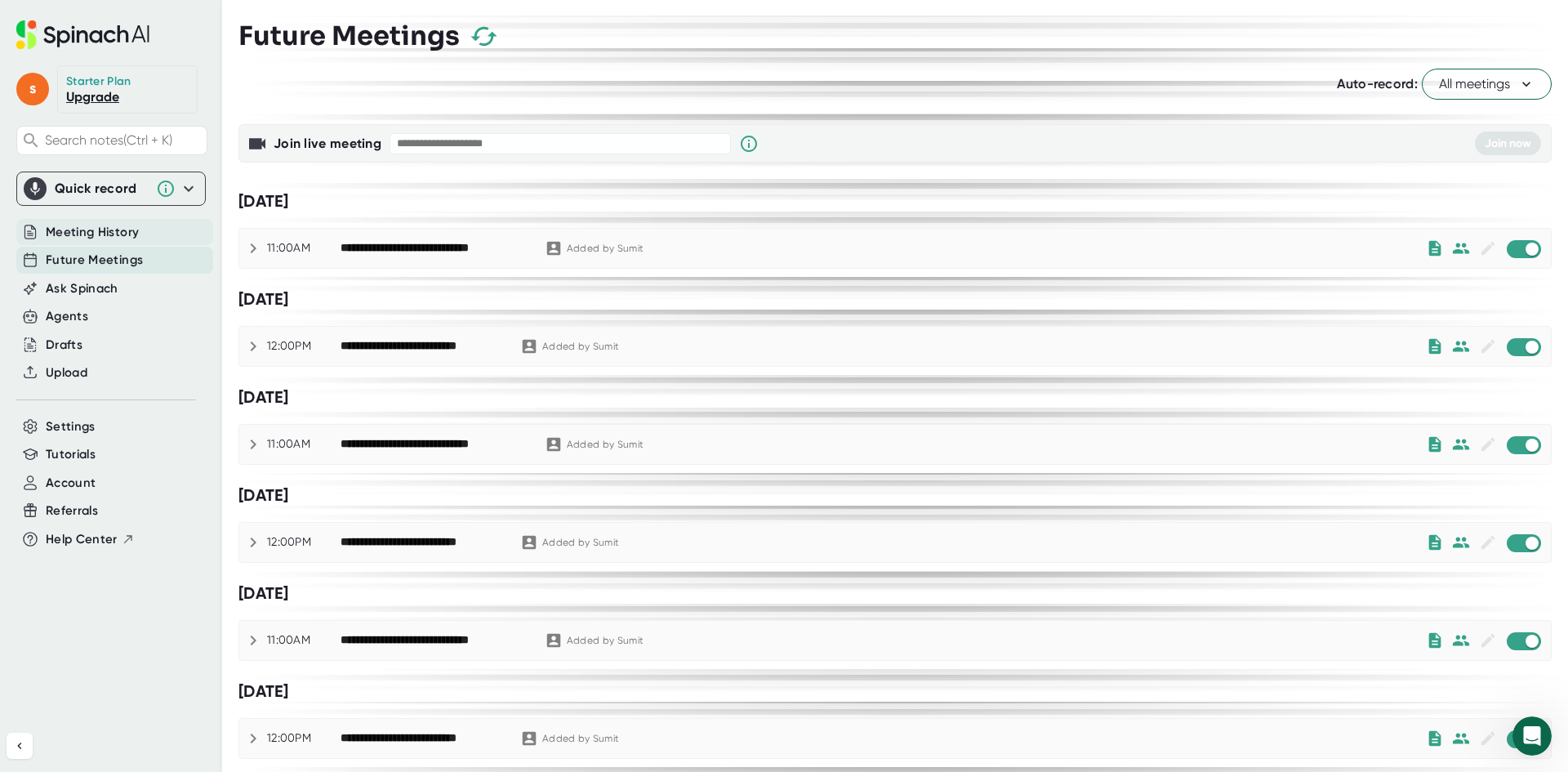
click at [103, 234] on span "Meeting History" at bounding box center [92, 232] width 93 height 18
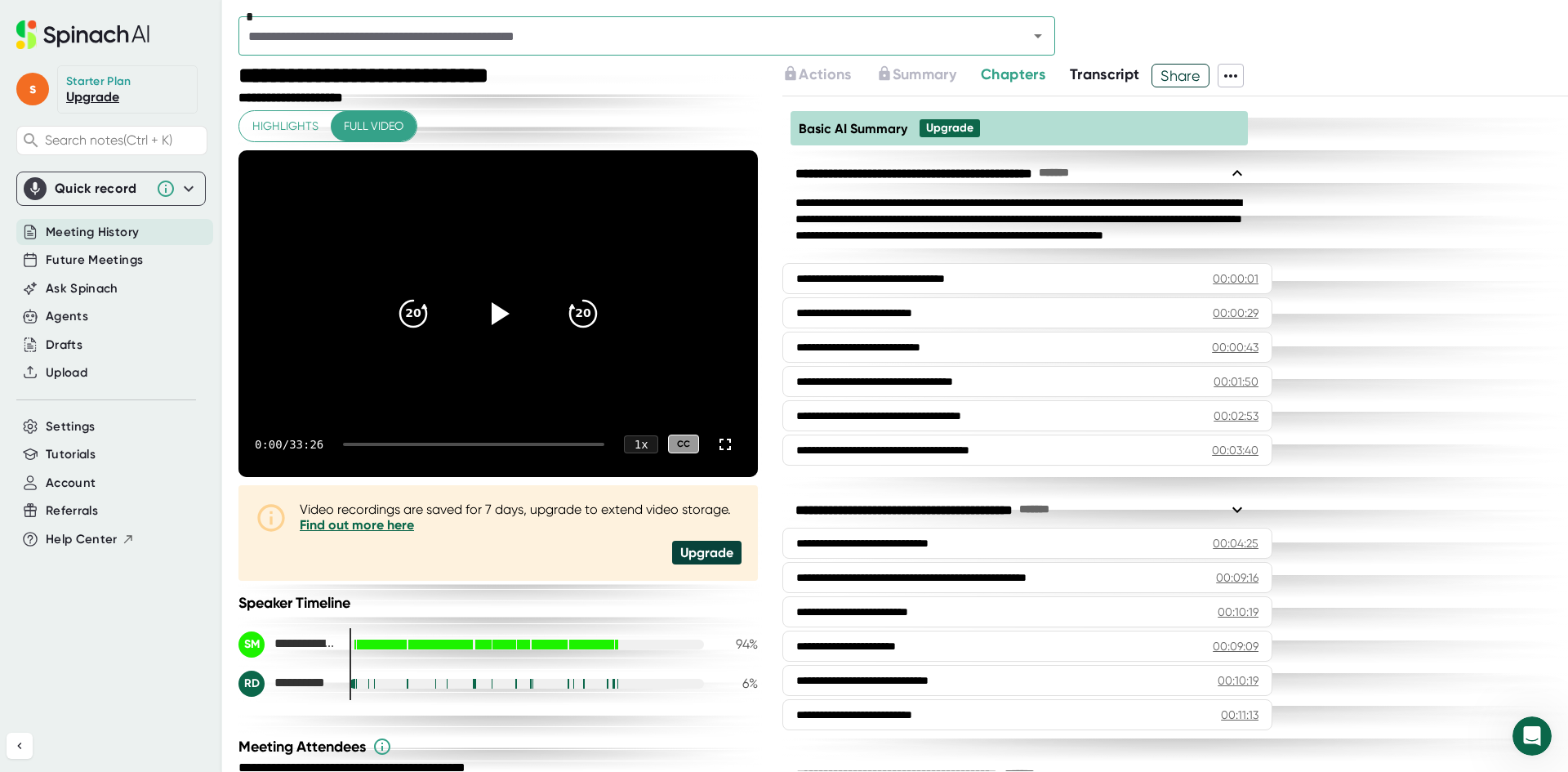
click at [104, 236] on span "Meeting History" at bounding box center [92, 232] width 93 height 18
click at [161, 134] on span "Search notes (Ctrl + K)" at bounding box center [124, 140] width 157 height 15
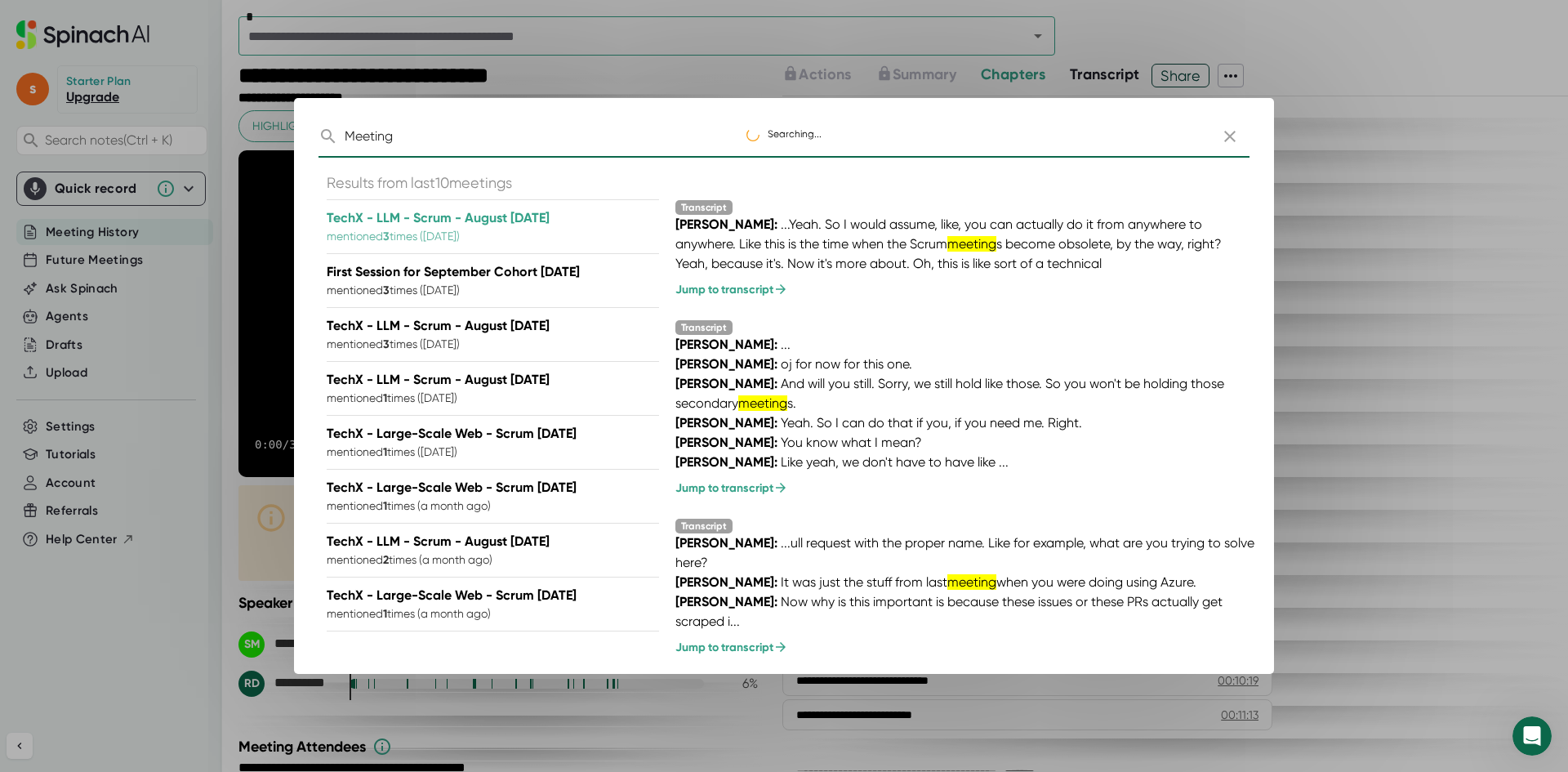
type input "Meetings"
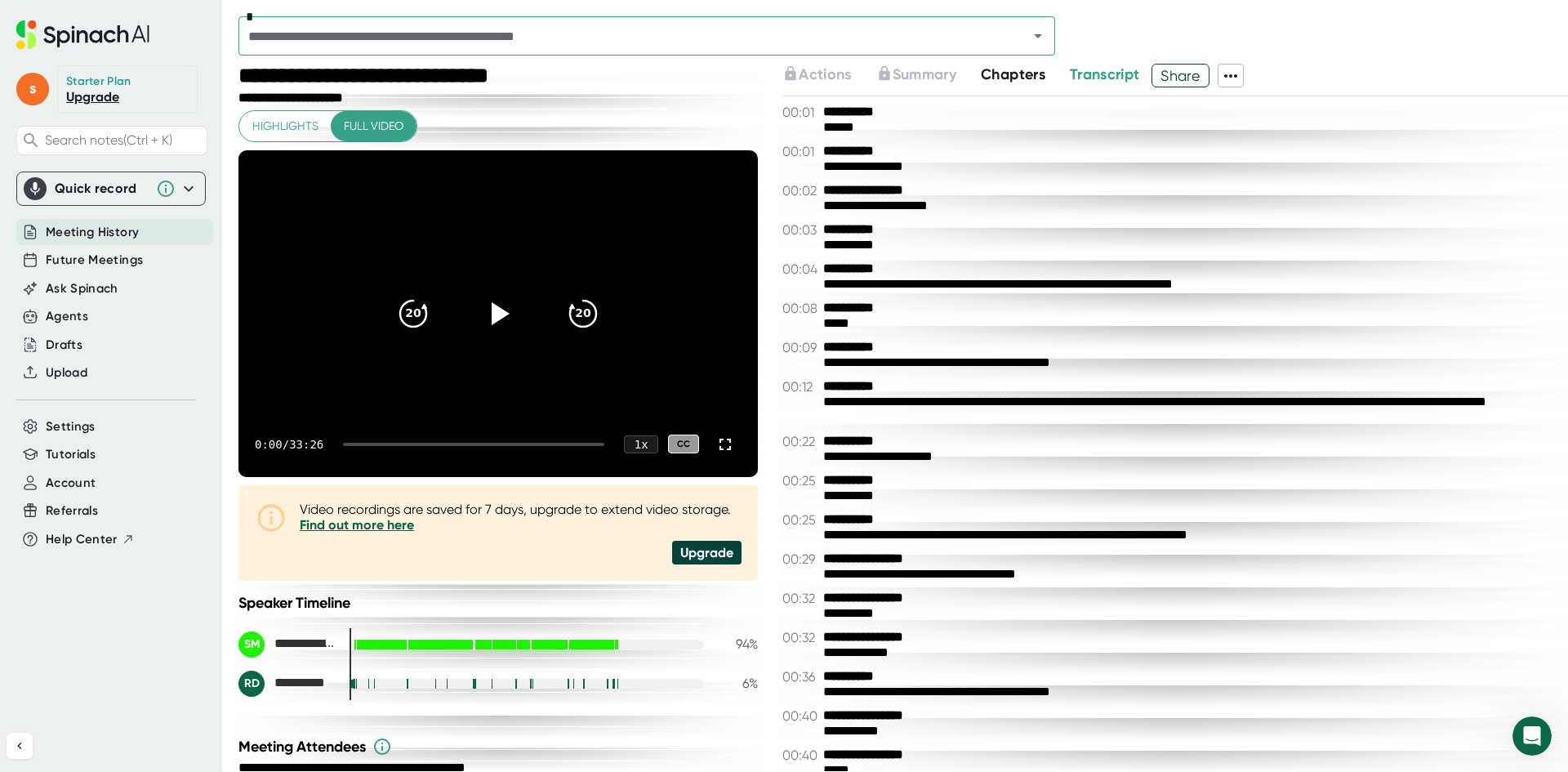
click at [157, 234] on div "Meeting History" at bounding box center [115, 233] width 197 height 27
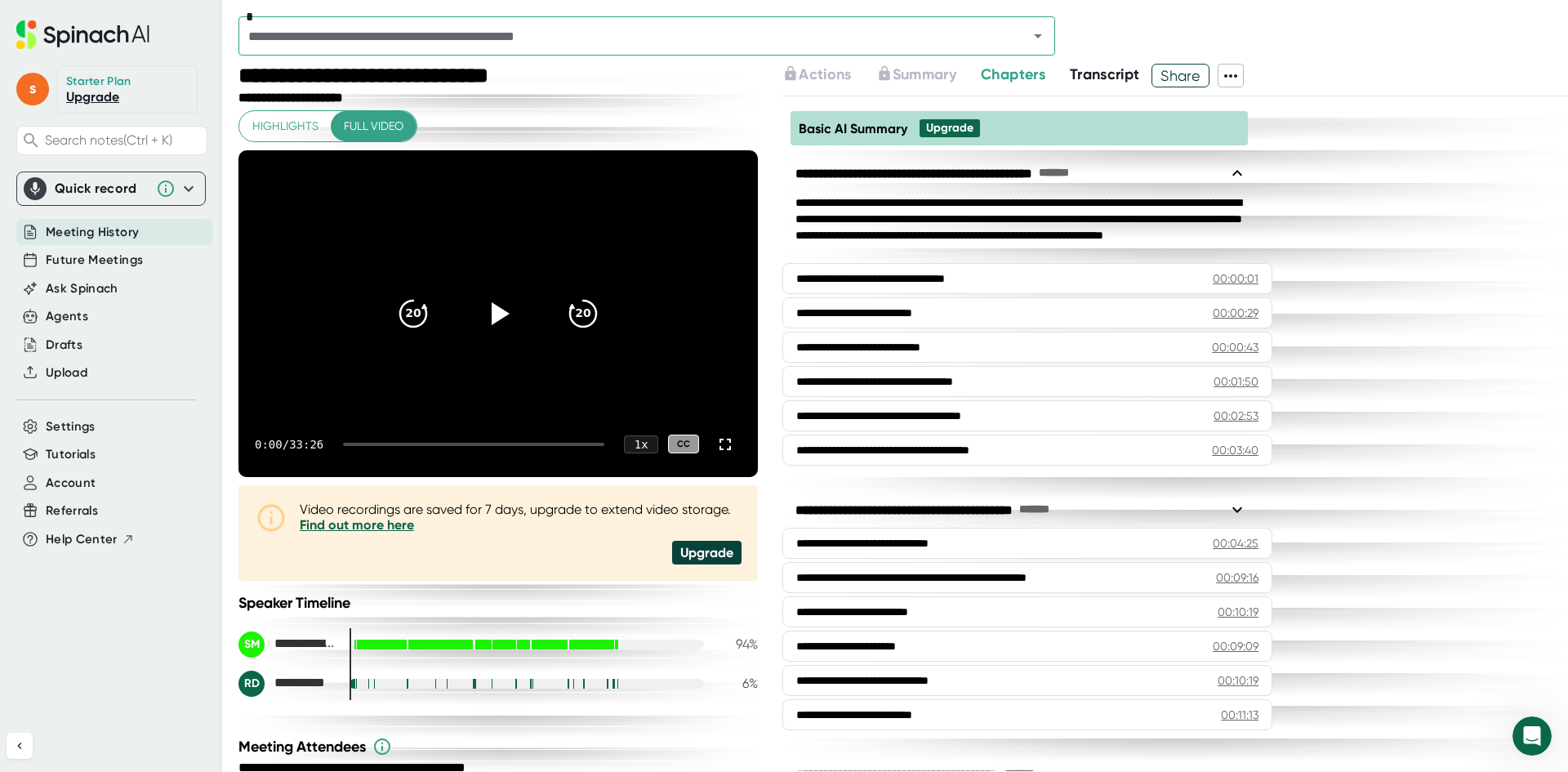
click at [163, 223] on div "Meeting History" at bounding box center [115, 233] width 197 height 27
drag, startPoint x: 163, startPoint y: 223, endPoint x: 198, endPoint y: 221, distance: 35.1
click at [166, 222] on div "Meeting History" at bounding box center [115, 233] width 197 height 27
click at [119, 260] on span "Future Meetings" at bounding box center [94, 260] width 98 height 18
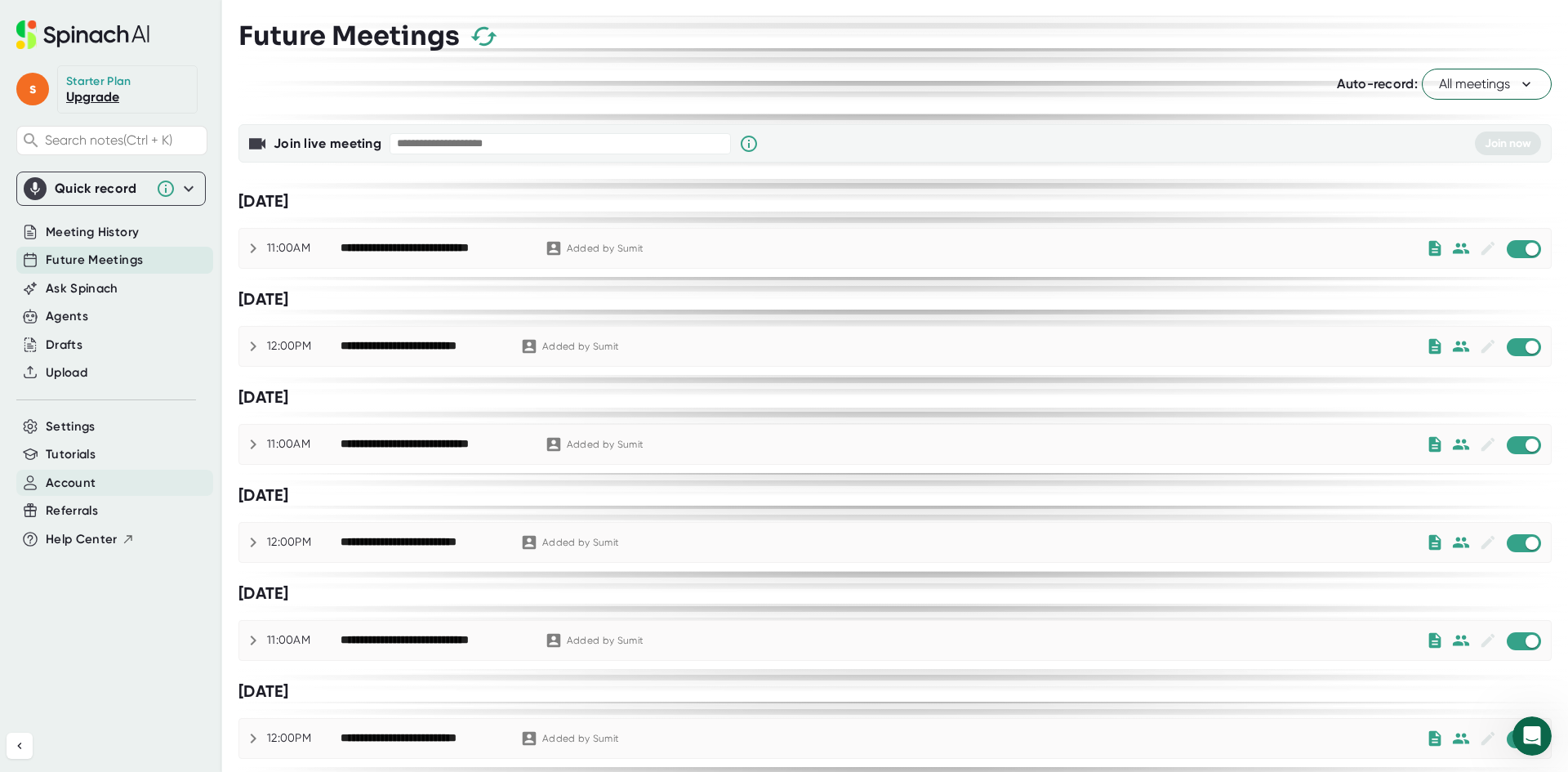
click at [131, 479] on div "Account" at bounding box center [115, 483] width 197 height 27
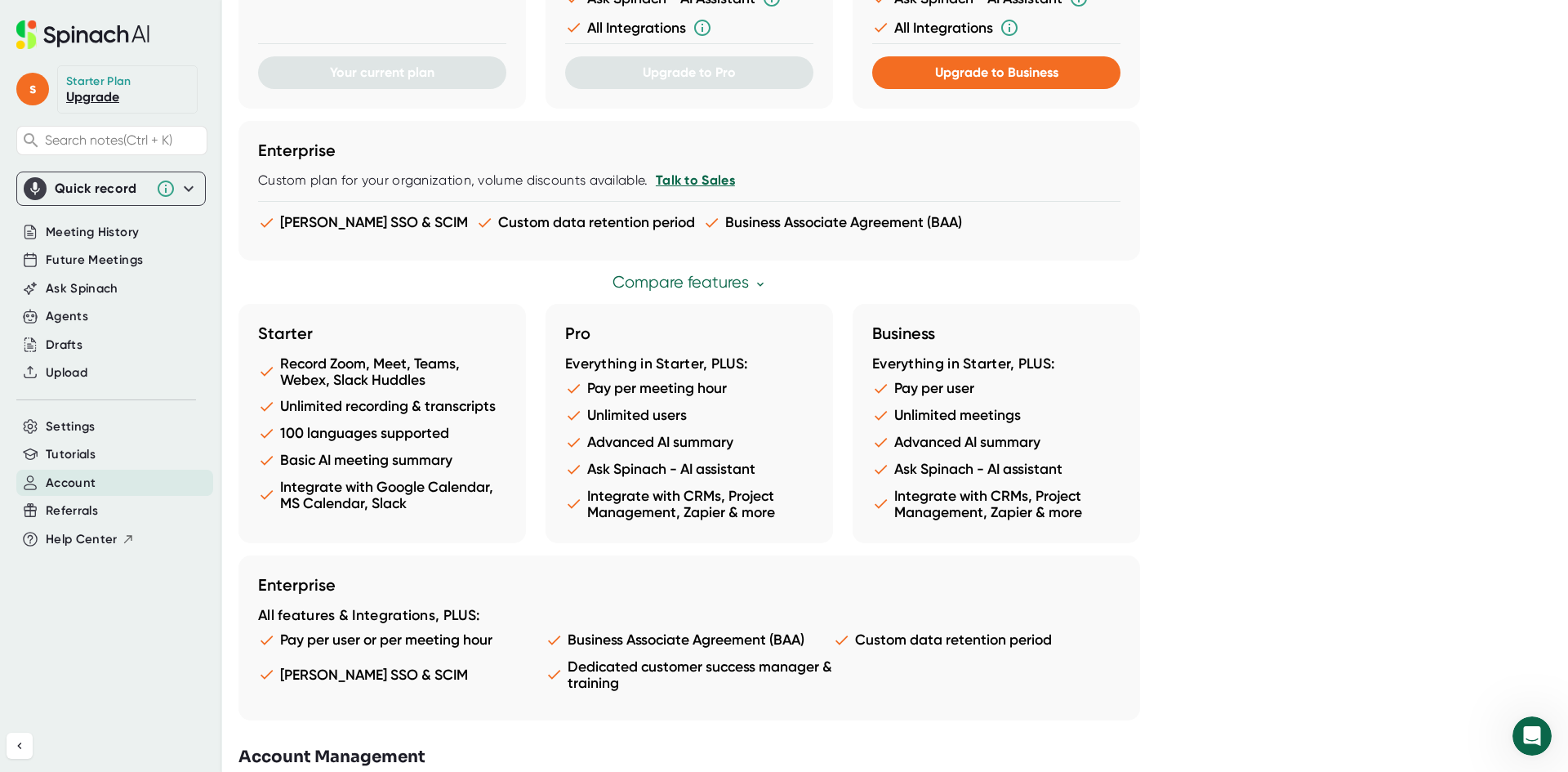
scroll to position [700, 0]
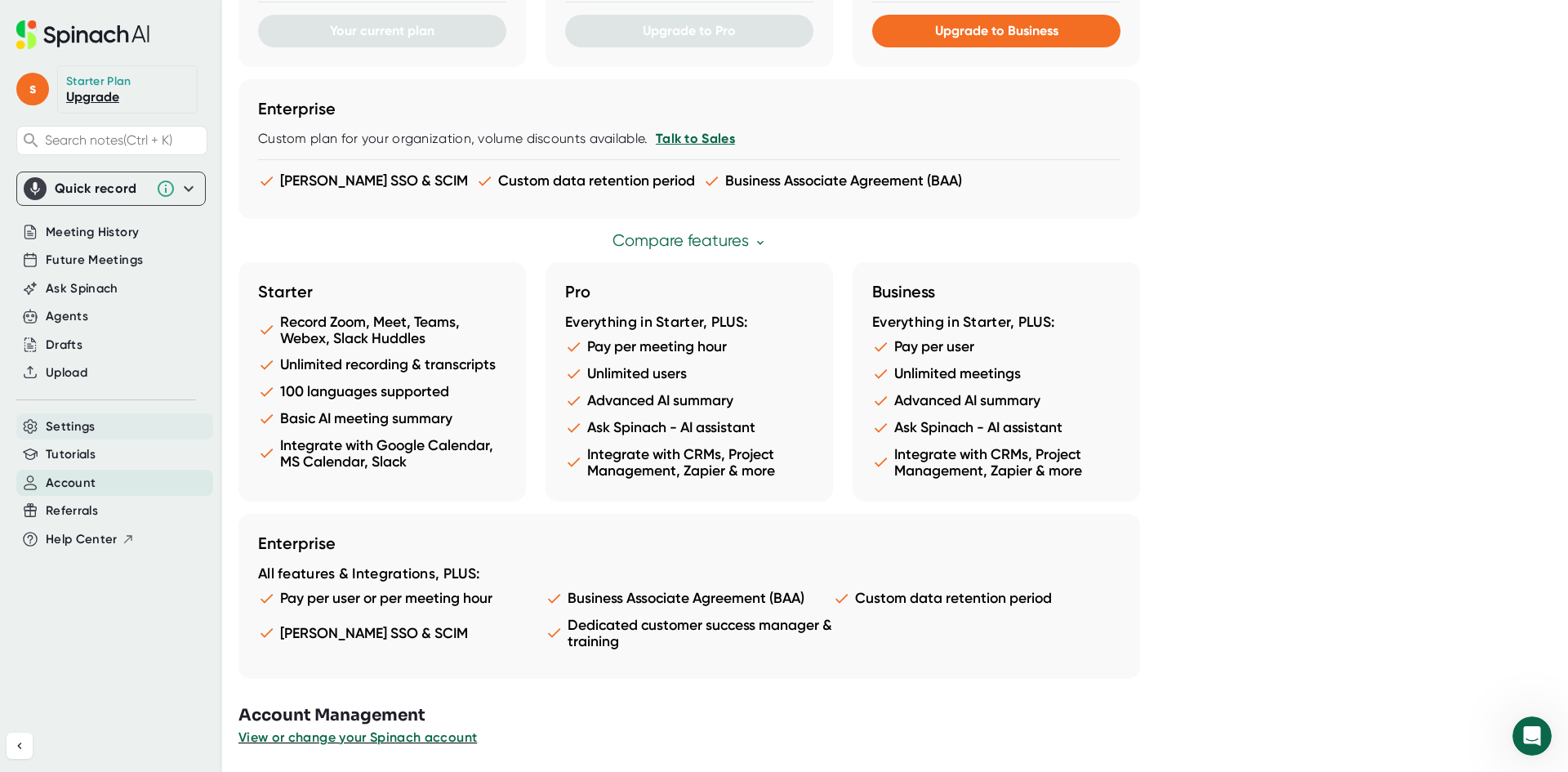
click at [83, 437] on div "Settings" at bounding box center [115, 427] width 197 height 27
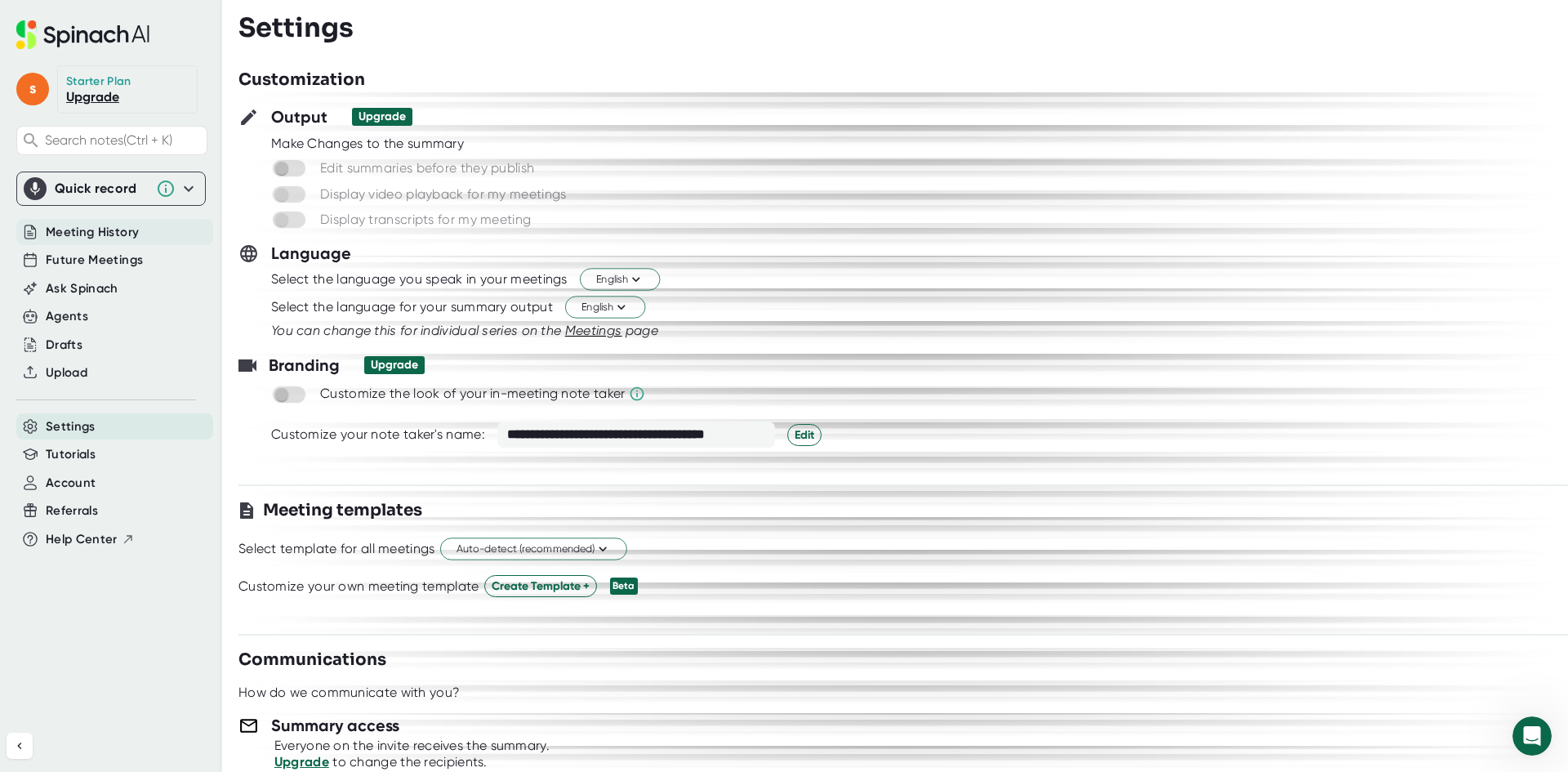
click at [116, 225] on span "Meeting History" at bounding box center [92, 232] width 93 height 18
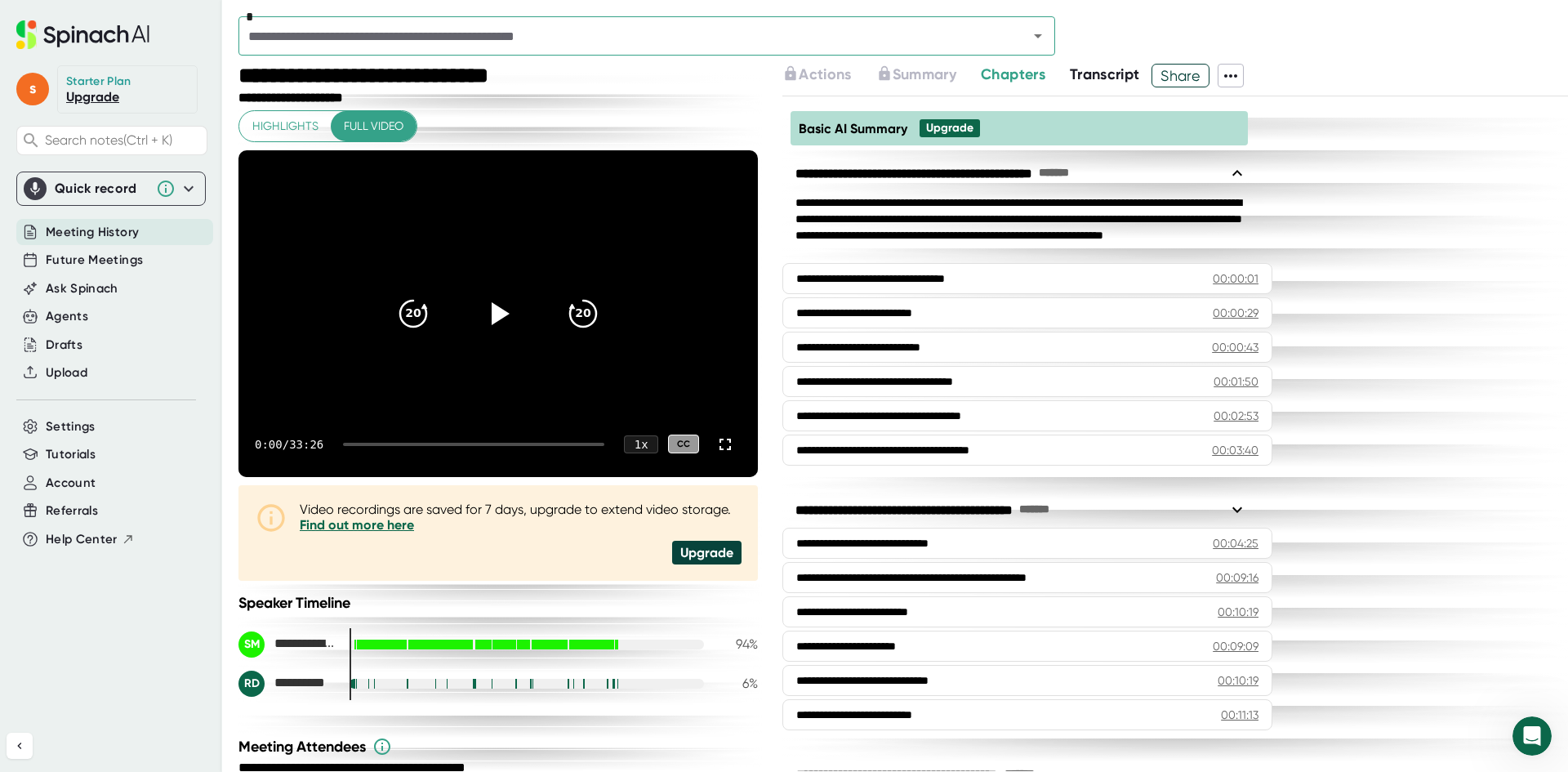
click at [1041, 37] on icon "Open" at bounding box center [1038, 36] width 19 height 19
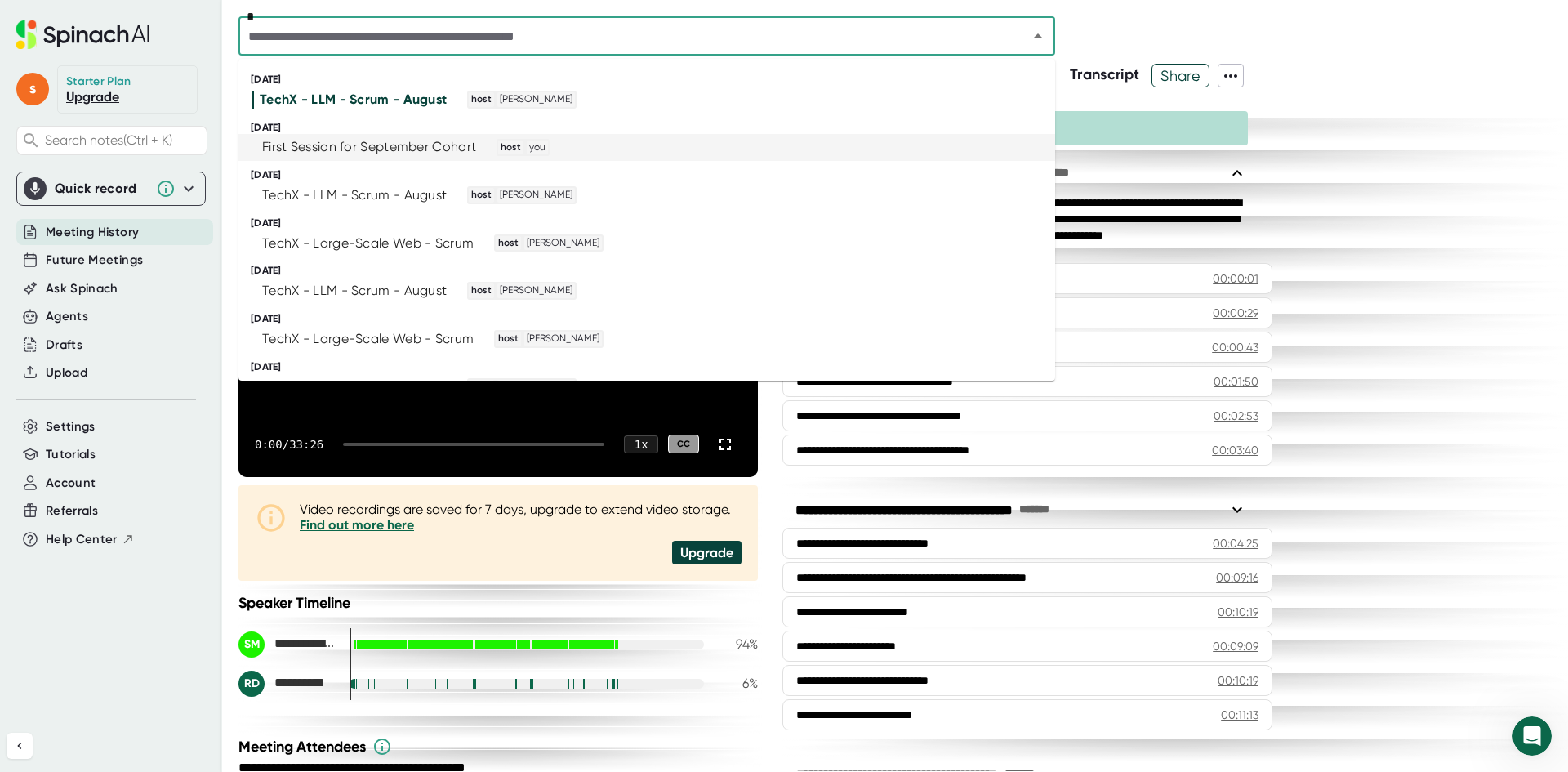
click at [618, 157] on li "First Session for September Cohort host you" at bounding box center [646, 148] width 816 height 28
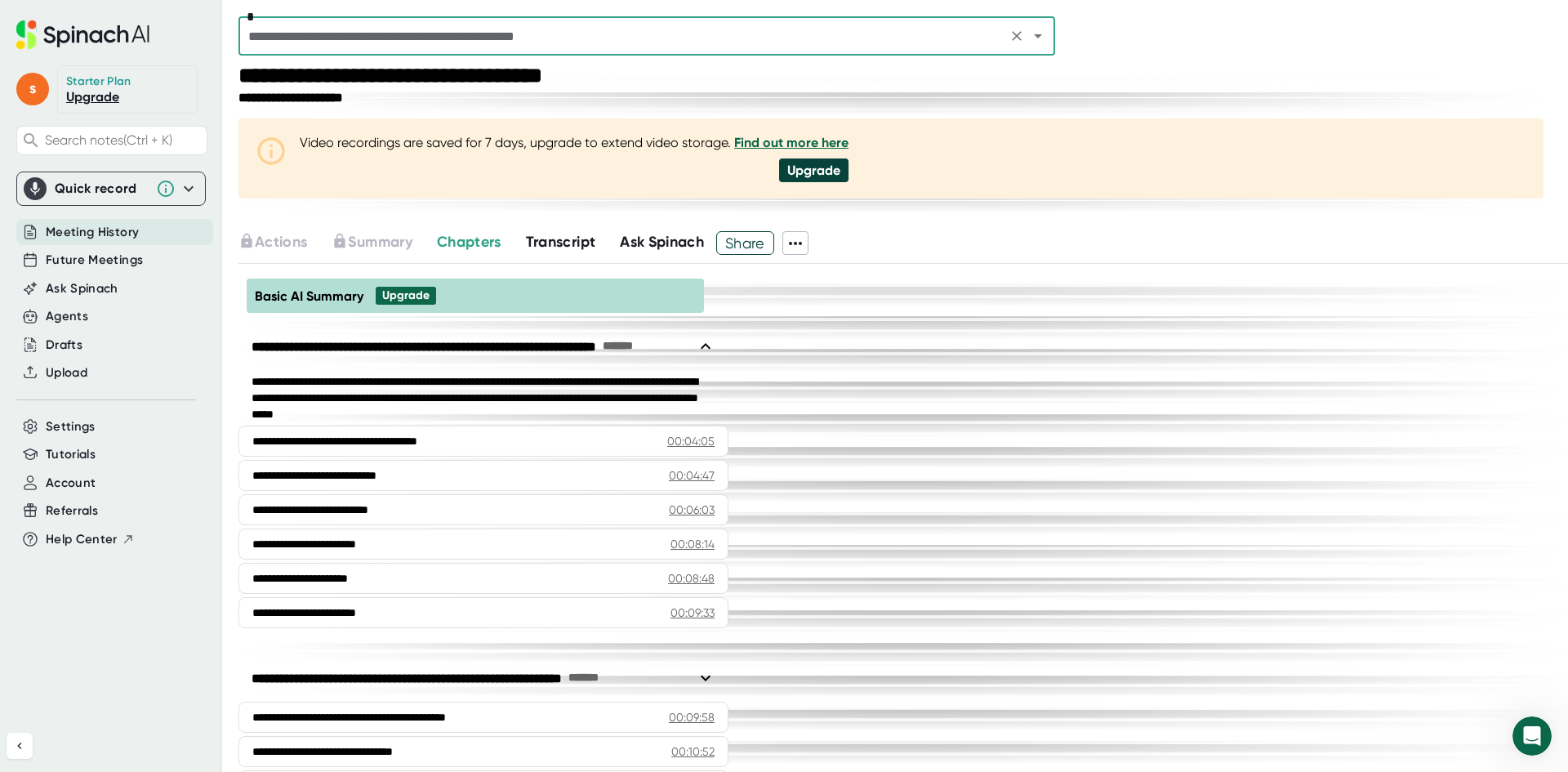
click at [805, 241] on icon at bounding box center [795, 243] width 19 height 19
click at [741, 241] on div at bounding box center [784, 386] width 1568 height 772
click at [761, 251] on span "Share" at bounding box center [745, 243] width 56 height 29
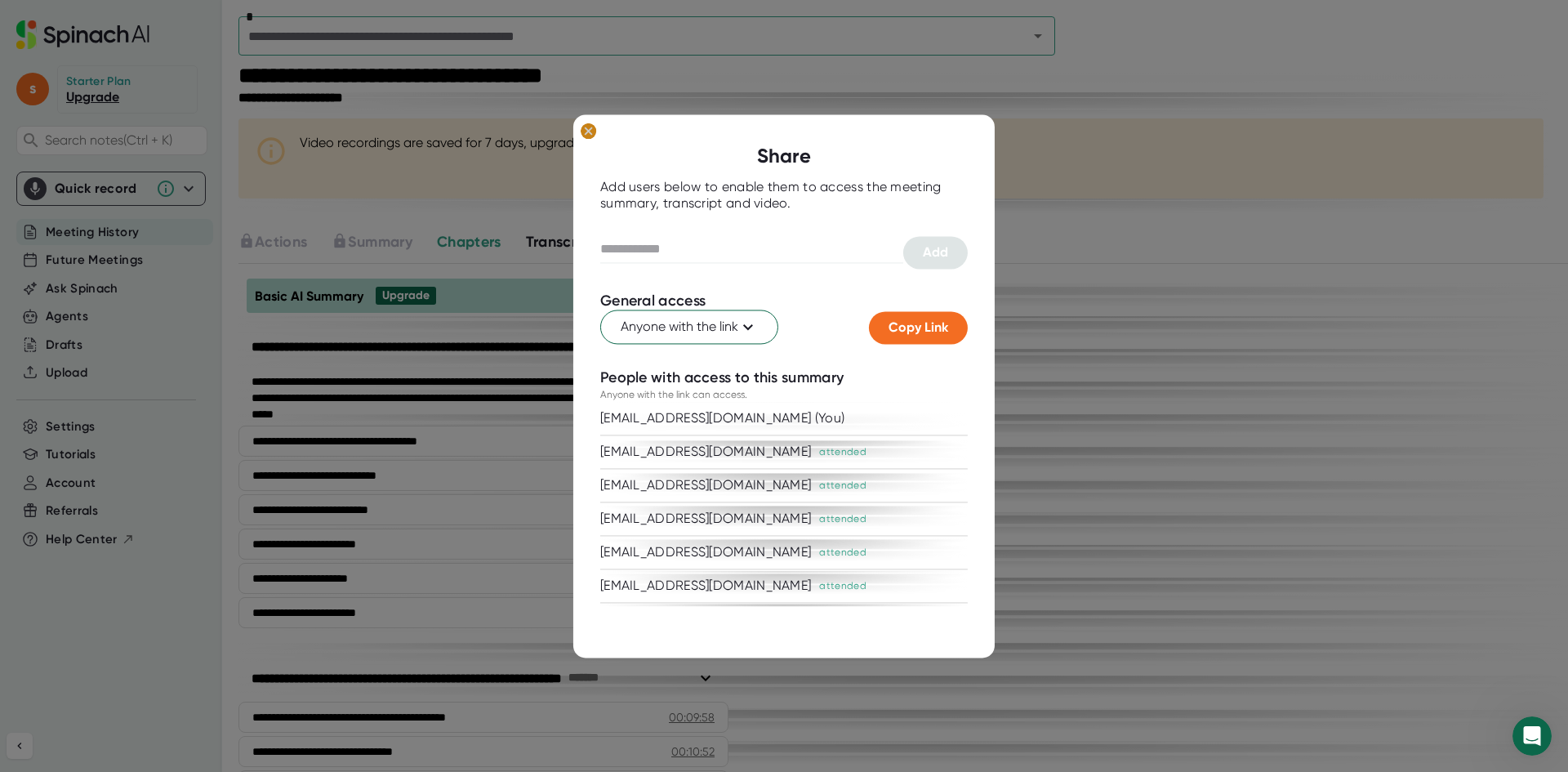
click at [590, 136] on ellipse at bounding box center [588, 130] width 15 height 16
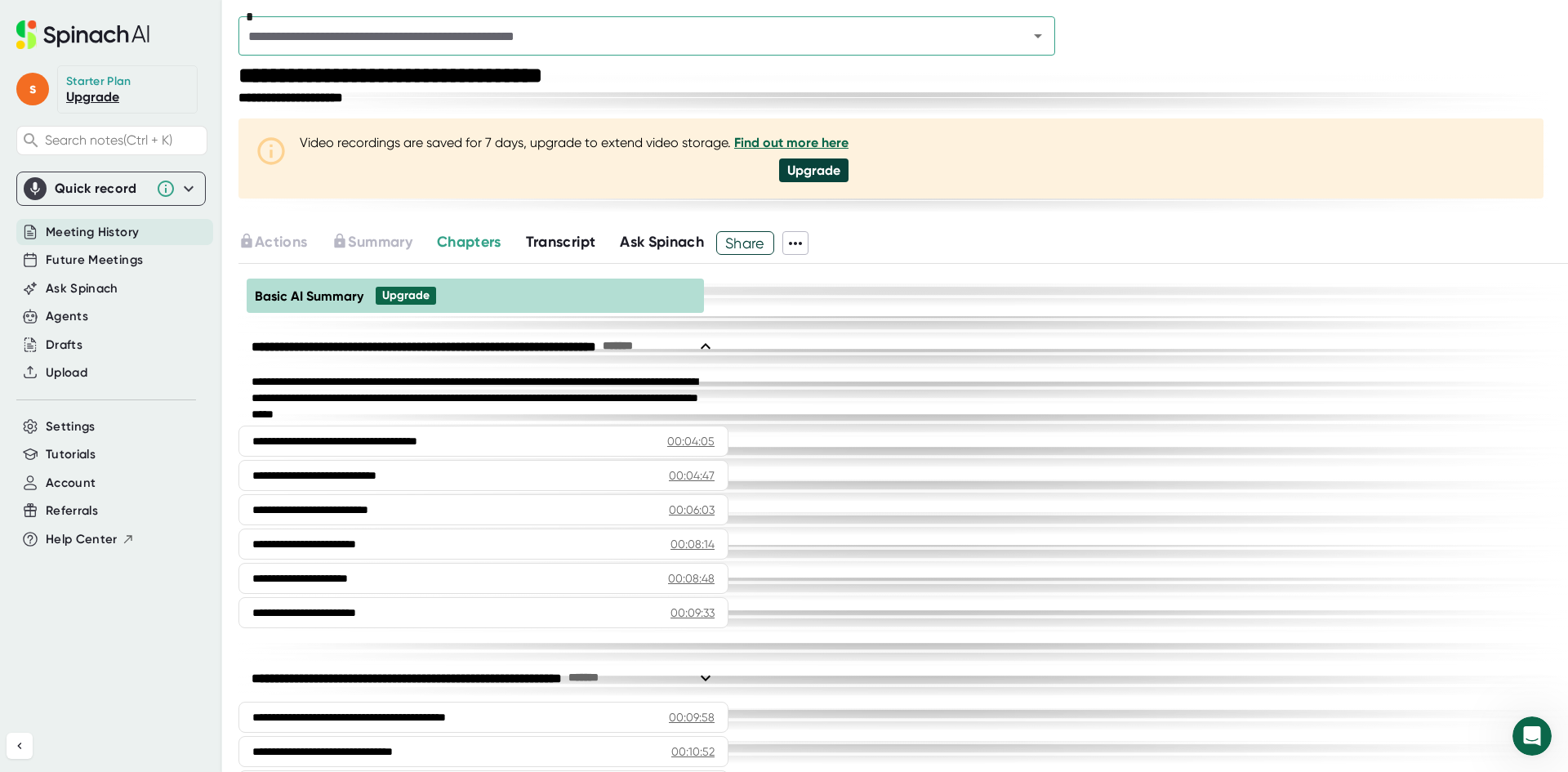
click at [579, 245] on span "Transcript" at bounding box center [560, 242] width 71 height 18
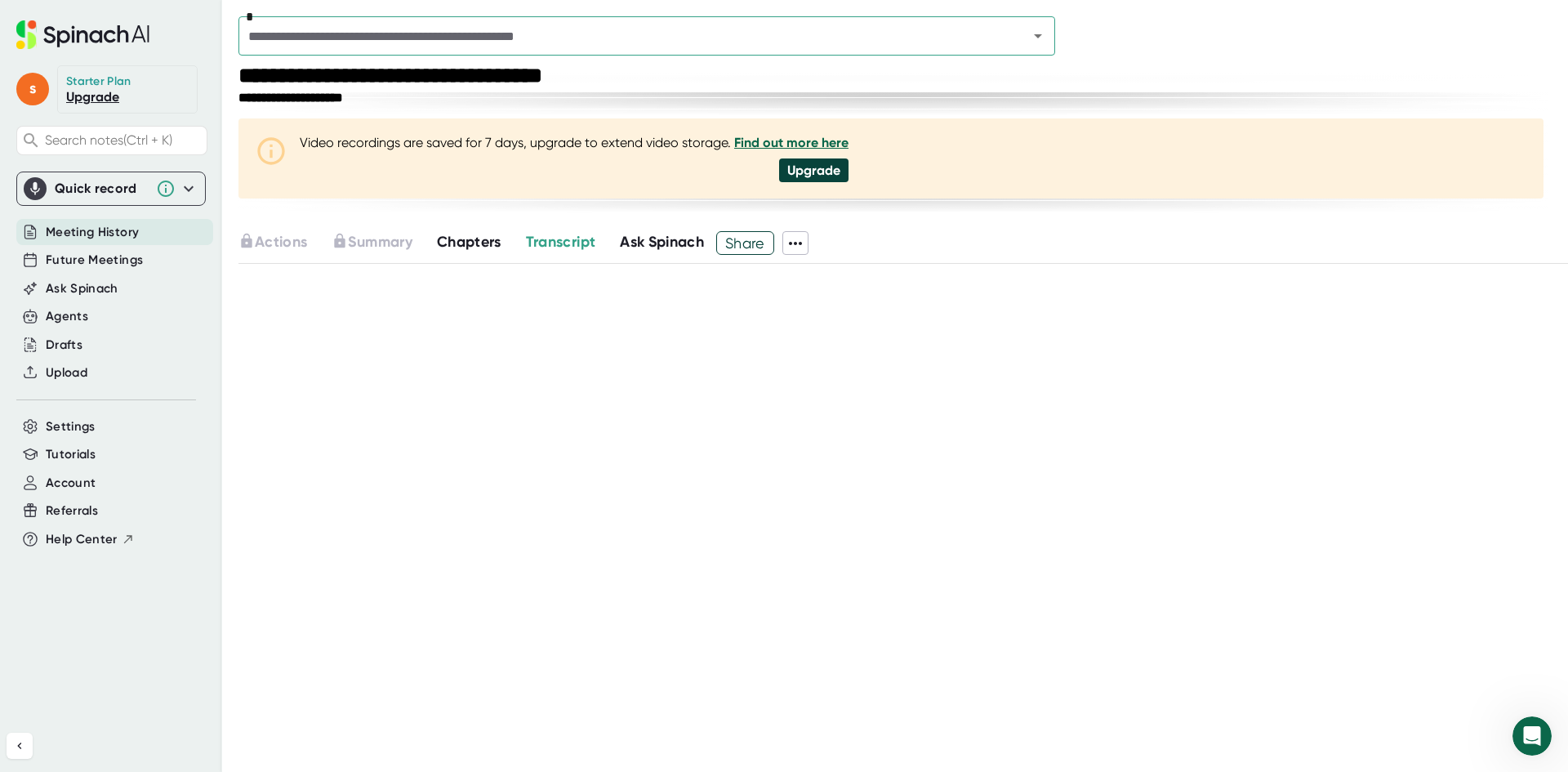
click at [451, 242] on span "Chapters" at bounding box center [469, 242] width 65 height 18
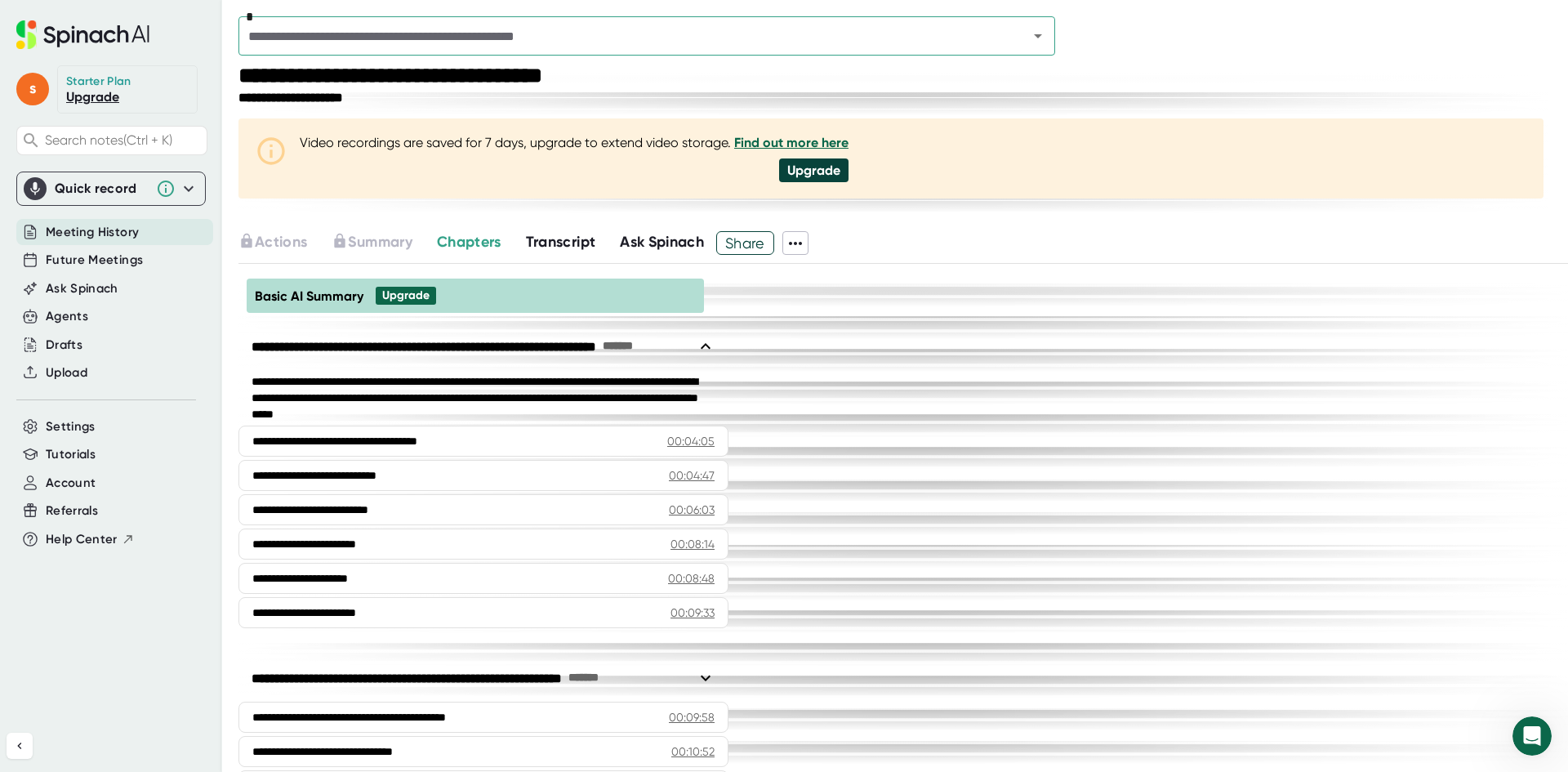
click at [645, 242] on span "Ask Spinach" at bounding box center [662, 242] width 84 height 18
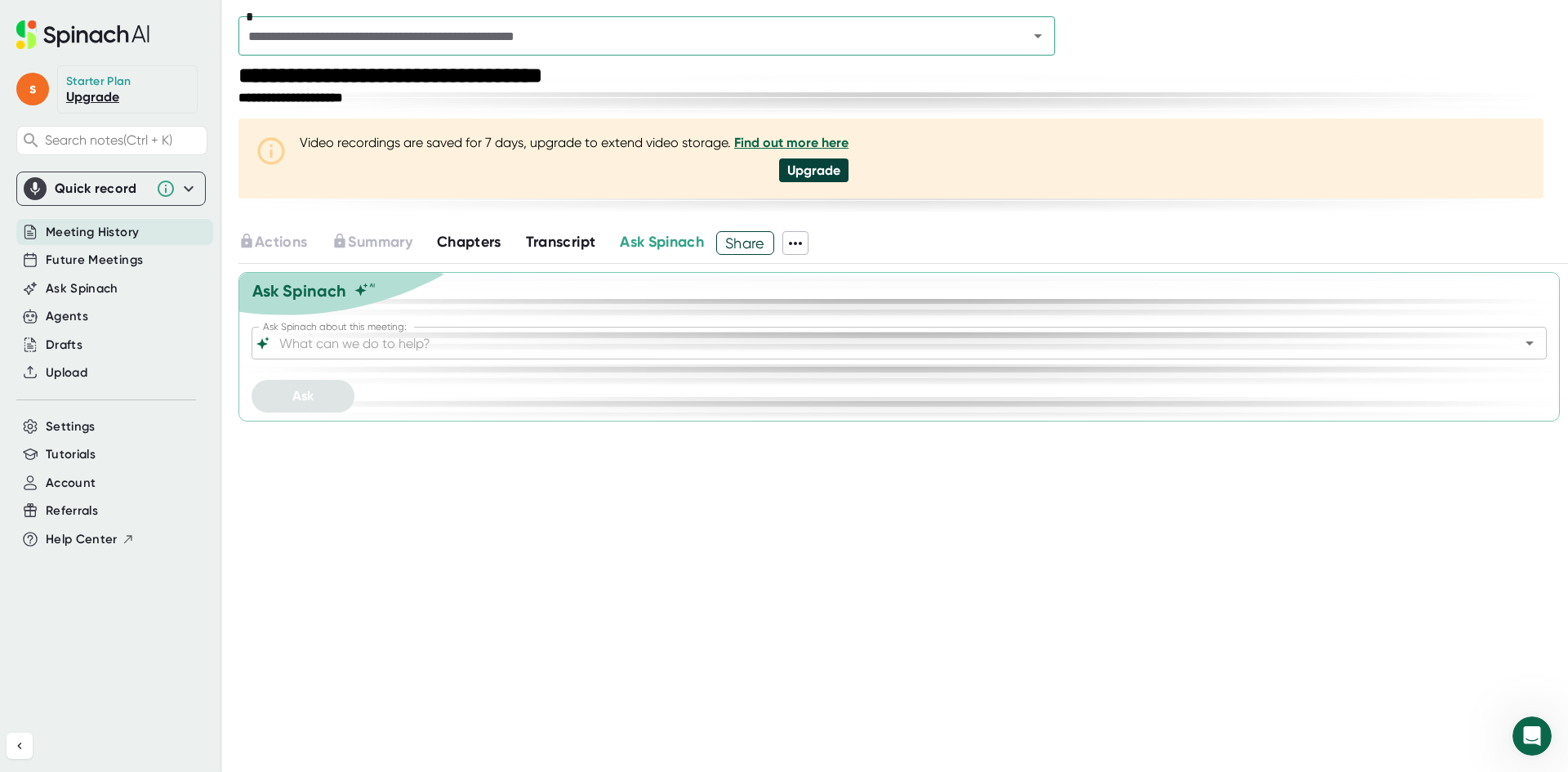
click at [566, 245] on span "Transcript" at bounding box center [560, 242] width 71 height 18
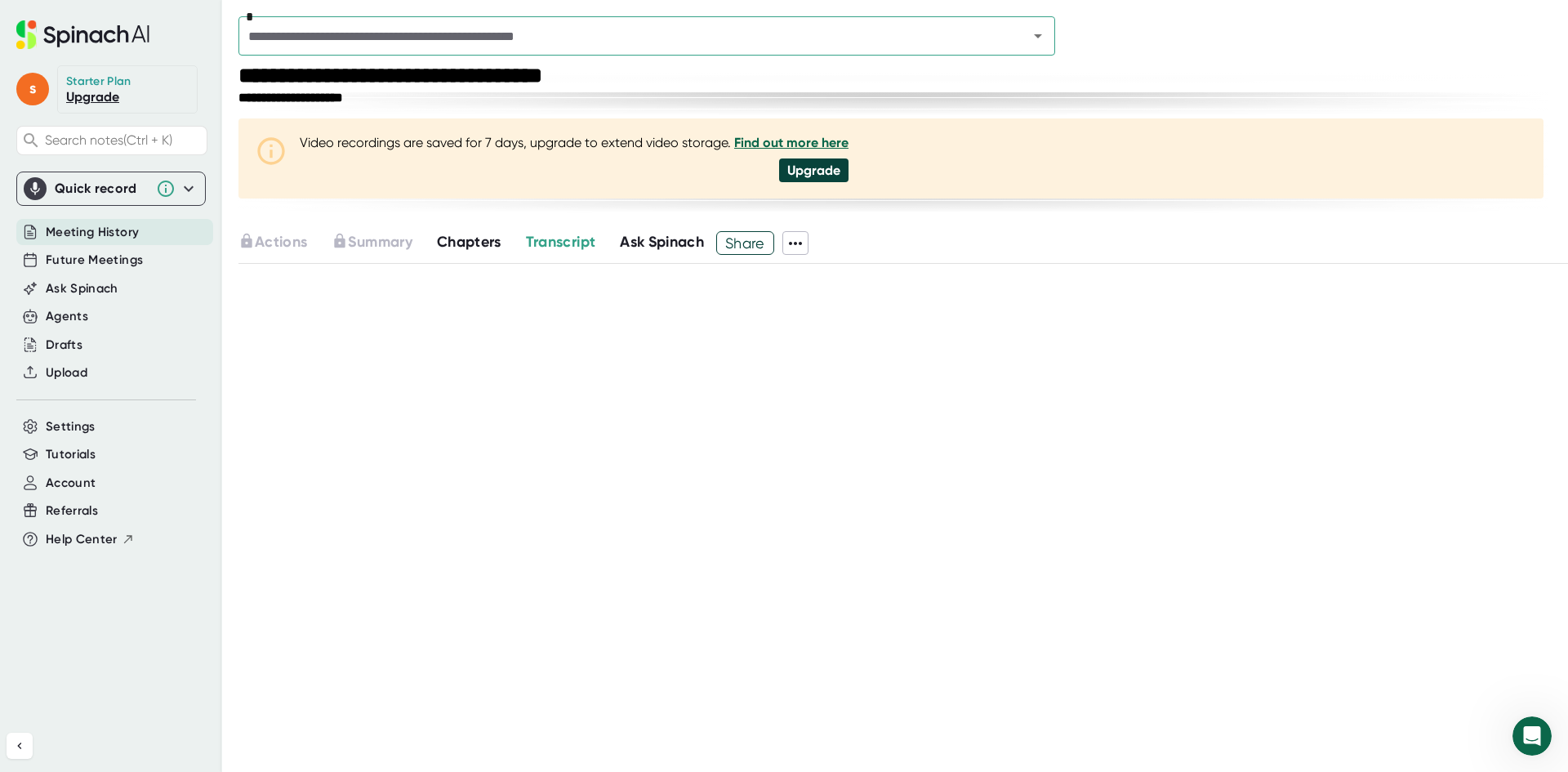
click at [798, 243] on icon at bounding box center [795, 243] width 19 height 19
click at [391, 230] on div at bounding box center [784, 386] width 1568 height 772
click at [804, 172] on div "Upgrade" at bounding box center [814, 170] width 70 height 24
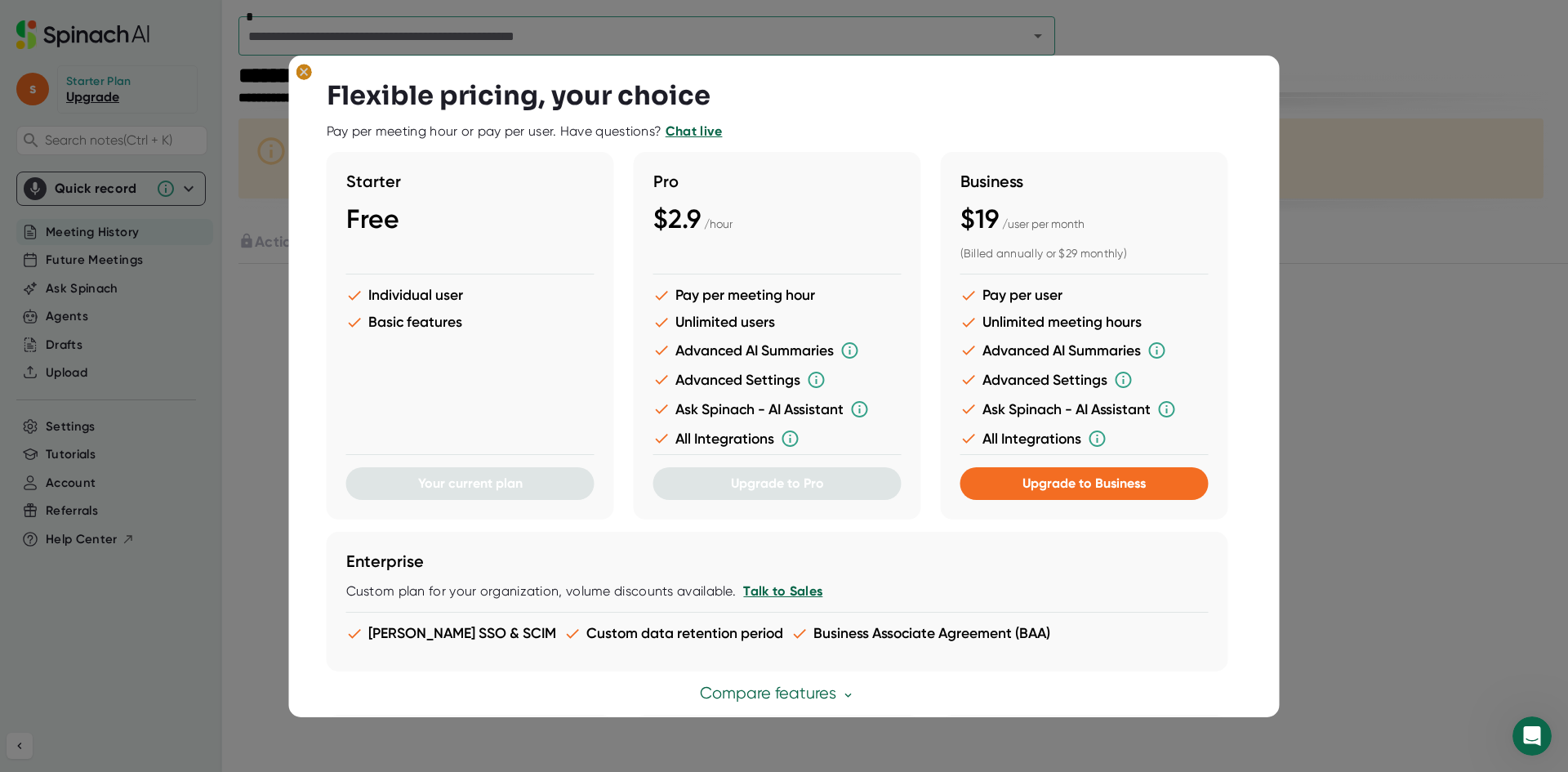
click at [309, 77] on ellipse at bounding box center [304, 71] width 15 height 16
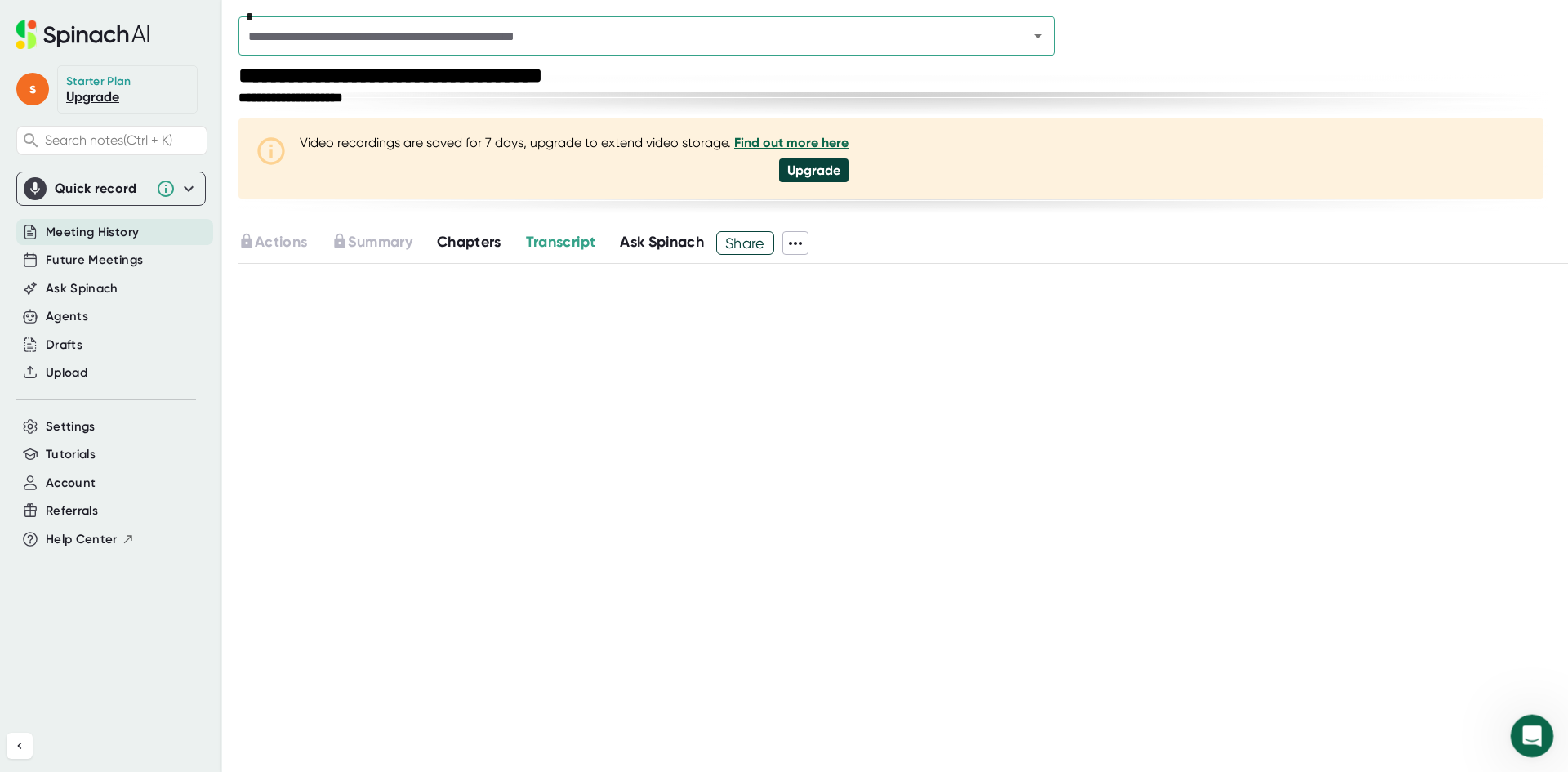
drag, startPoint x: 1536, startPoint y: 734, endPoint x: 1543, endPoint y: 743, distance: 11.4
click at [1541, 741] on div "Open Intercom Messenger" at bounding box center [1530, 733] width 54 height 54
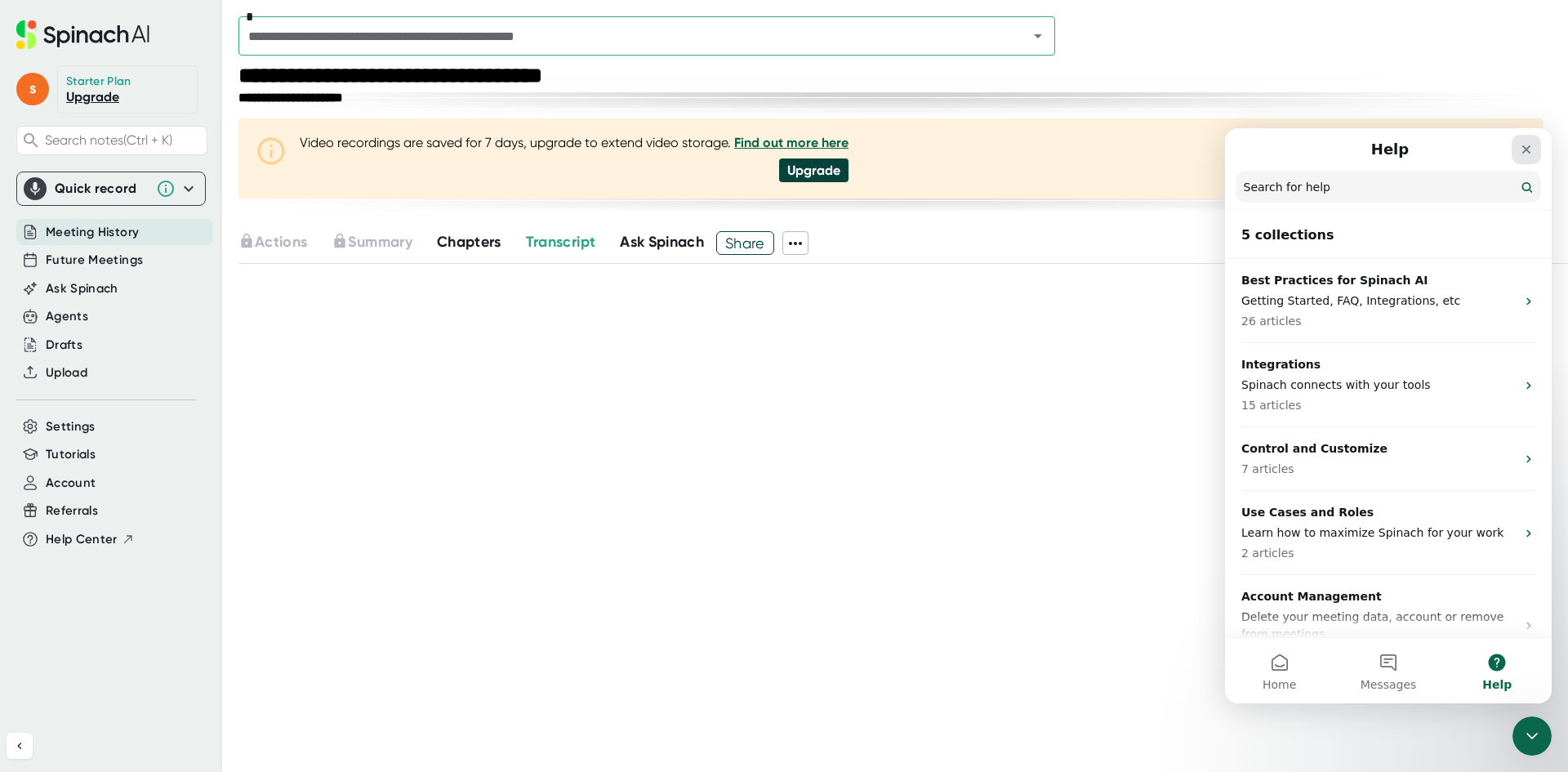
drag, startPoint x: 1530, startPoint y: 152, endPoint x: 2754, endPoint y: 282, distance: 1230.9
click at [1530, 152] on icon "Close" at bounding box center [1526, 150] width 14 height 14
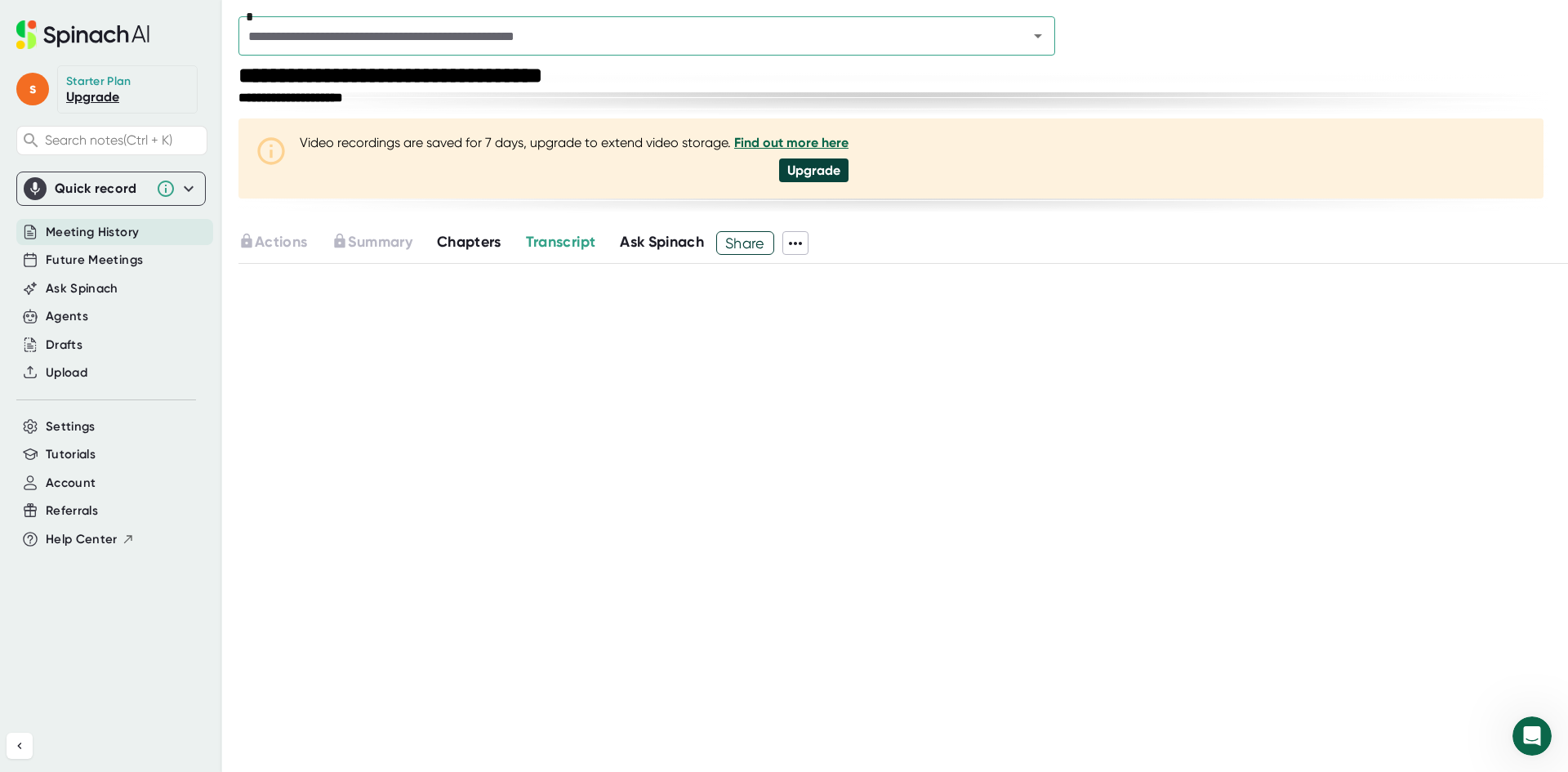
click at [1525, 712] on div "**********" at bounding box center [903, 386] width 1329 height 772
click at [1525, 718] on div "Open Intercom Messenger" at bounding box center [1530, 733] width 54 height 54
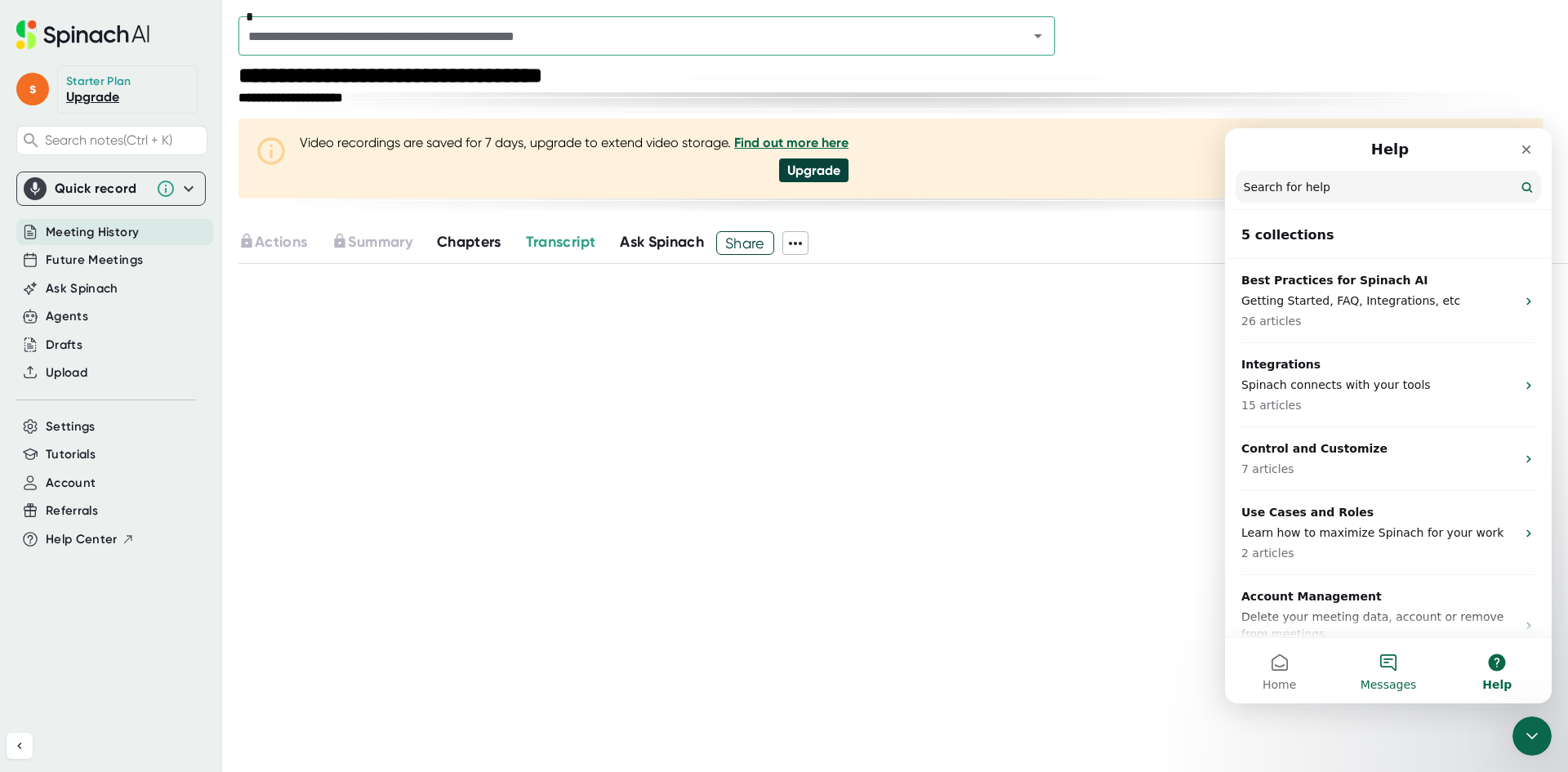
click at [1409, 668] on button "Messages" at bounding box center [1388, 671] width 108 height 66
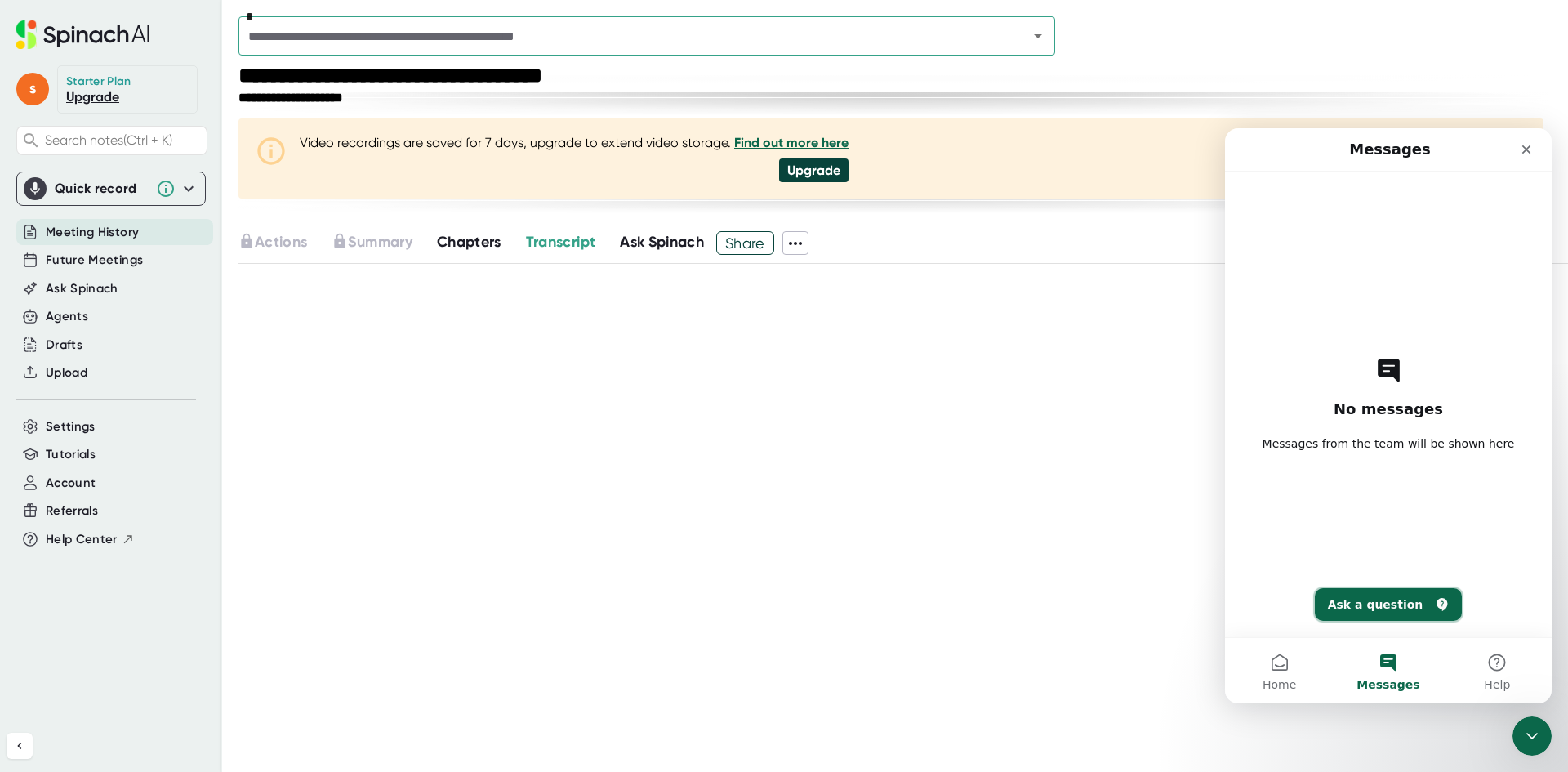
click at [1380, 600] on button "Ask a question" at bounding box center [1388, 605] width 148 height 33
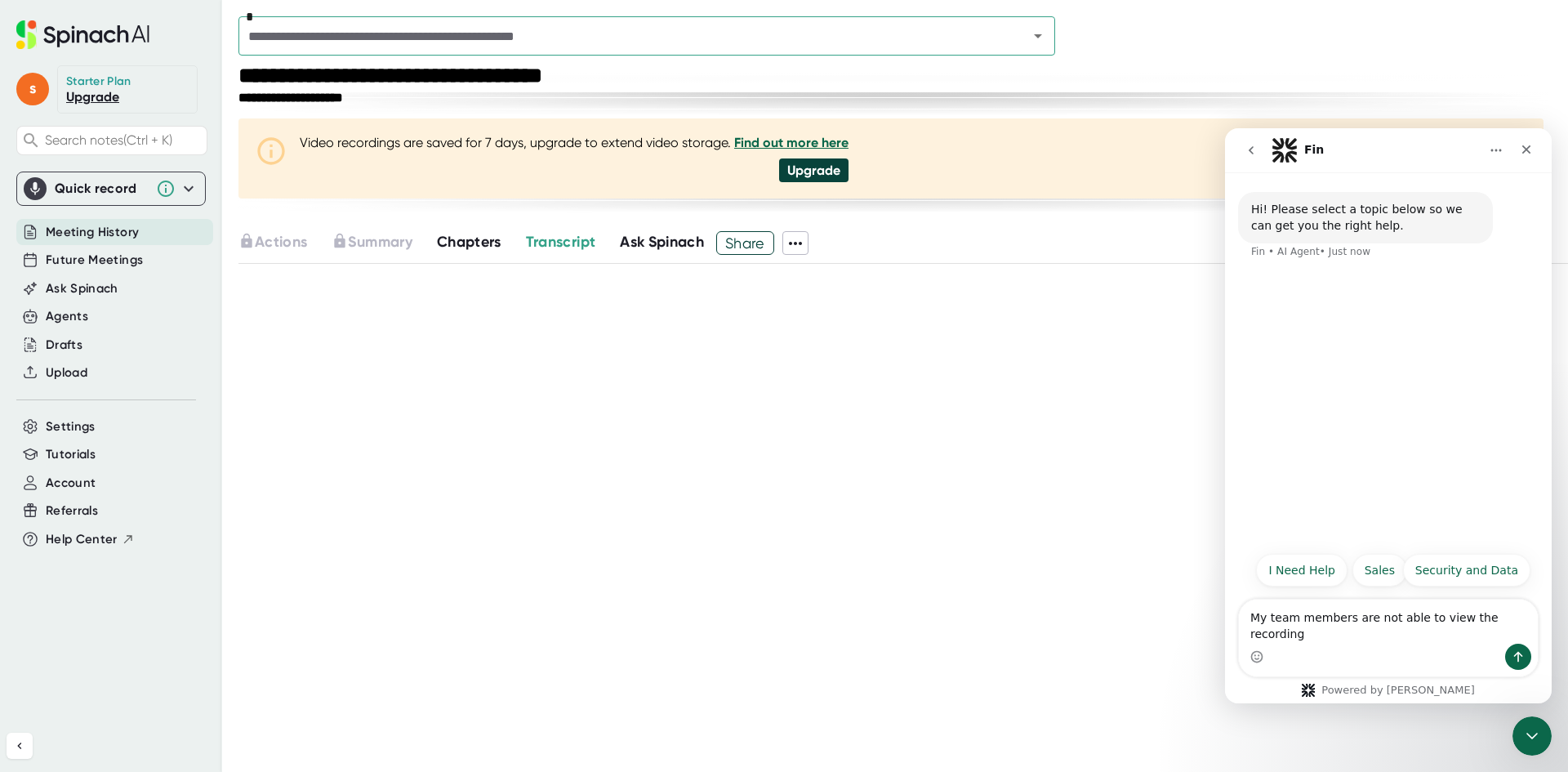
type textarea "My team members are not able to view the recordings"
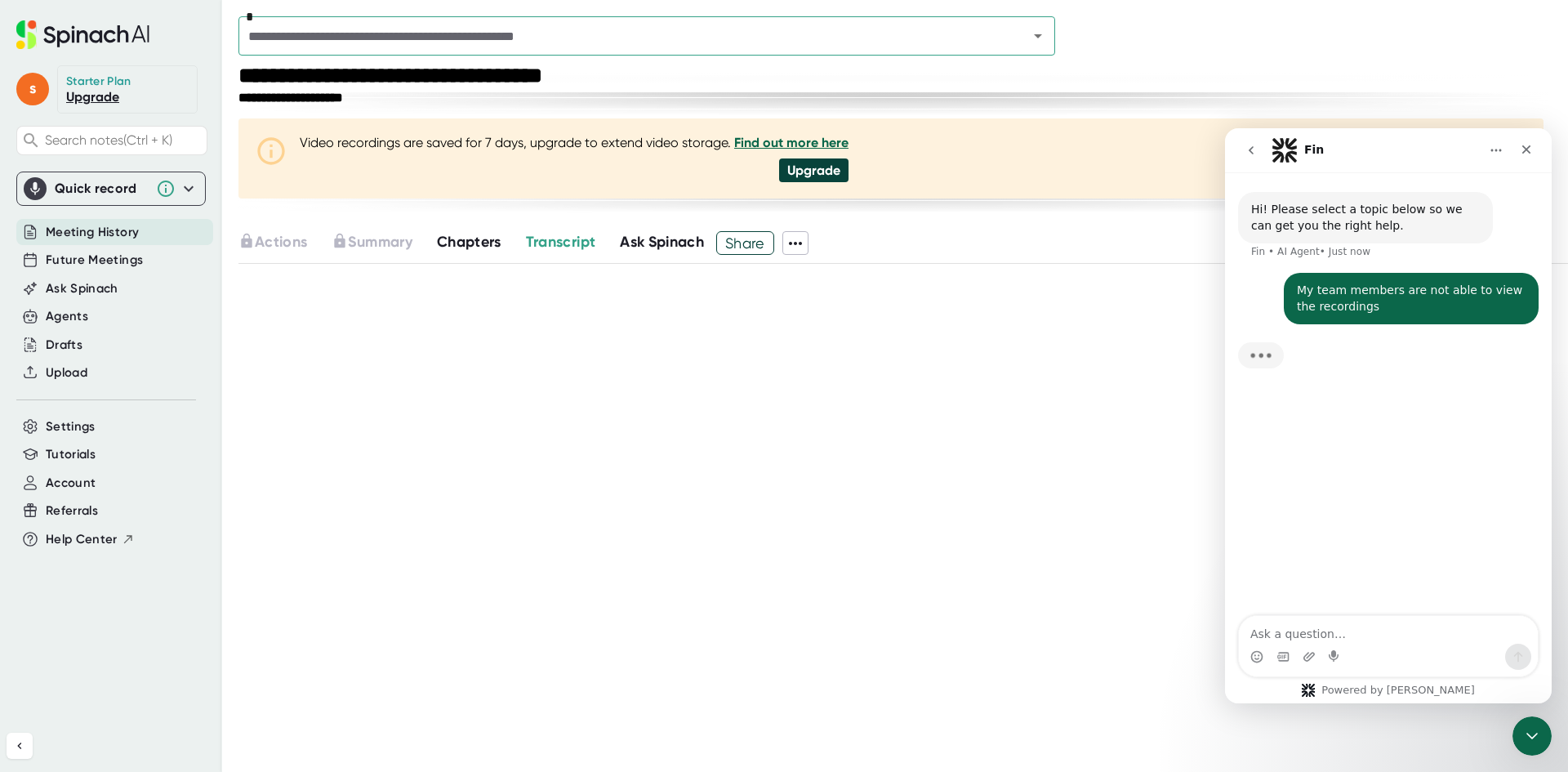
type textarea "C"
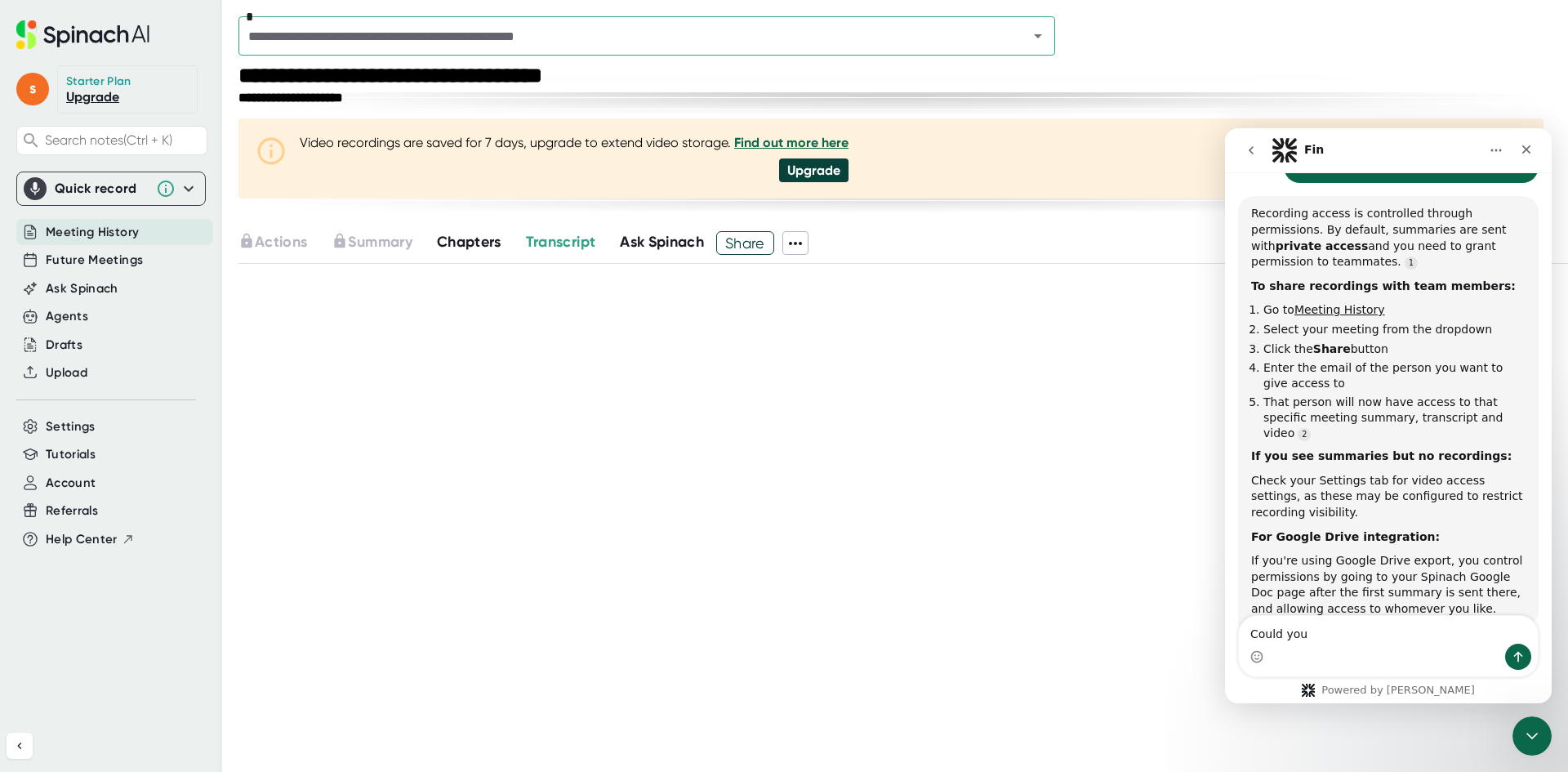
scroll to position [138, 0]
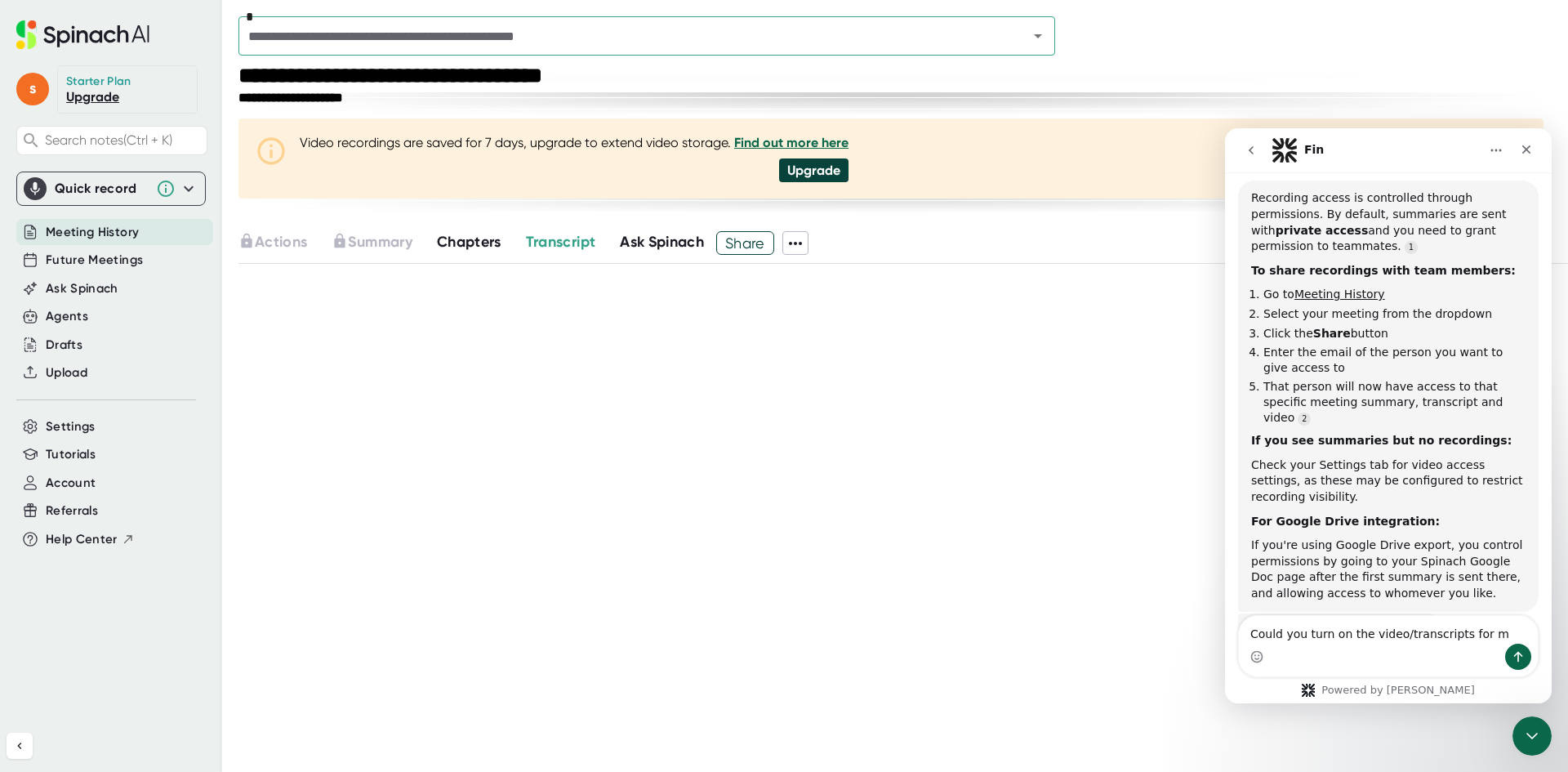
type textarea "Could you turn on the video/transcripts for me"
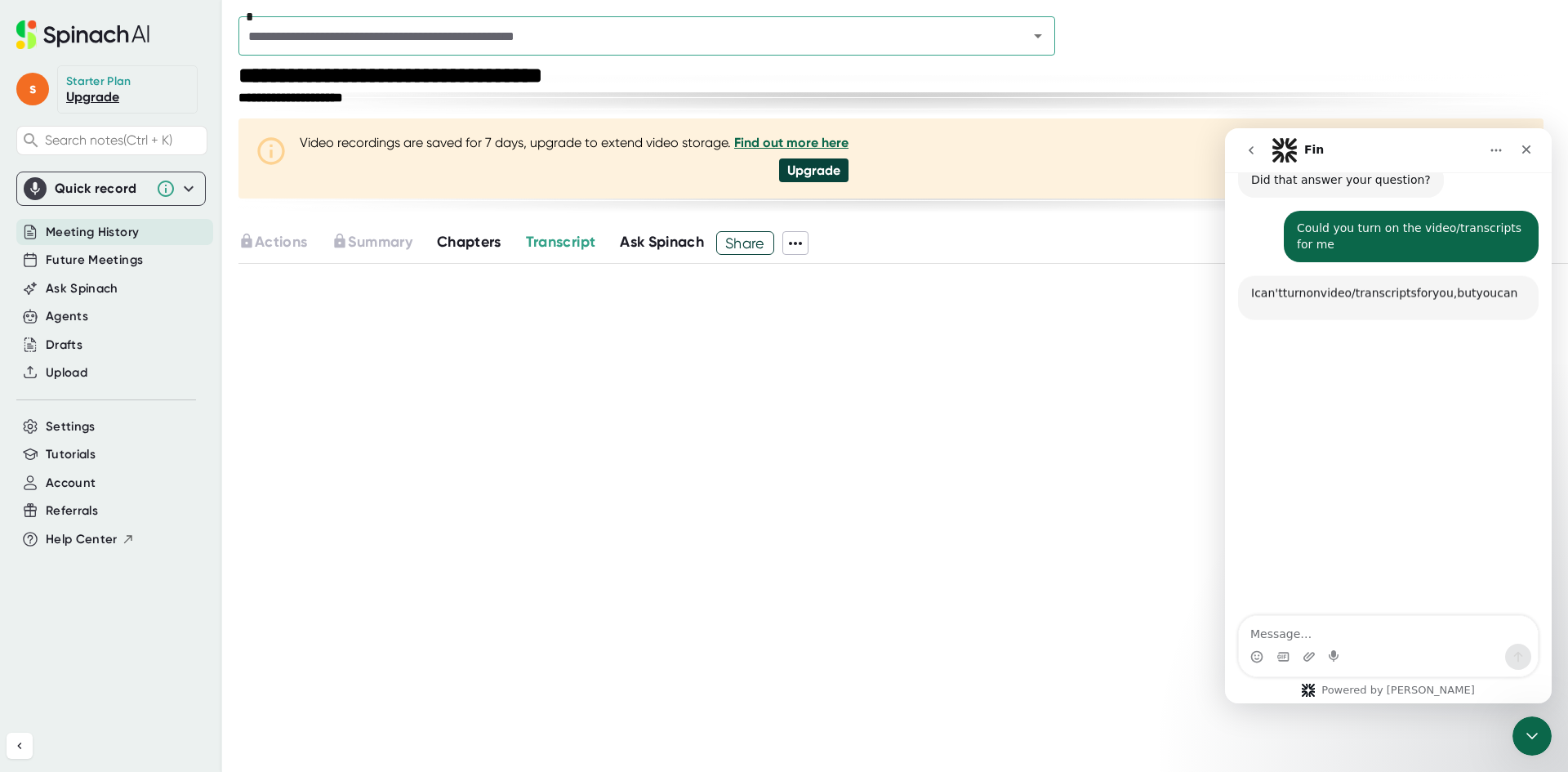
scroll to position [603, 0]
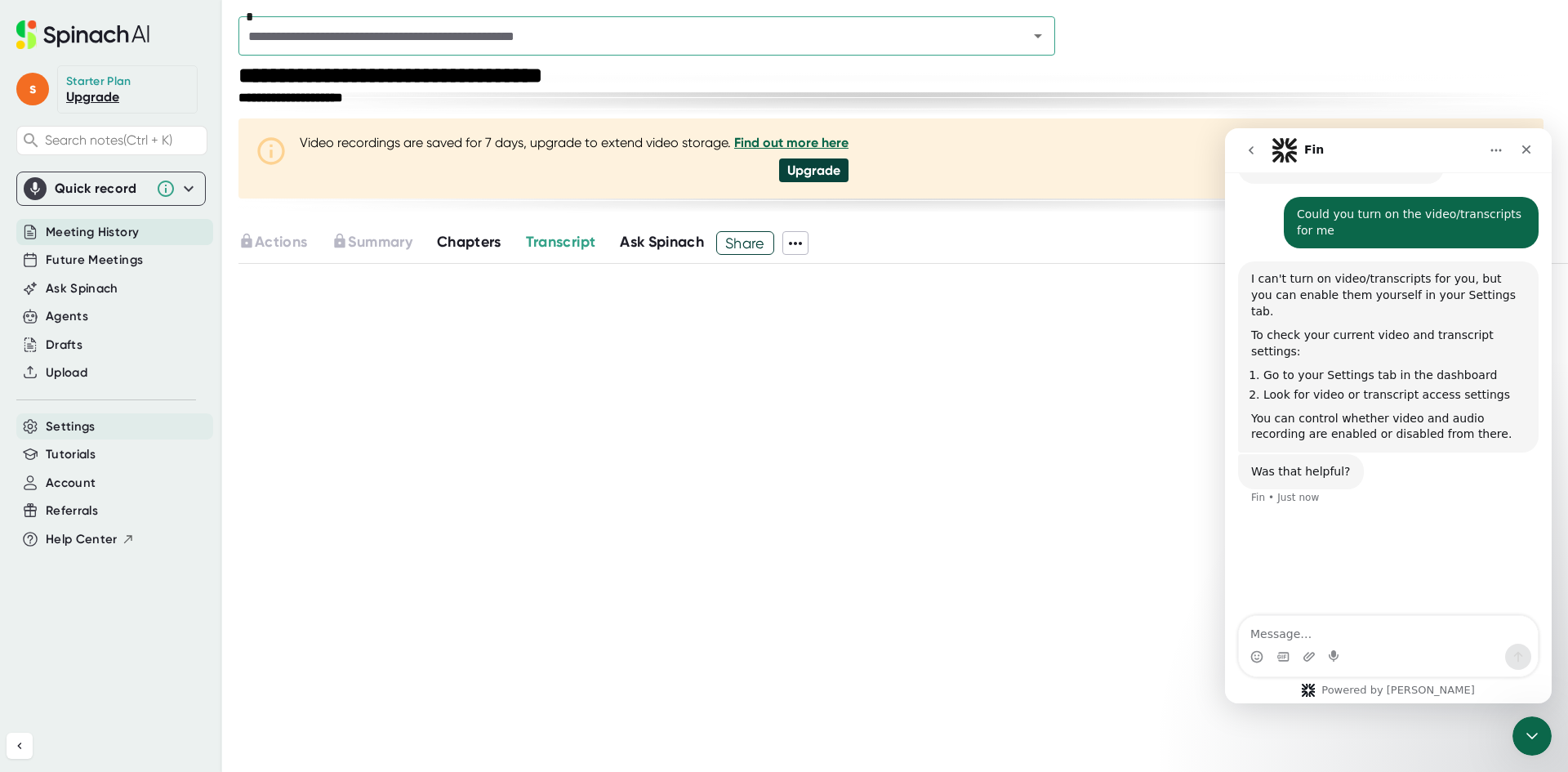
drag, startPoint x: 85, startPoint y: 421, endPoint x: 180, endPoint y: 505, distance: 126.8
click at [185, 518] on div "Referrals" at bounding box center [115, 511] width 197 height 27
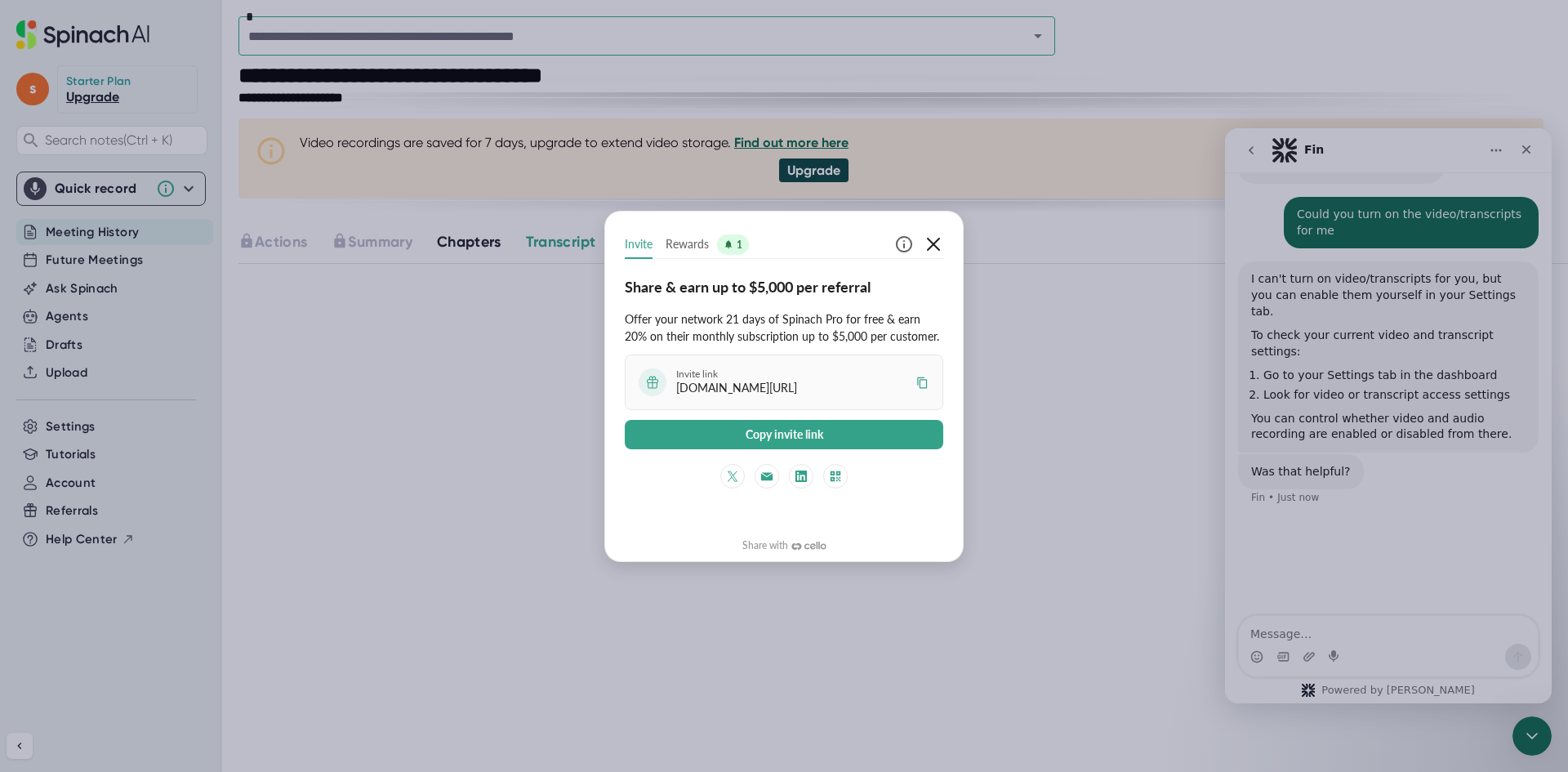
click at [933, 247] on icon "button" at bounding box center [933, 244] width 19 height 19
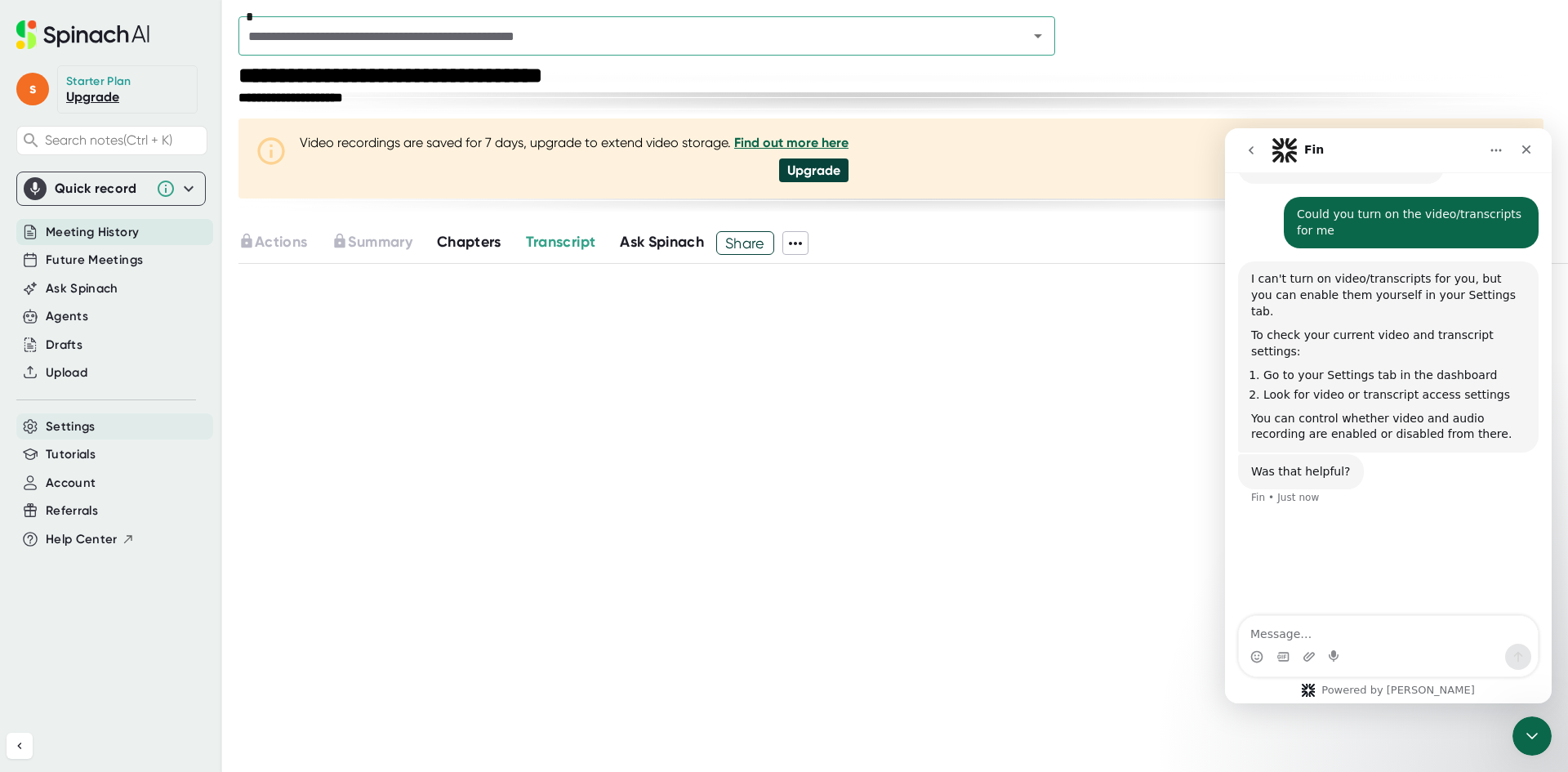
drag, startPoint x: 71, startPoint y: 427, endPoint x: 286, endPoint y: 500, distance: 227.1
click at [333, 520] on div "**********" at bounding box center [903, 386] width 1329 height 772
click at [71, 420] on span "Settings" at bounding box center [71, 426] width 50 height 18
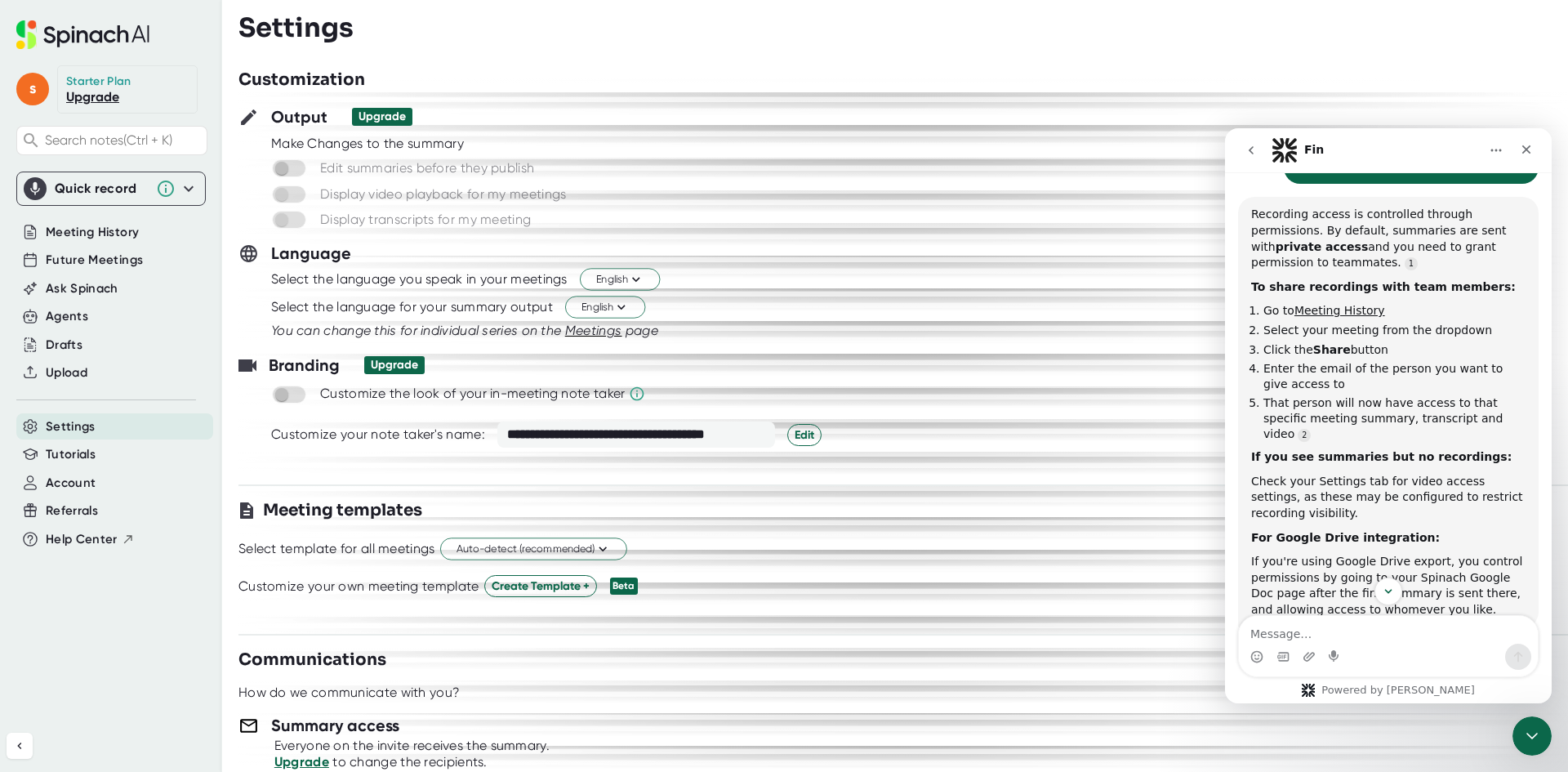
scroll to position [384, 0]
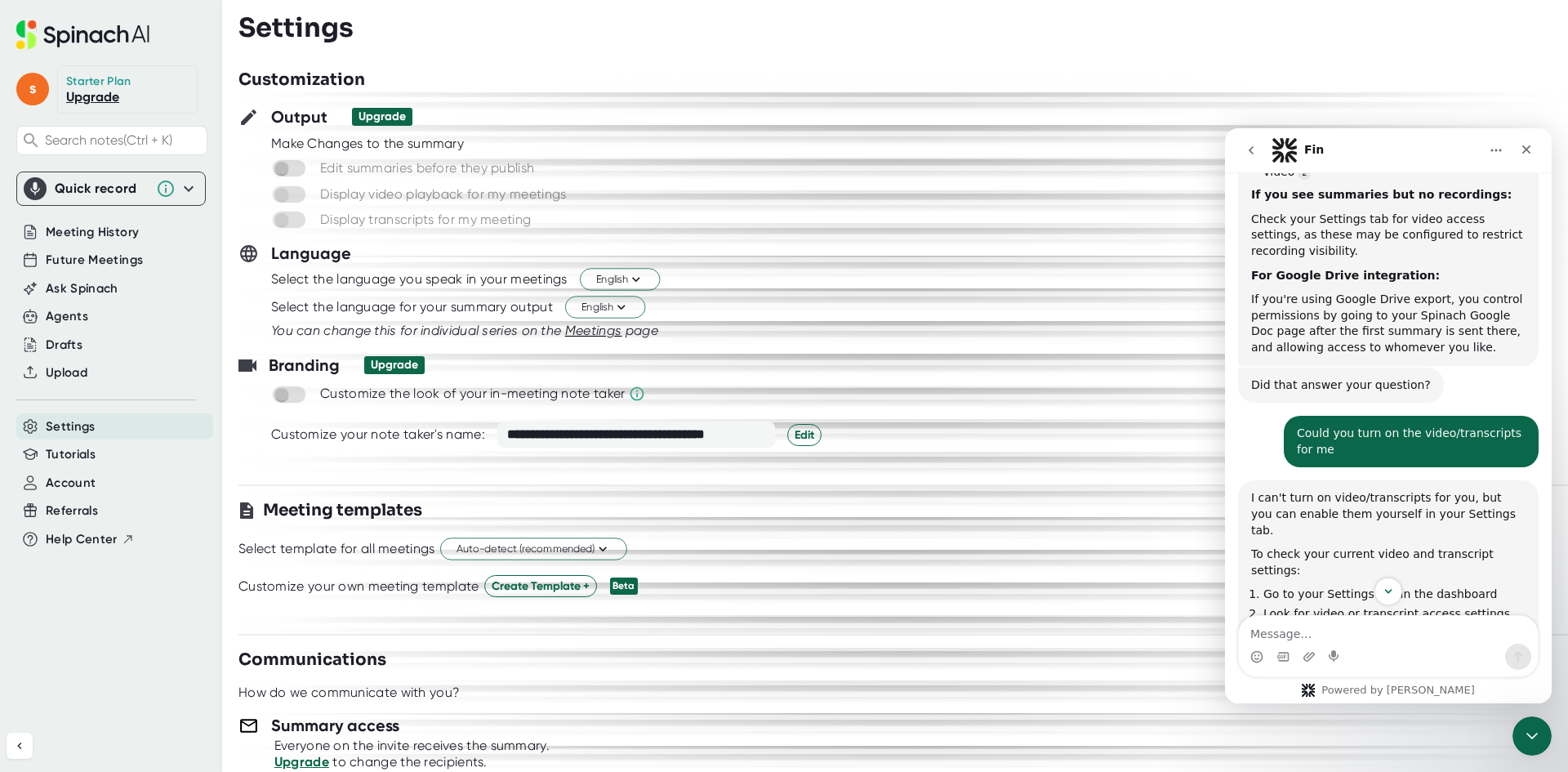
click at [292, 199] on span at bounding box center [290, 194] width 35 height 18
click at [291, 199] on span at bounding box center [290, 194] width 35 height 18
click at [1354, 628] on textarea "Message…" at bounding box center [1388, 629] width 299 height 28
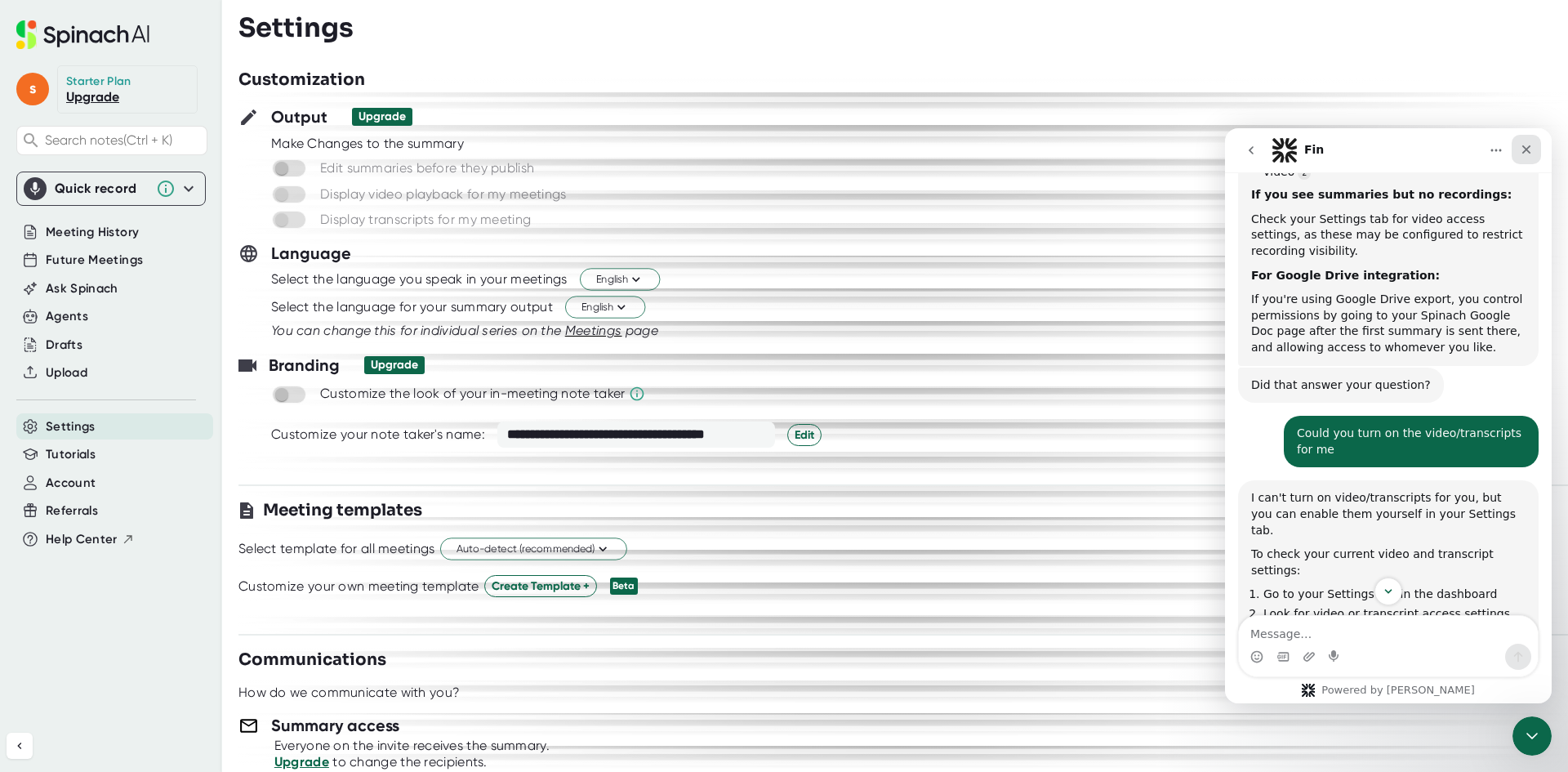
click at [1530, 150] on icon "Close" at bounding box center [1526, 150] width 14 height 14
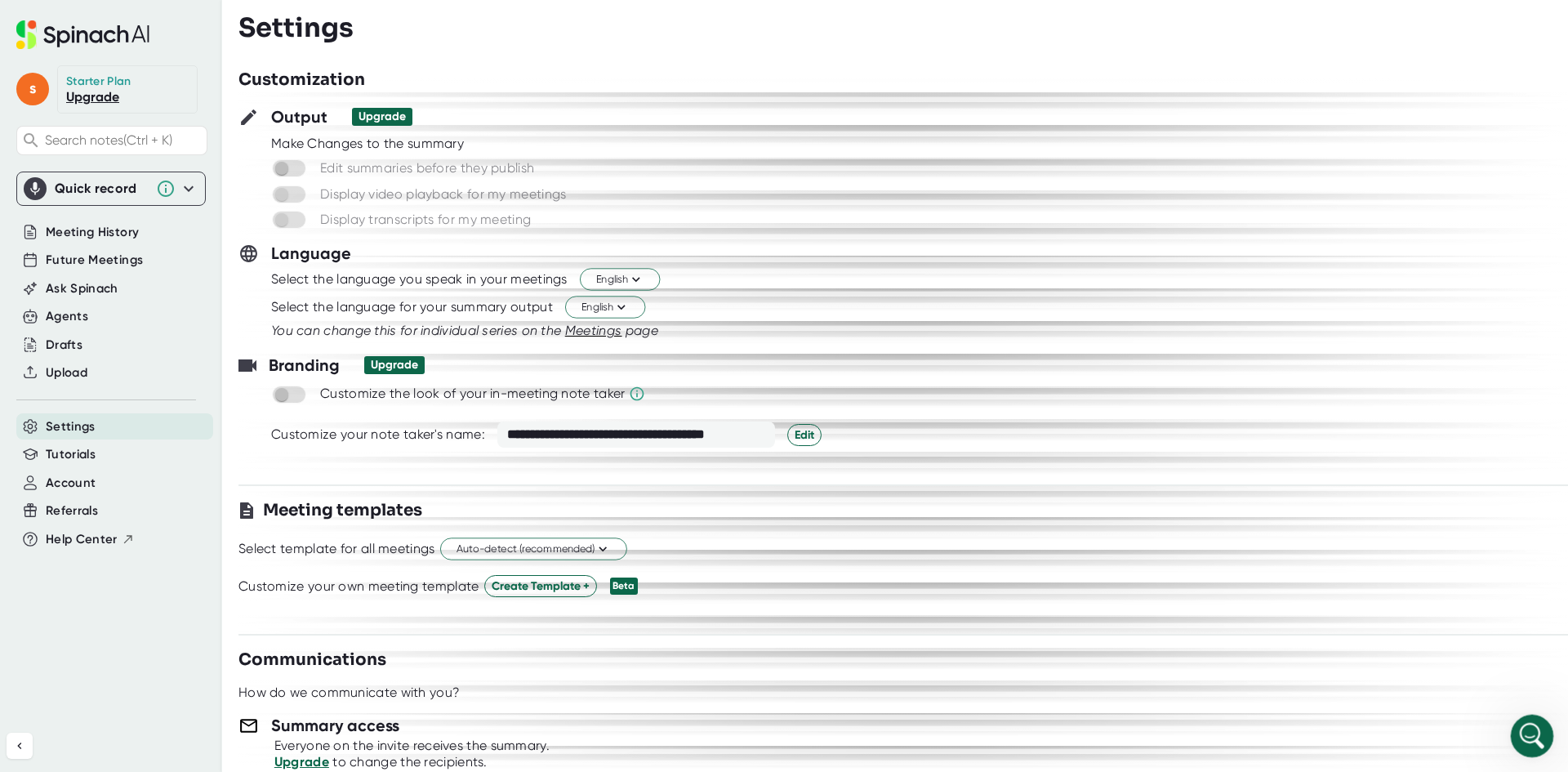
click at [1541, 724] on div "Open Intercom Messenger" at bounding box center [1530, 733] width 54 height 54
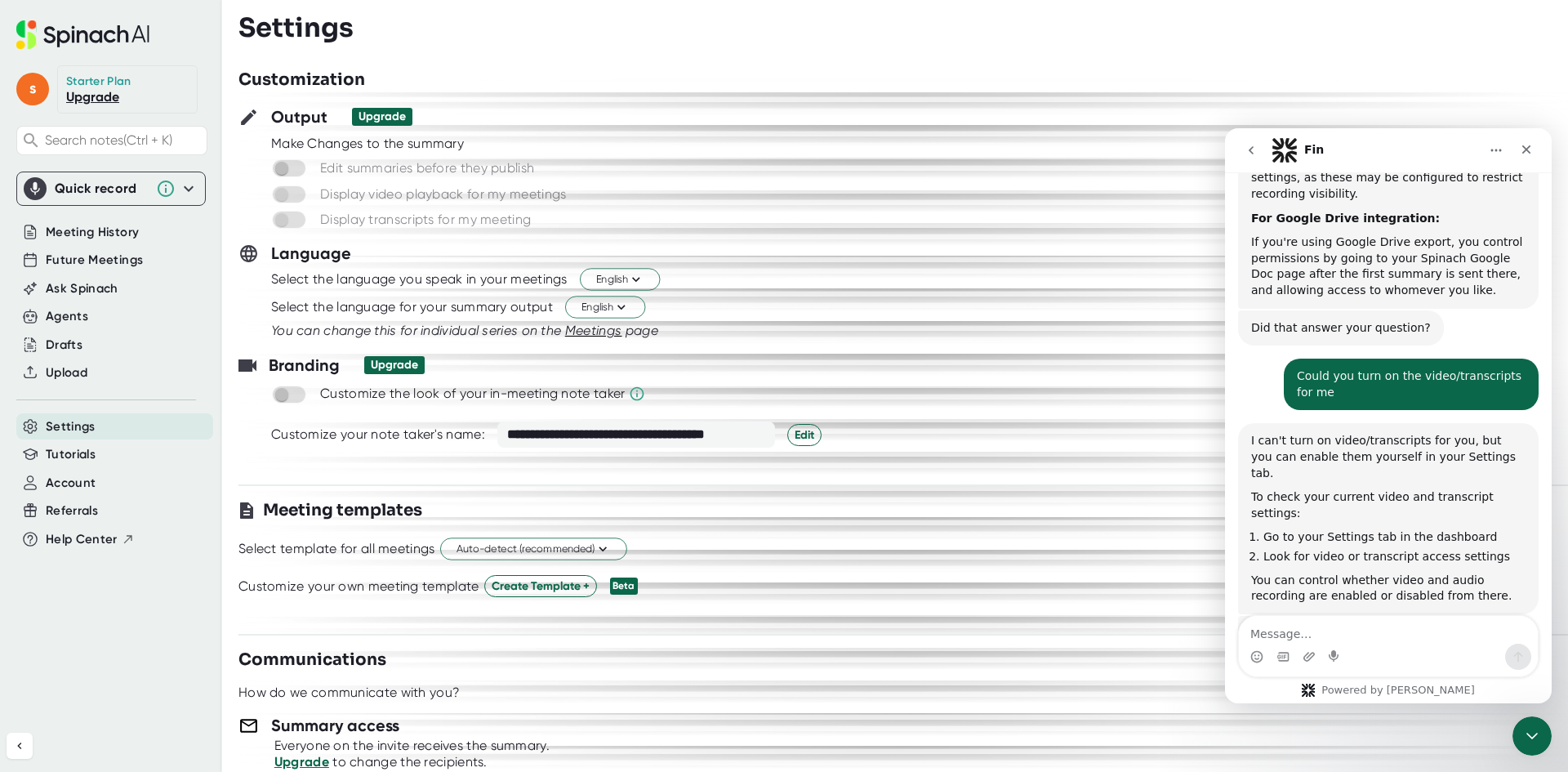
scroll to position [450, 0]
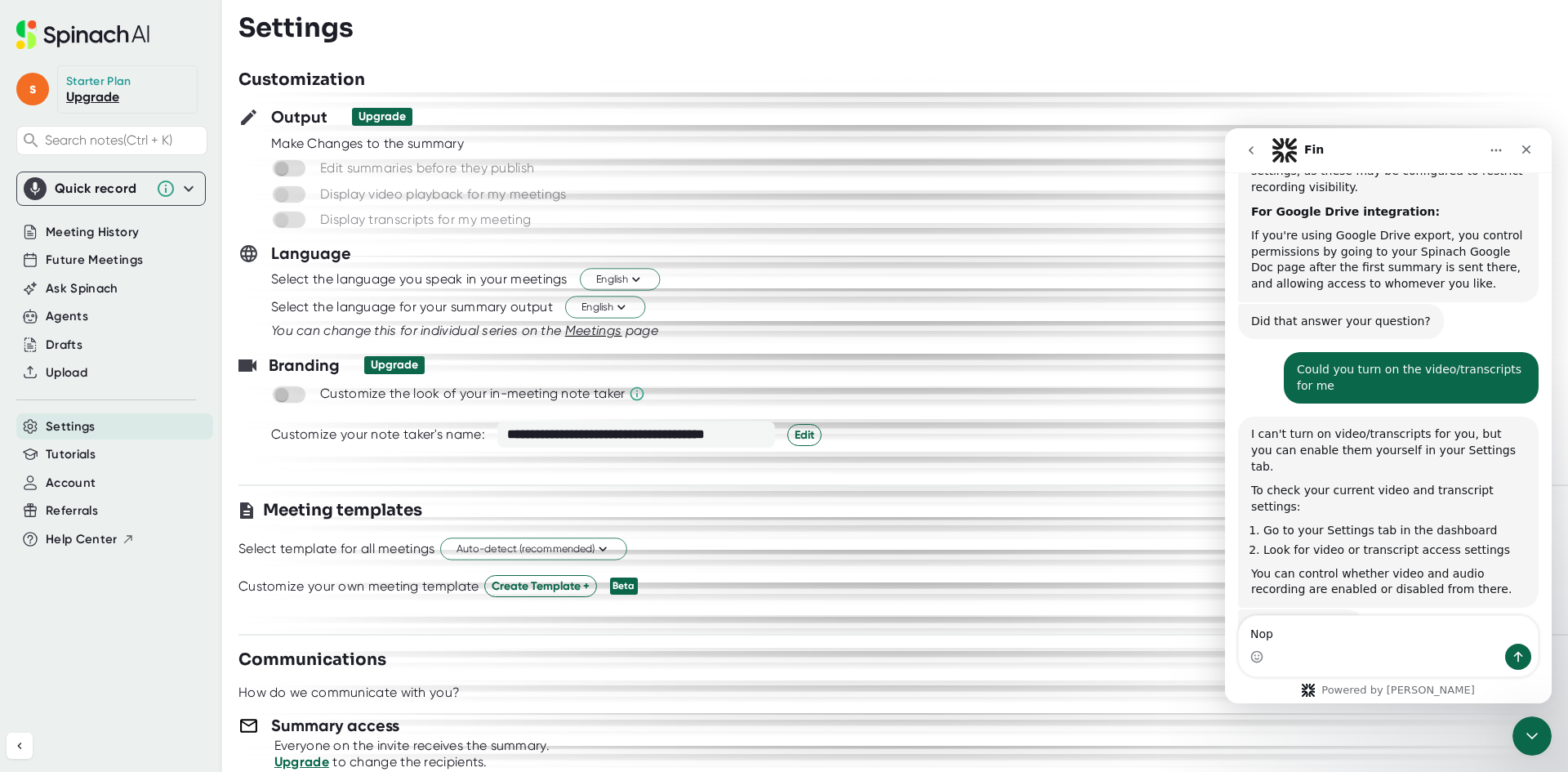
type textarea "Nope"
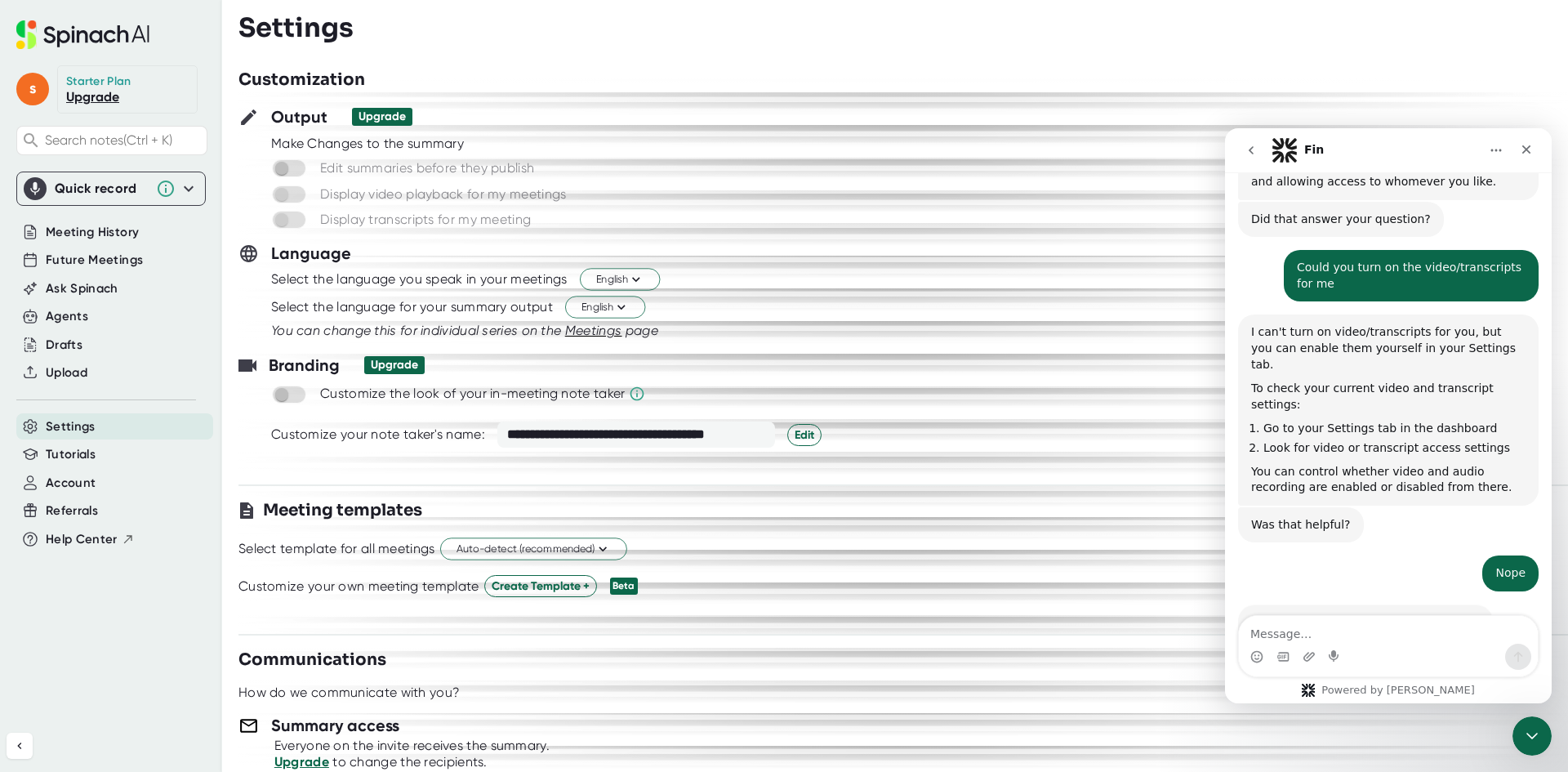
scroll to position [563, 0]
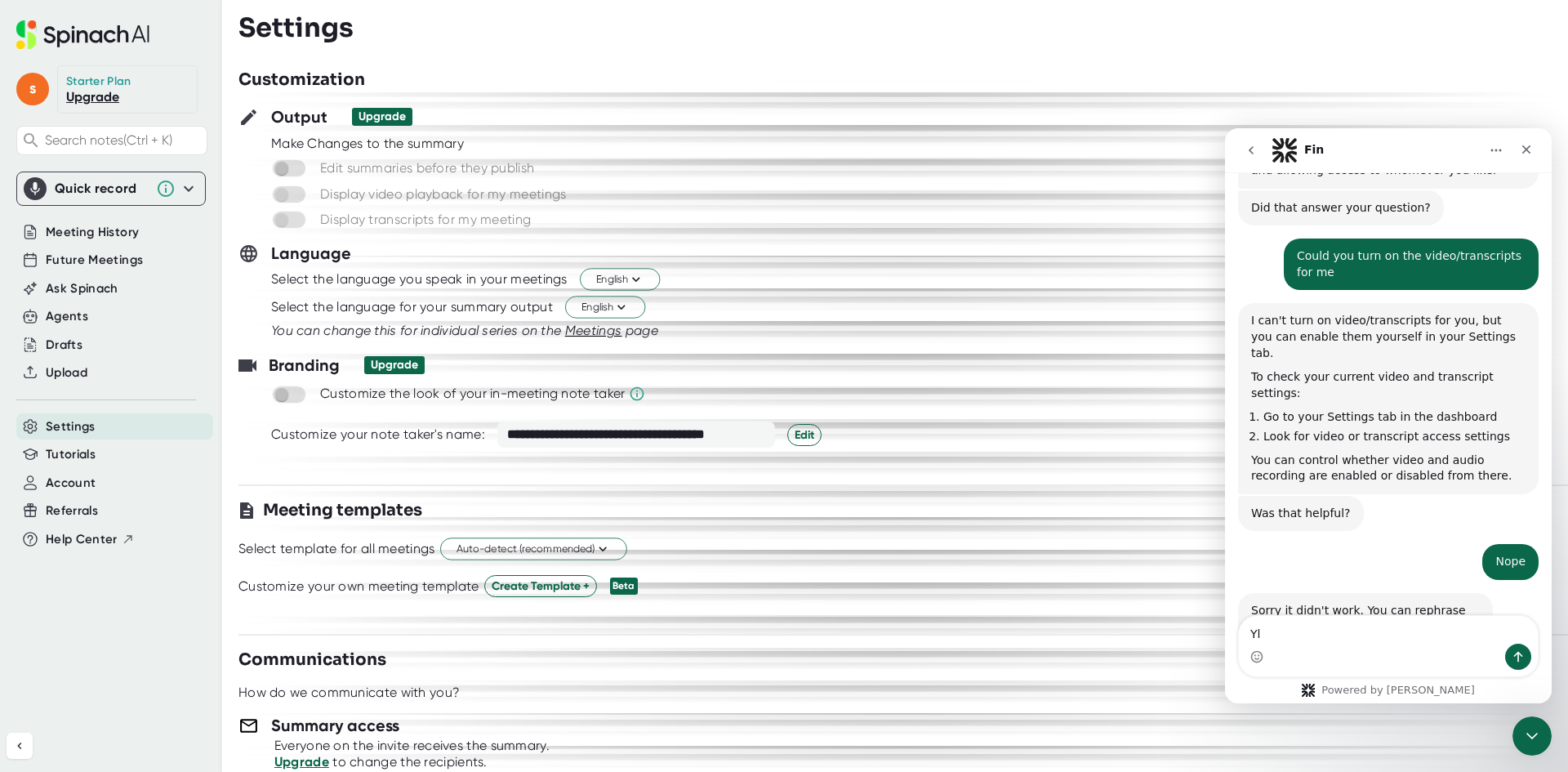
type textarea "Y"
type textarea "Talk to your team"
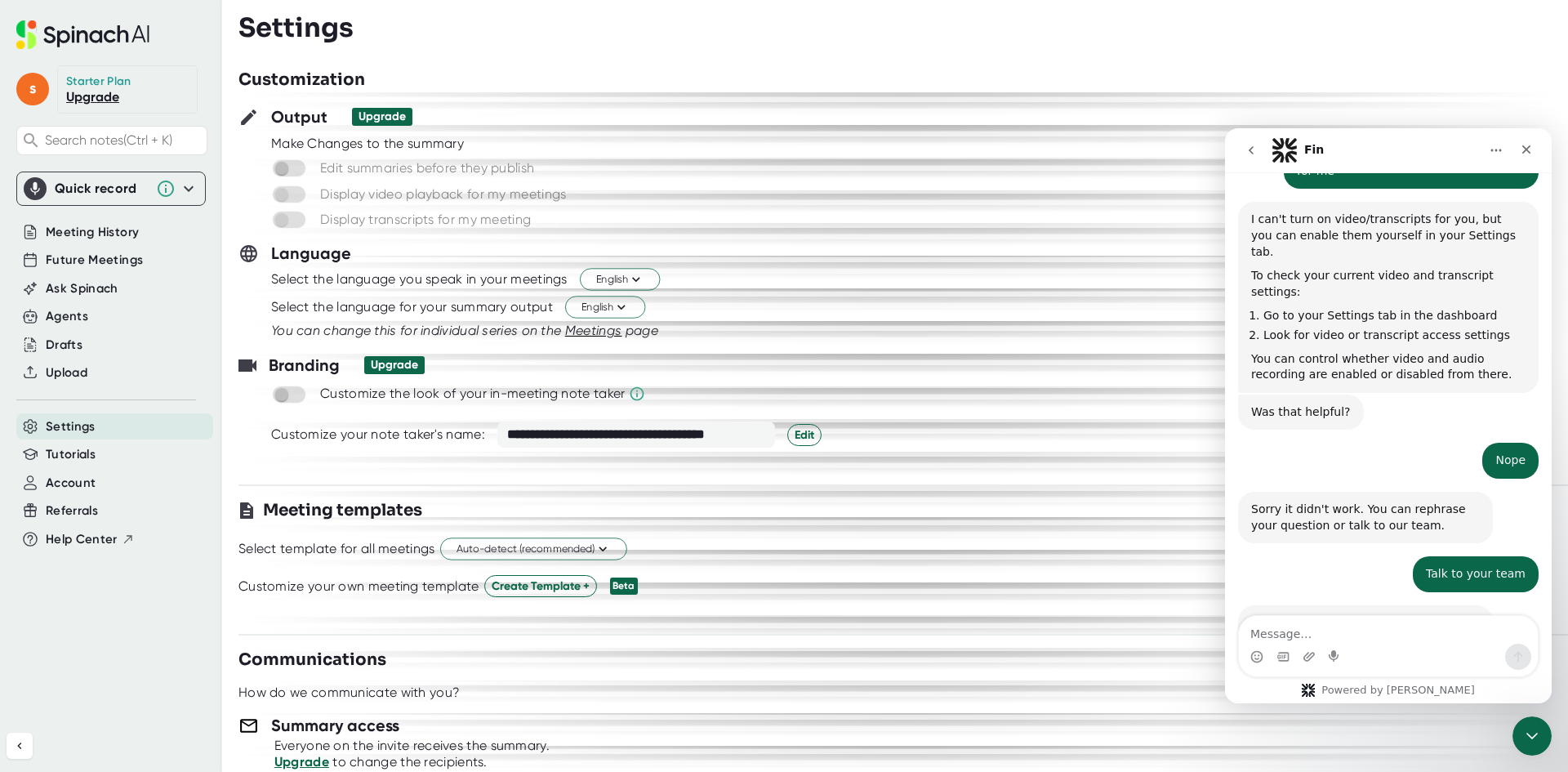
scroll to position [709, 0]
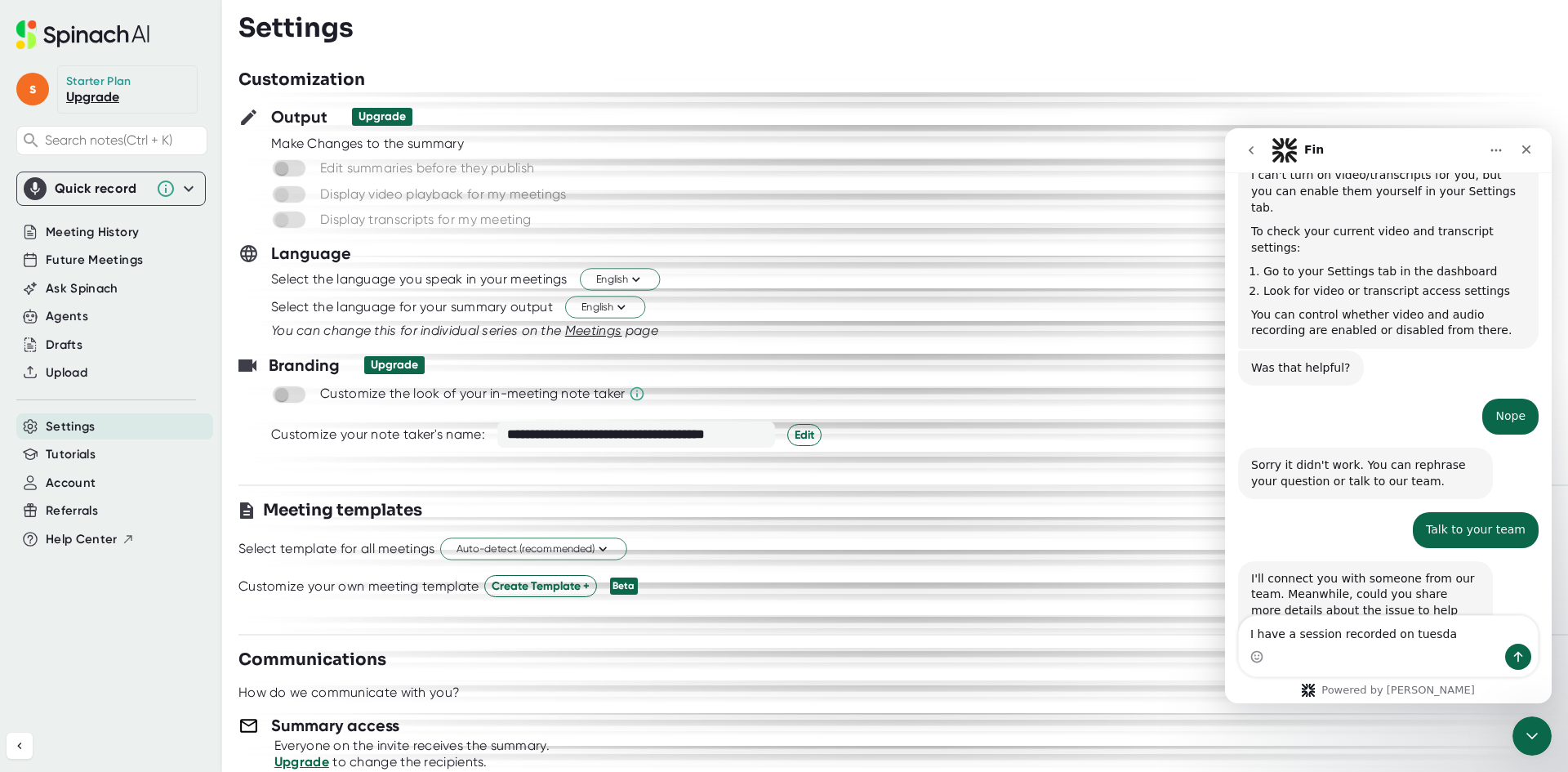
type textarea "I have a session recorded [DATE]"
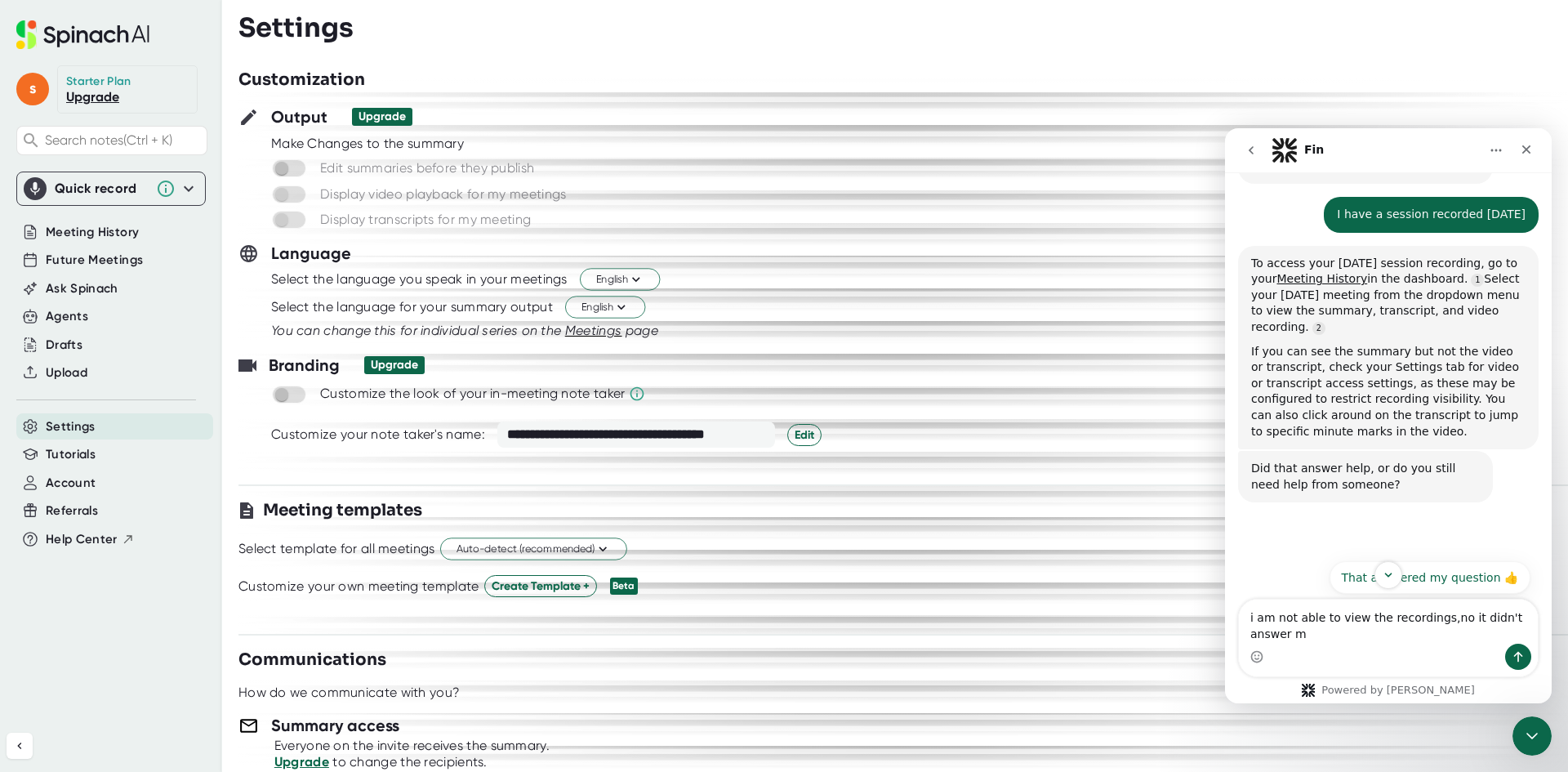
scroll to position [1171, 0]
type textarea "i am not able to view the recordings,no it didn't answer my question"
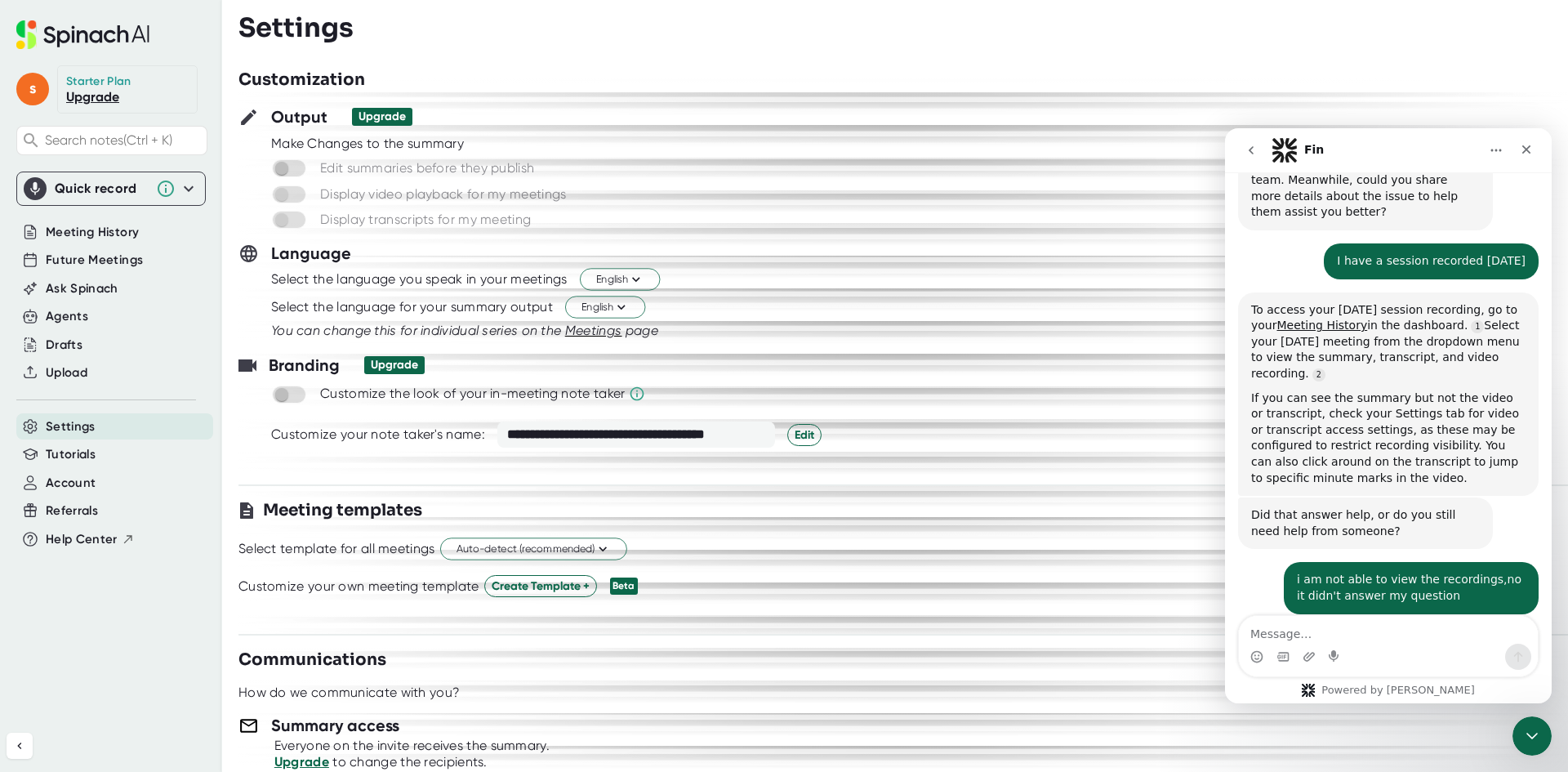
scroll to position [1199, 0]
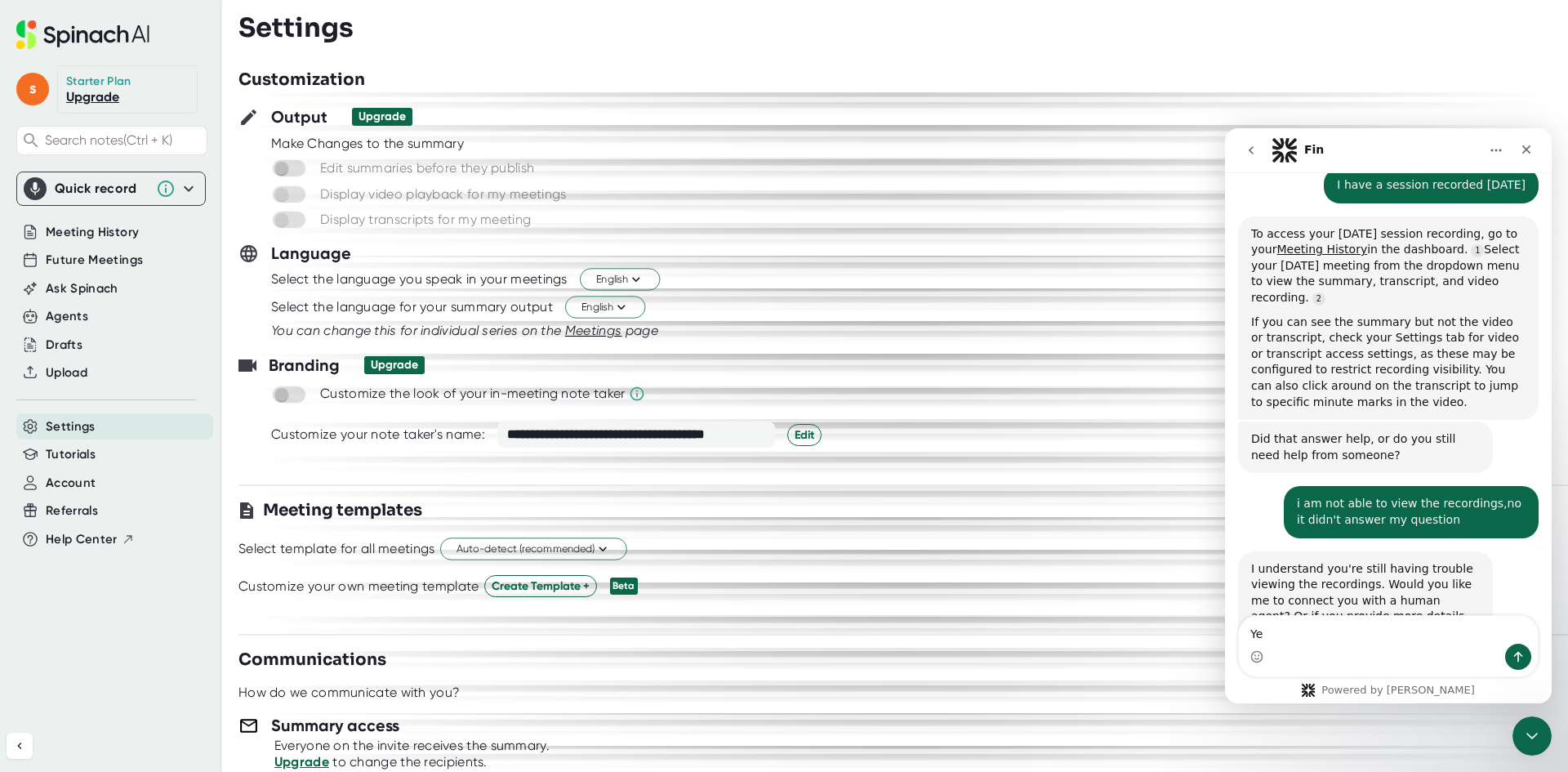
type textarea "Yes"
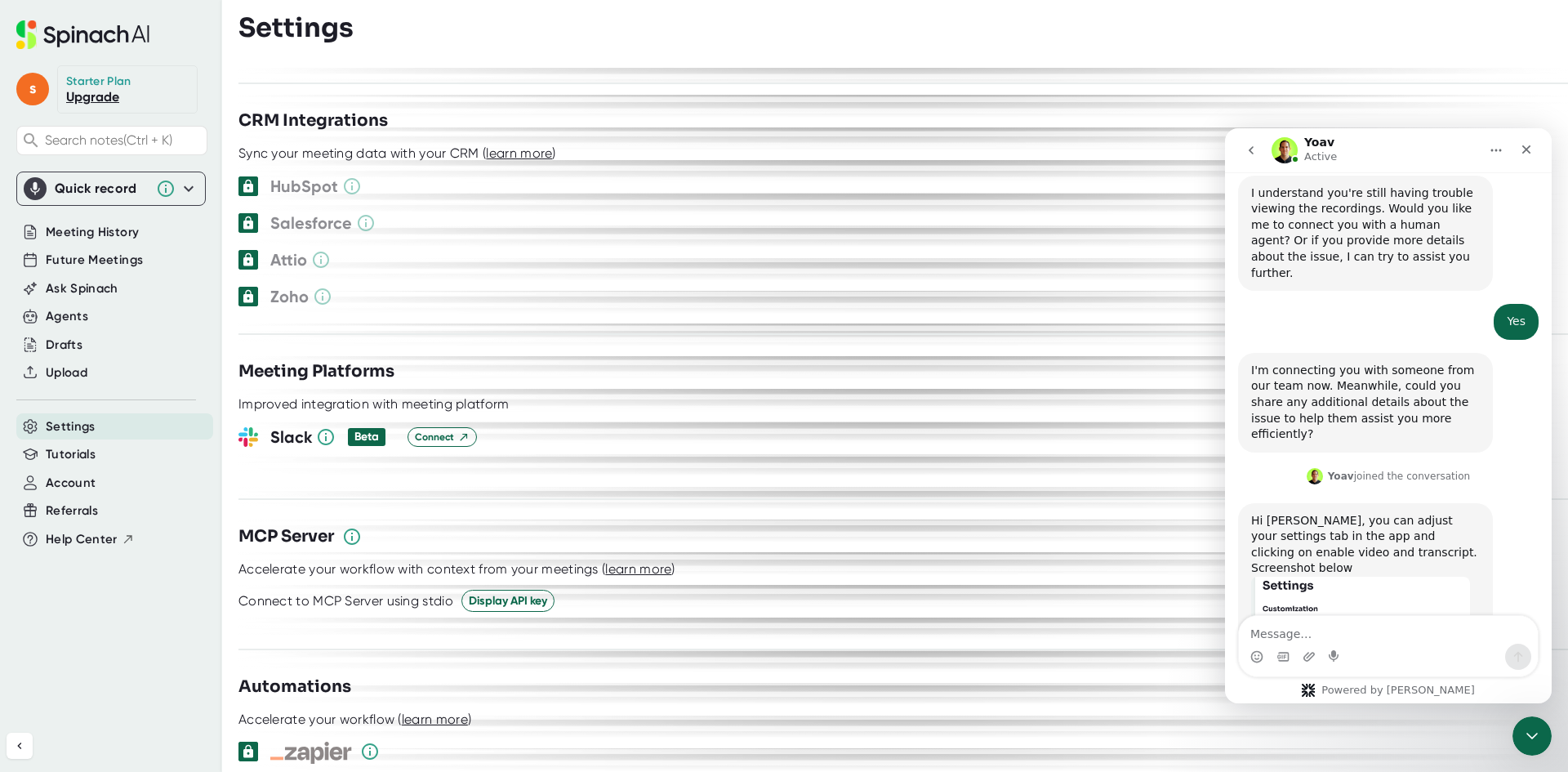
scroll to position [1681, 0]
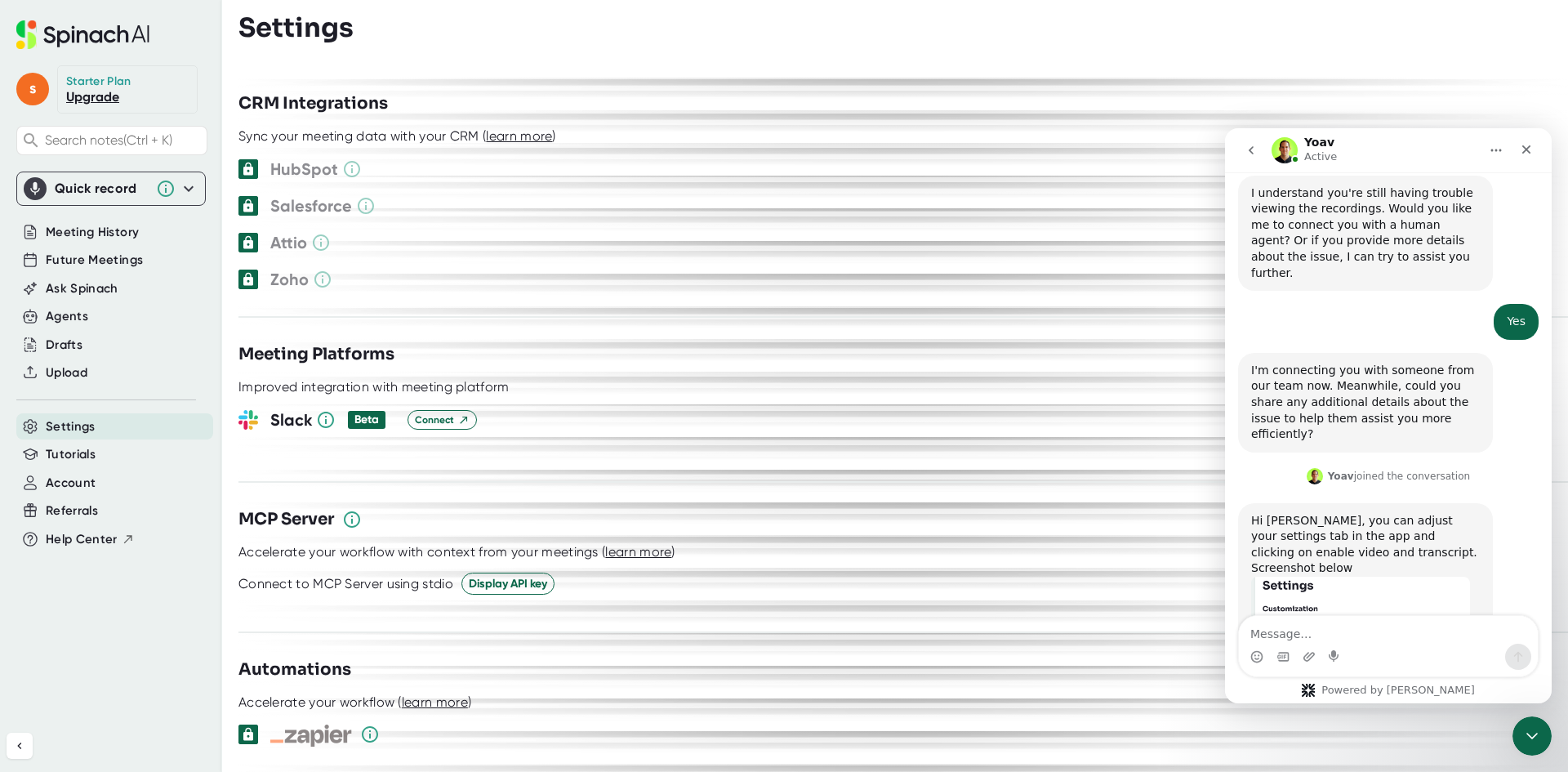
click at [1282, 630] on textarea "Message…" at bounding box center [1388, 629] width 299 height 28
type textarea "it doesn't show those options, it requires me to pay"
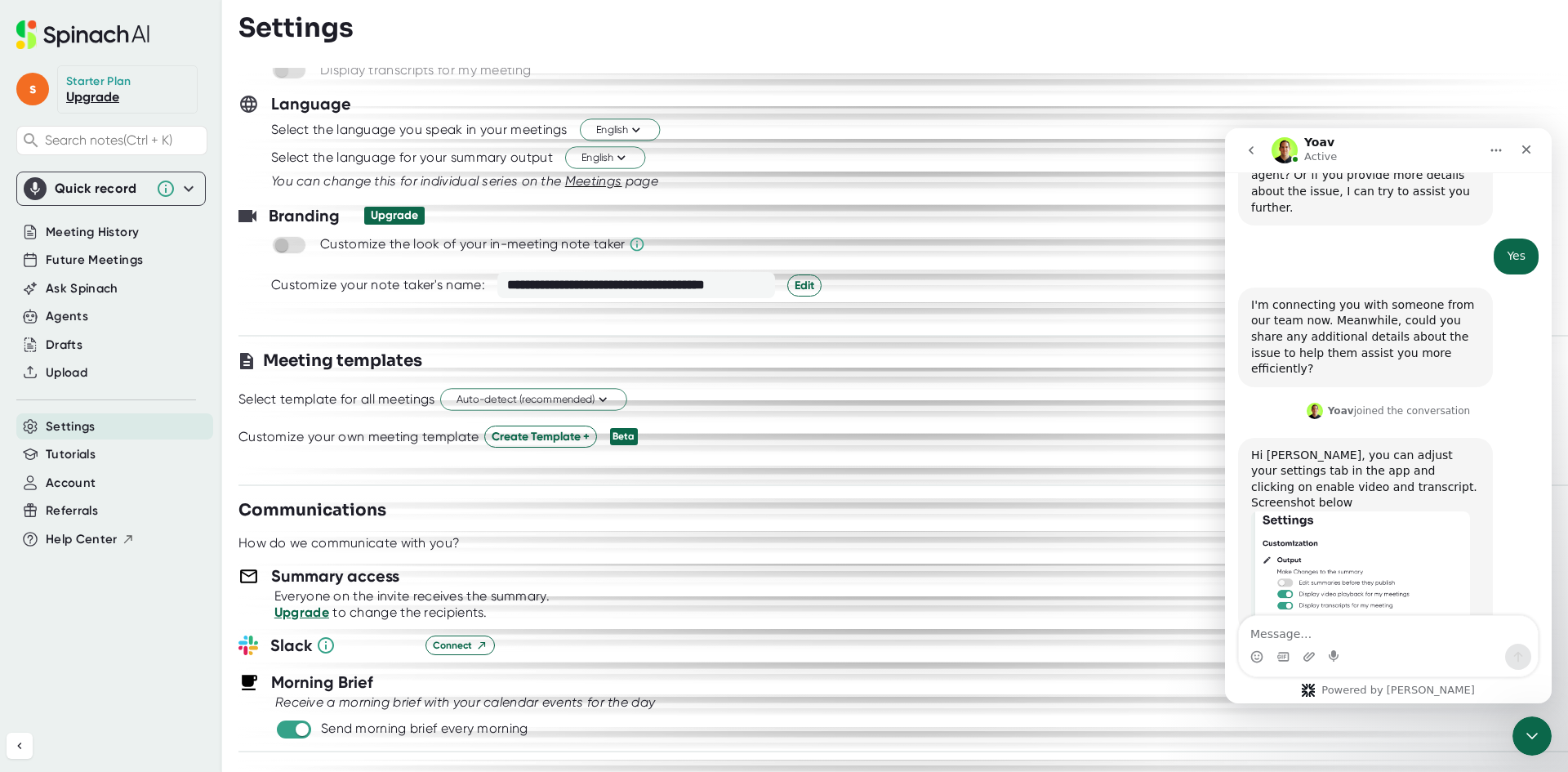
scroll to position [0, 0]
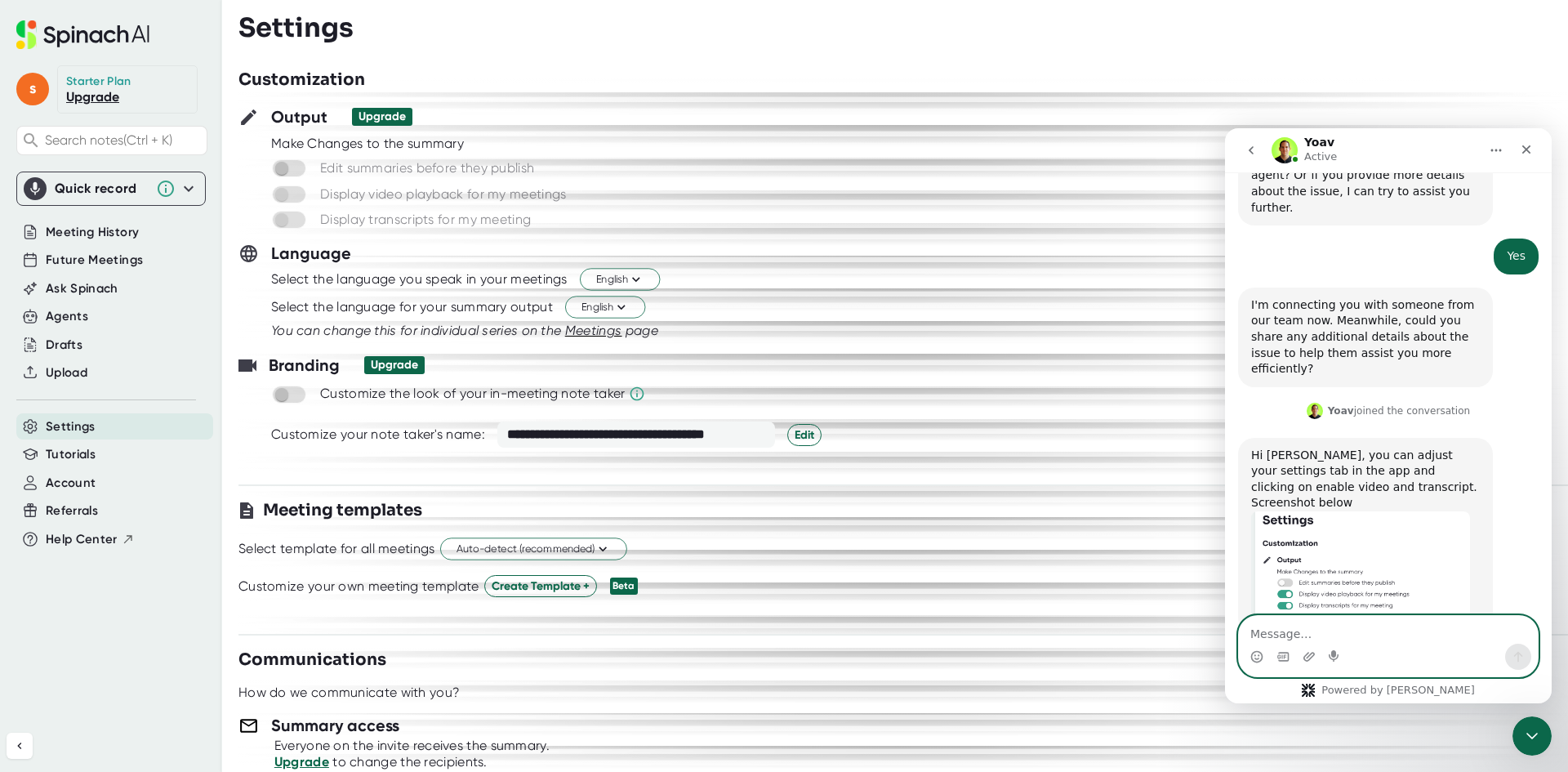
click at [1277, 630] on textarea "Message…" at bounding box center [1388, 629] width 299 height 28
